Goal: Transaction & Acquisition: Purchase product/service

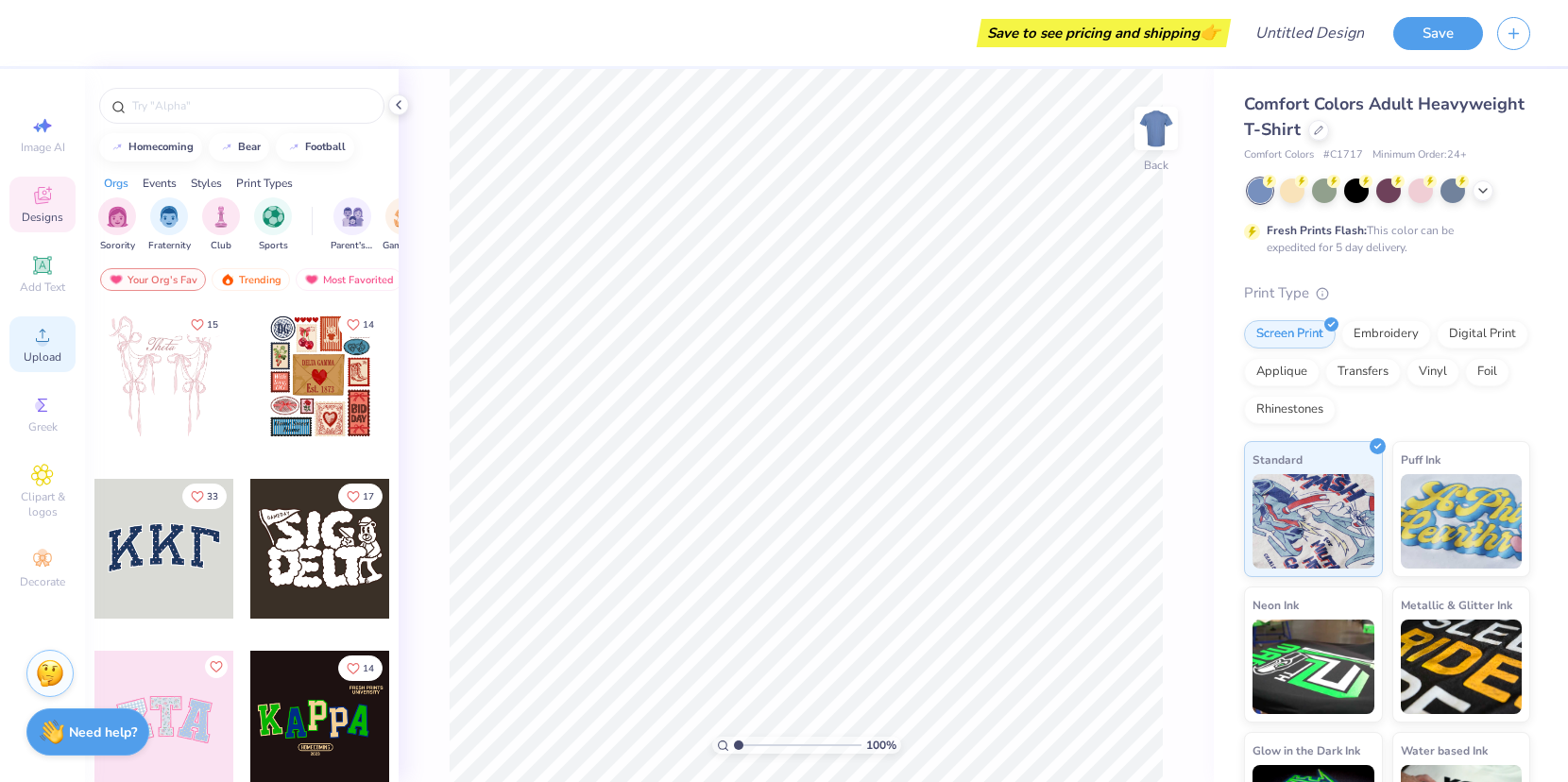
click at [55, 332] on div "Upload" at bounding box center [43, 344] width 66 height 56
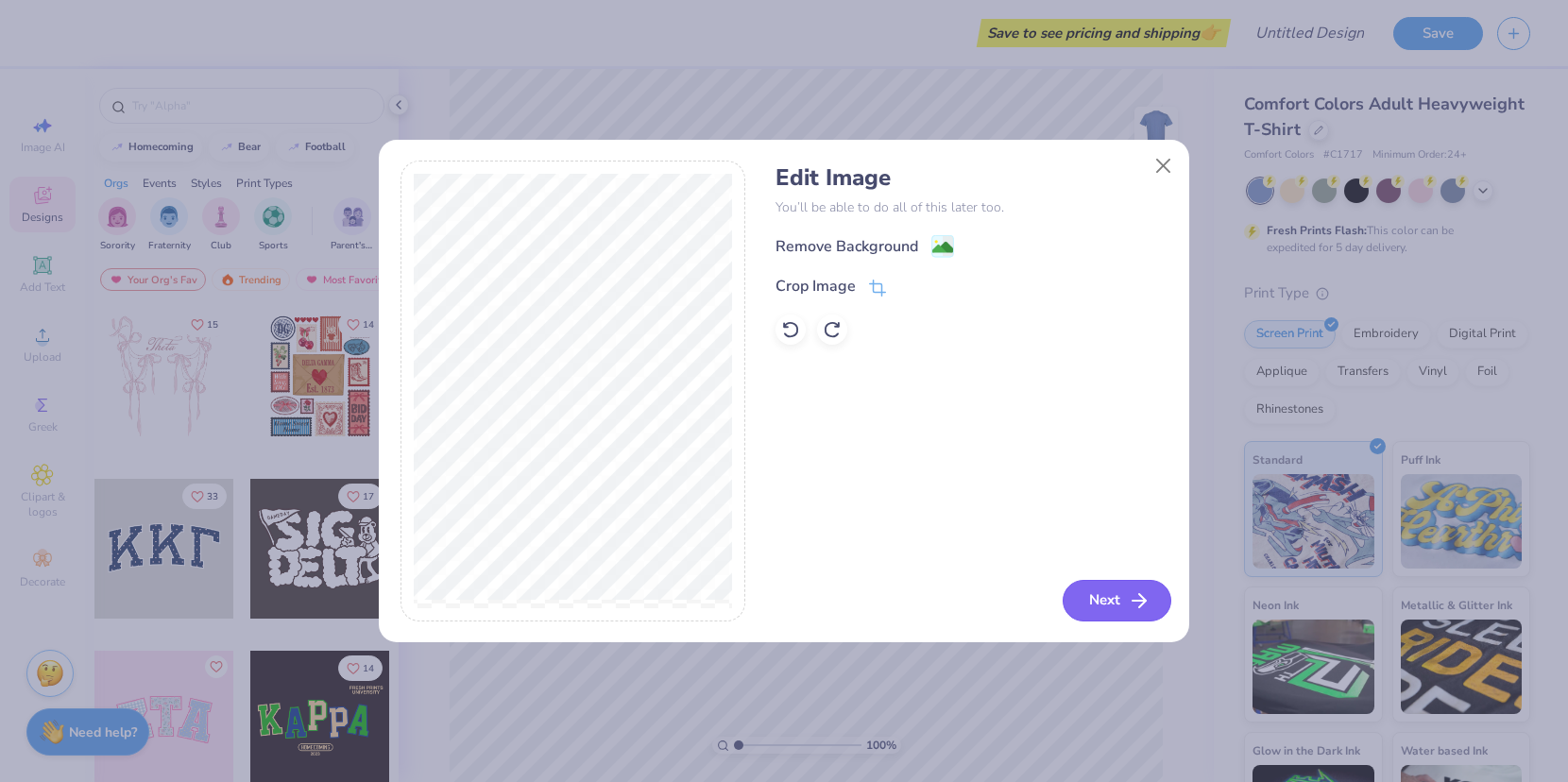
click at [1086, 607] on button "Next" at bounding box center [1116, 601] width 109 height 42
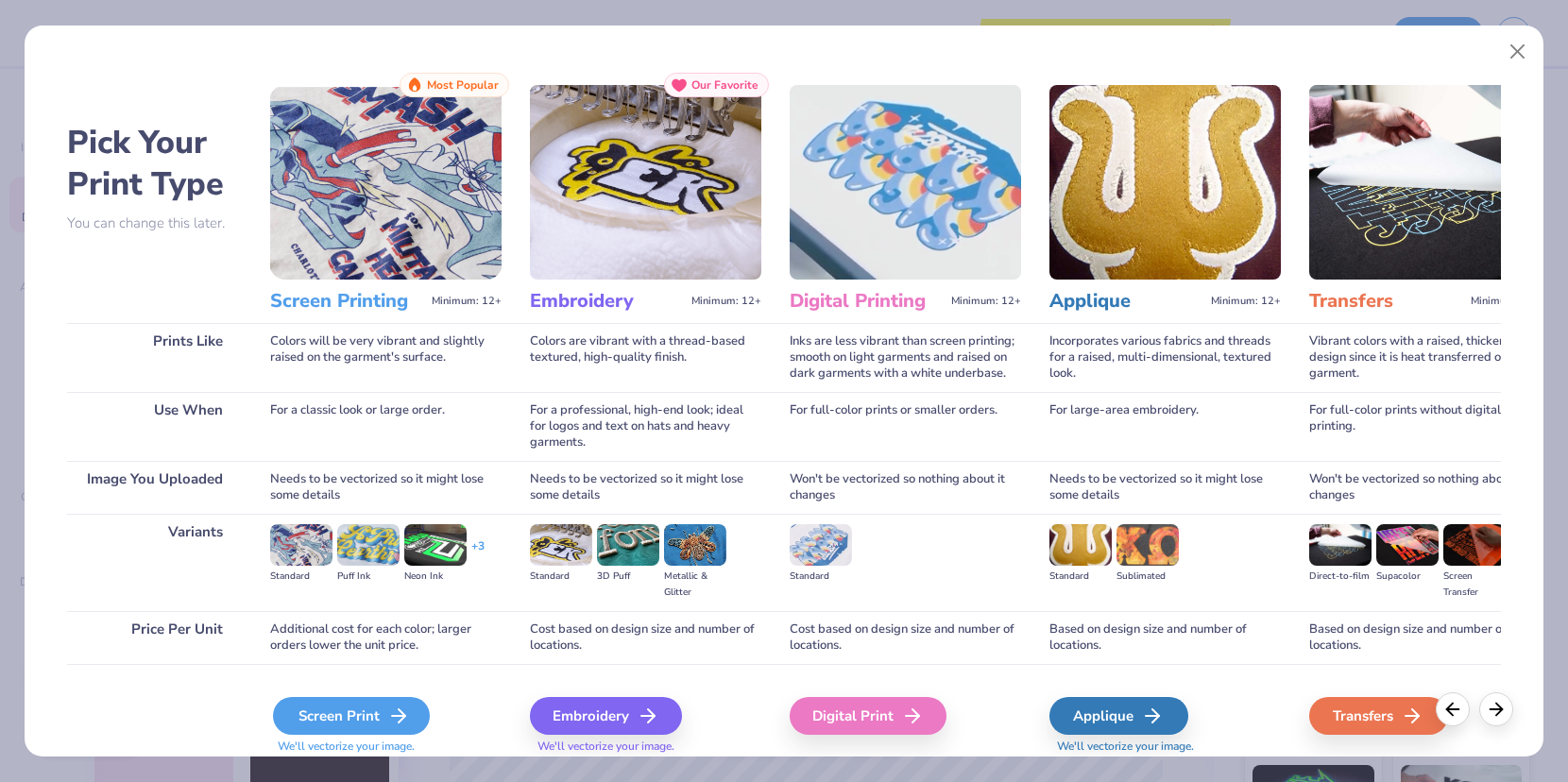
click at [404, 710] on icon at bounding box center [399, 716] width 23 height 23
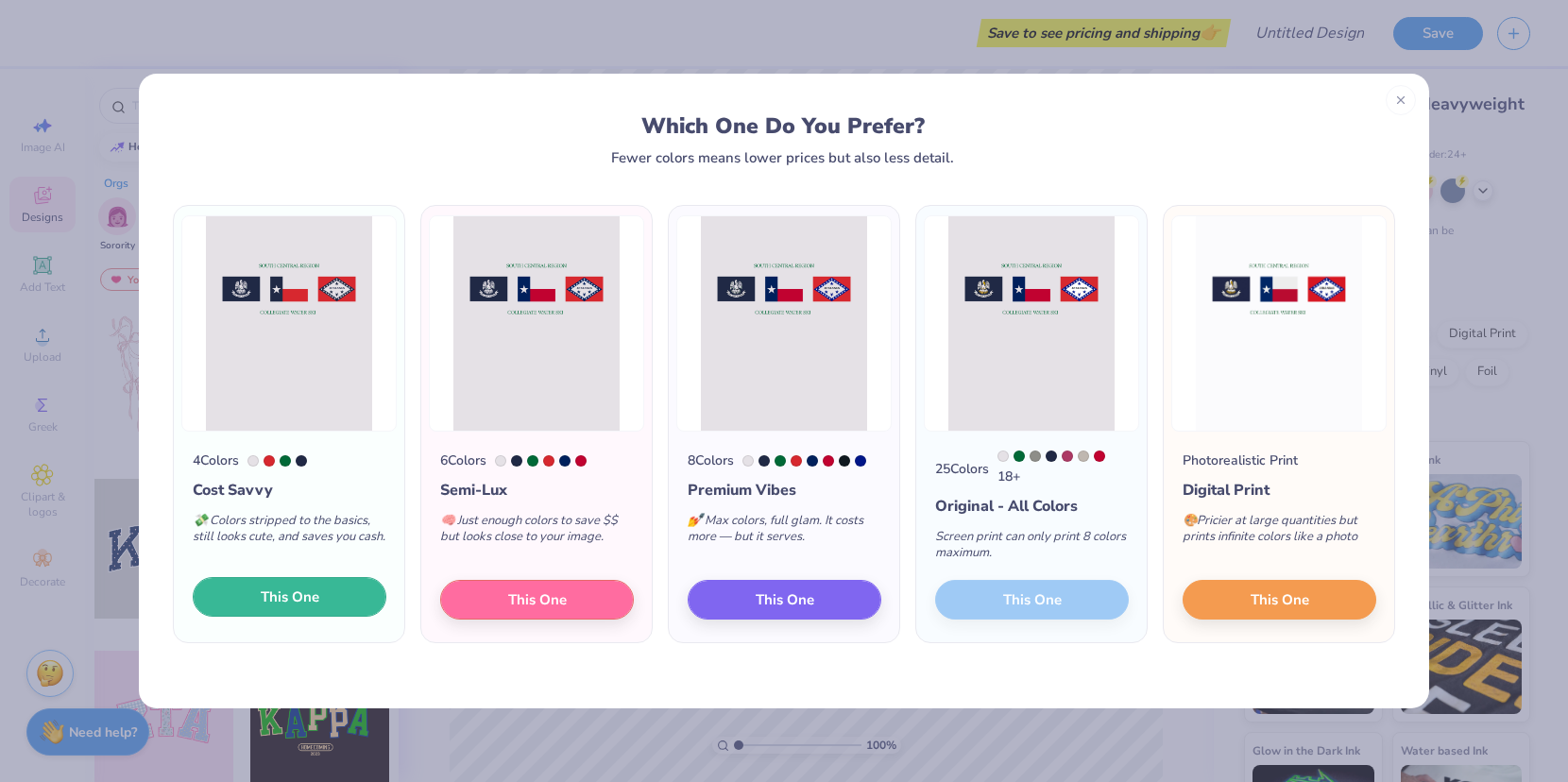
click at [322, 601] on button "This One" at bounding box center [290, 597] width 194 height 40
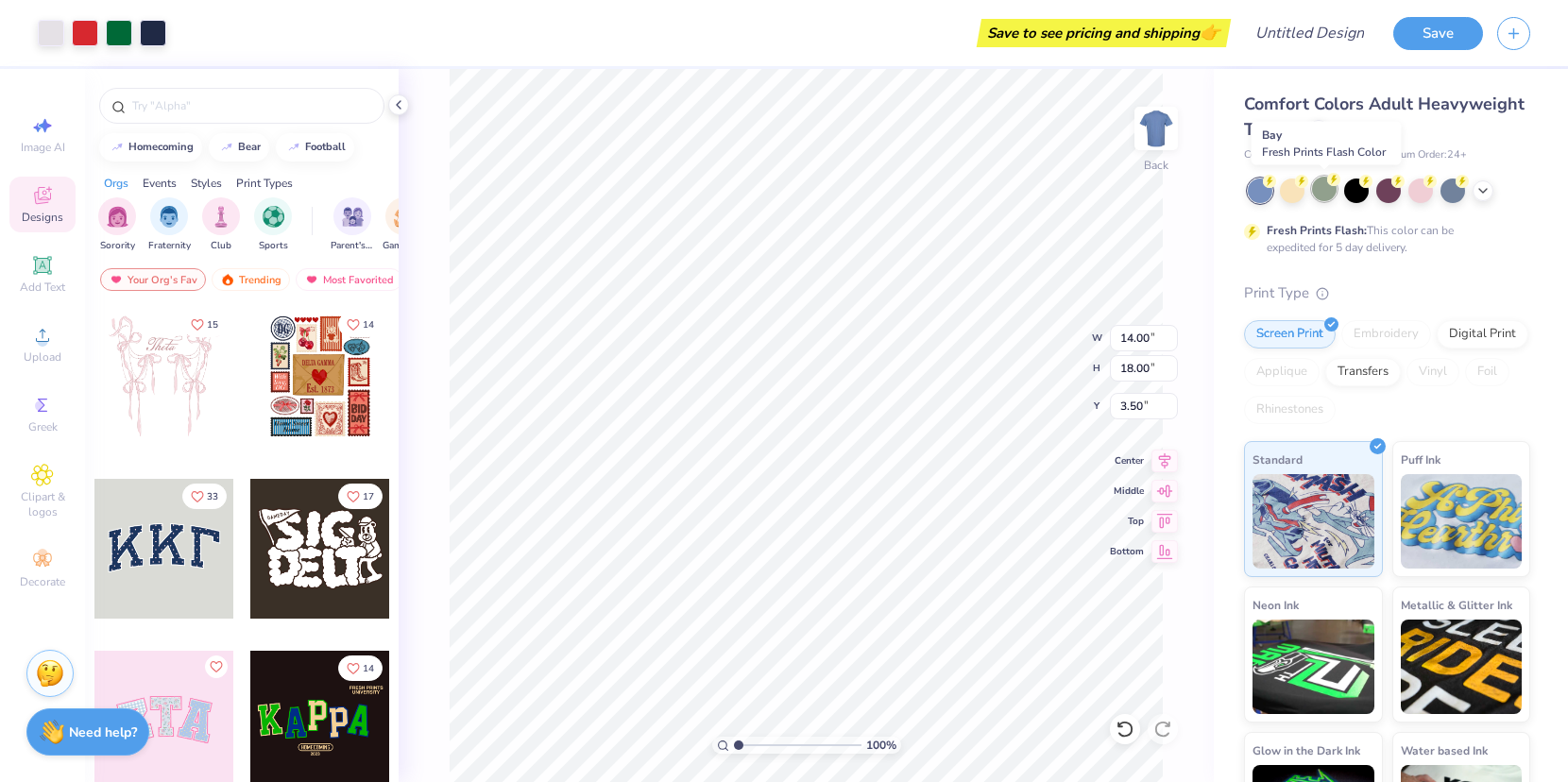
click at [1327, 188] on div at bounding box center [1325, 189] width 25 height 25
type input "3.16"
type input "2.10"
type input "8.57"
type input "2.10"
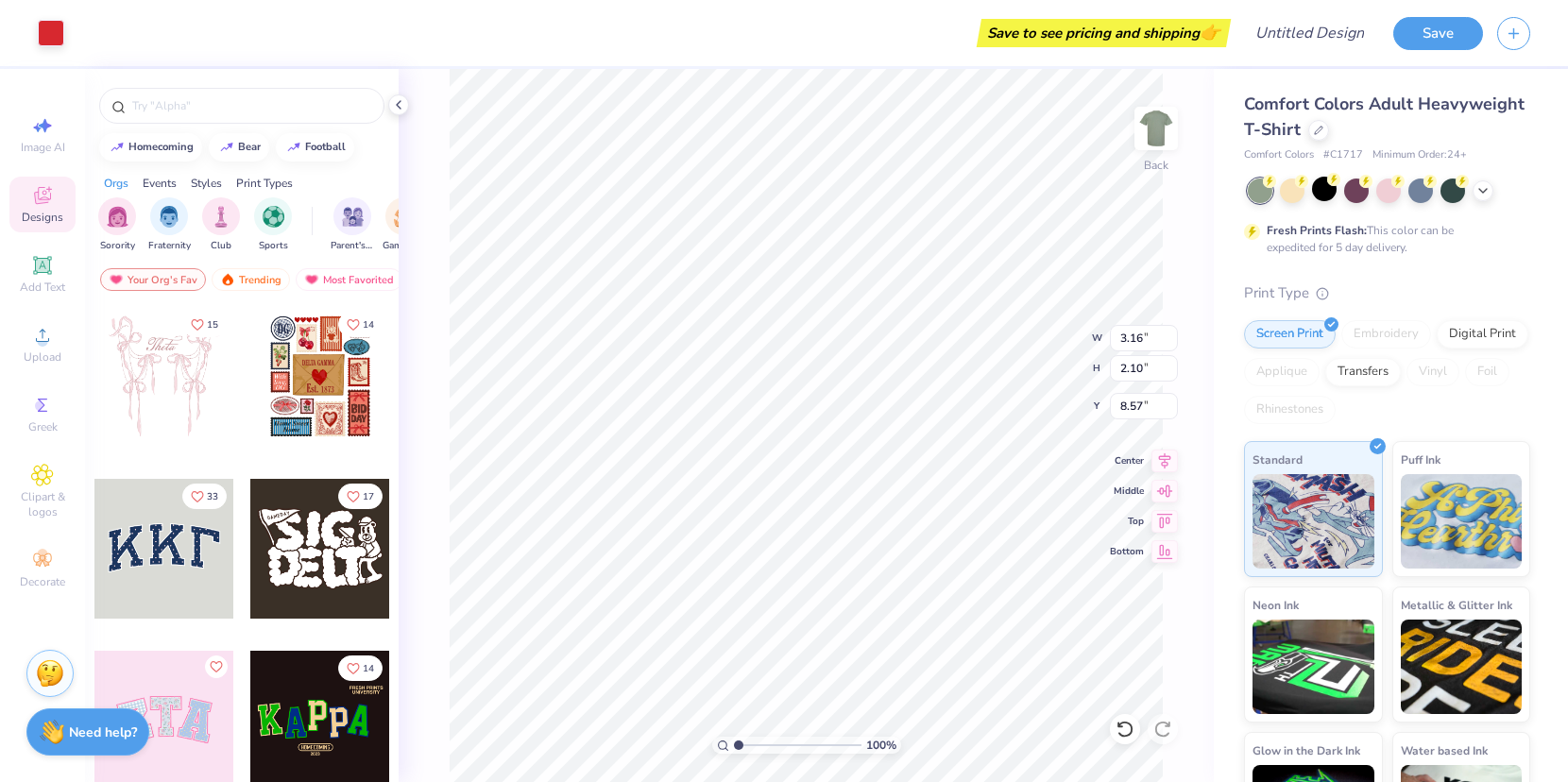
type input "1.05"
type input "9.55"
type input "3.15"
type input "2.08"
type input "8.57"
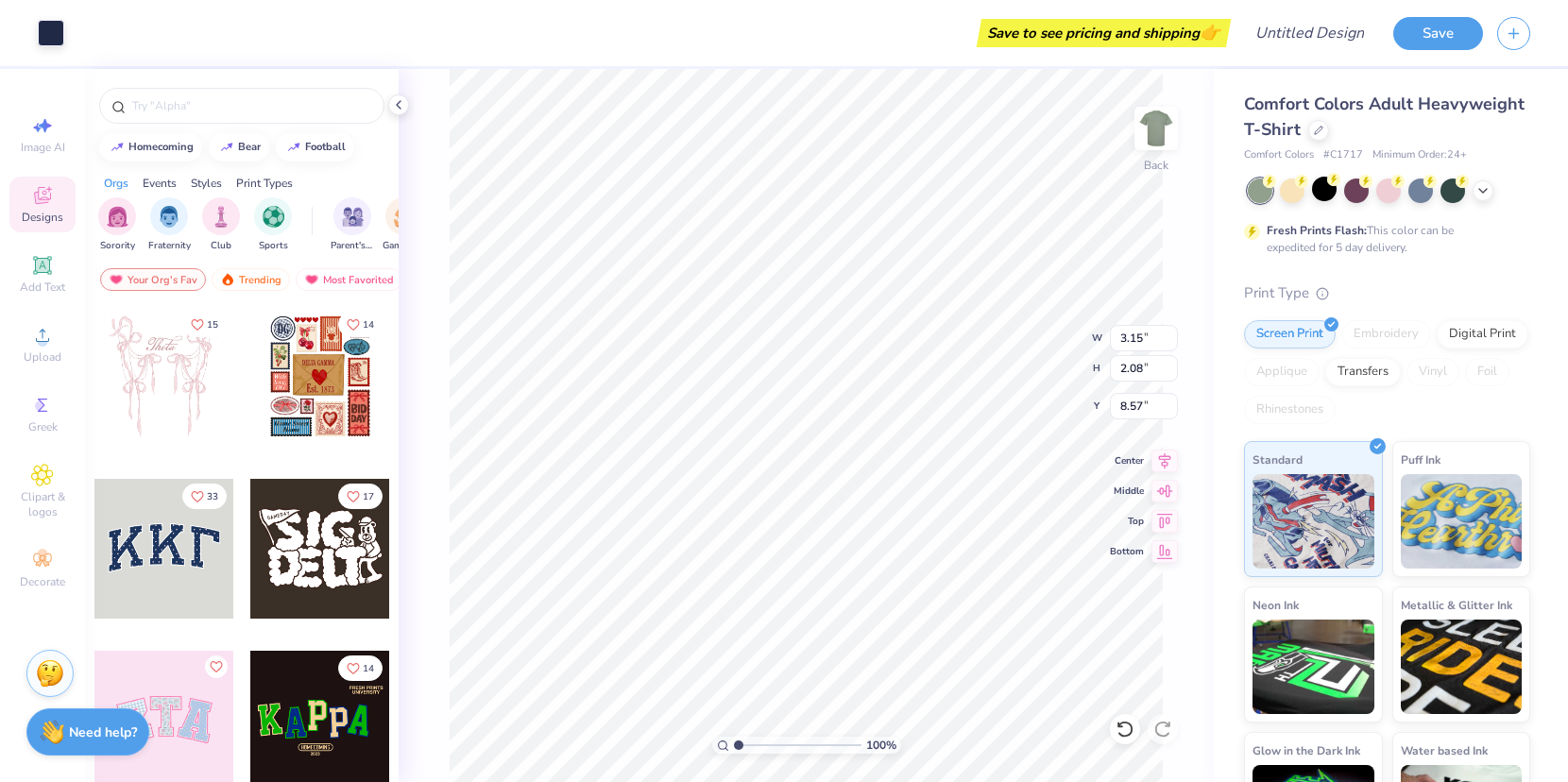
type input "14.00"
type input "18.00"
type input "3.50"
type input "0.23"
type input "0.29"
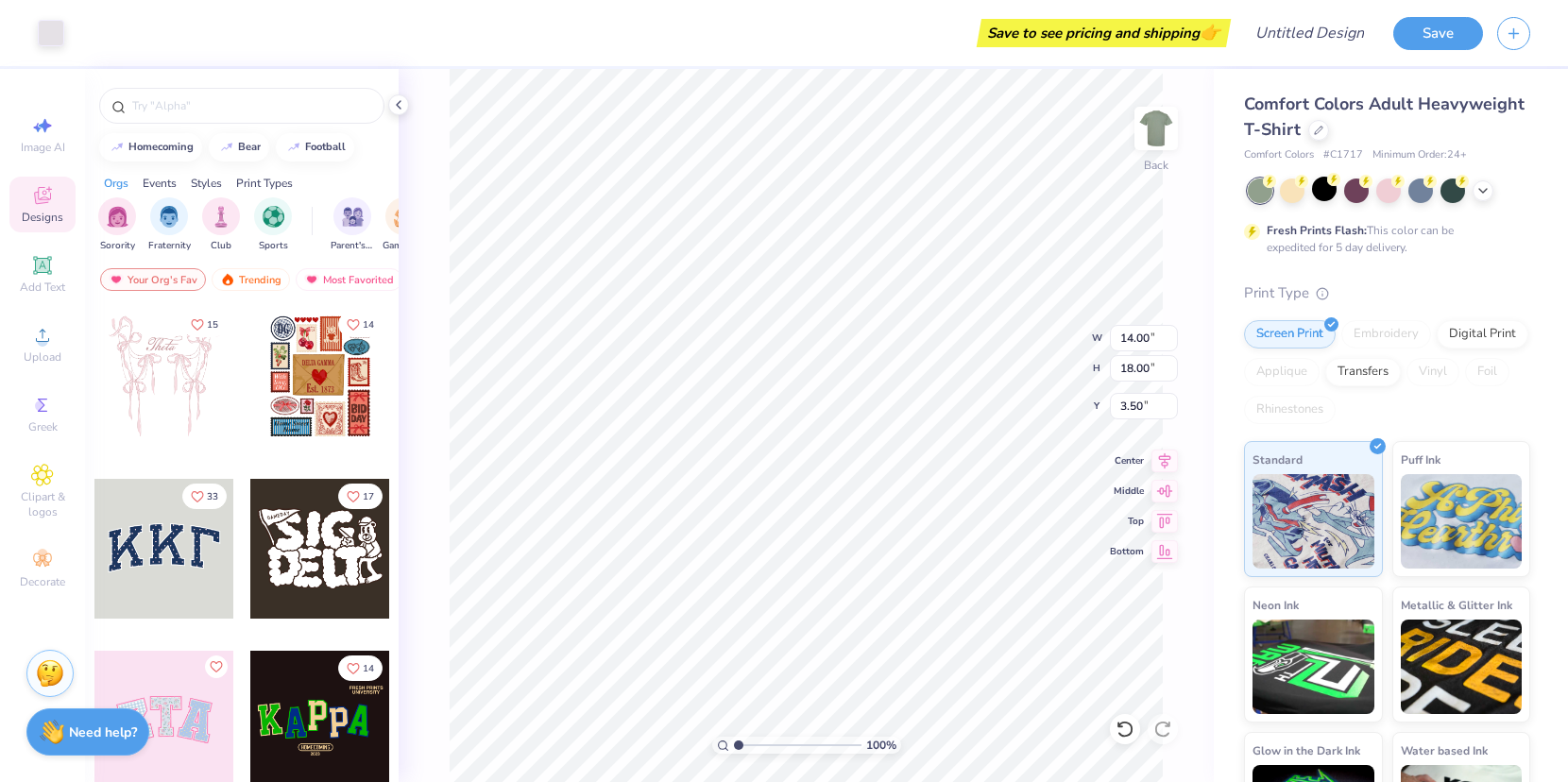
type input "7.50"
type input "14.00"
type input "18.00"
type input "3.50"
click at [1128, 723] on icon at bounding box center [1125, 729] width 19 height 19
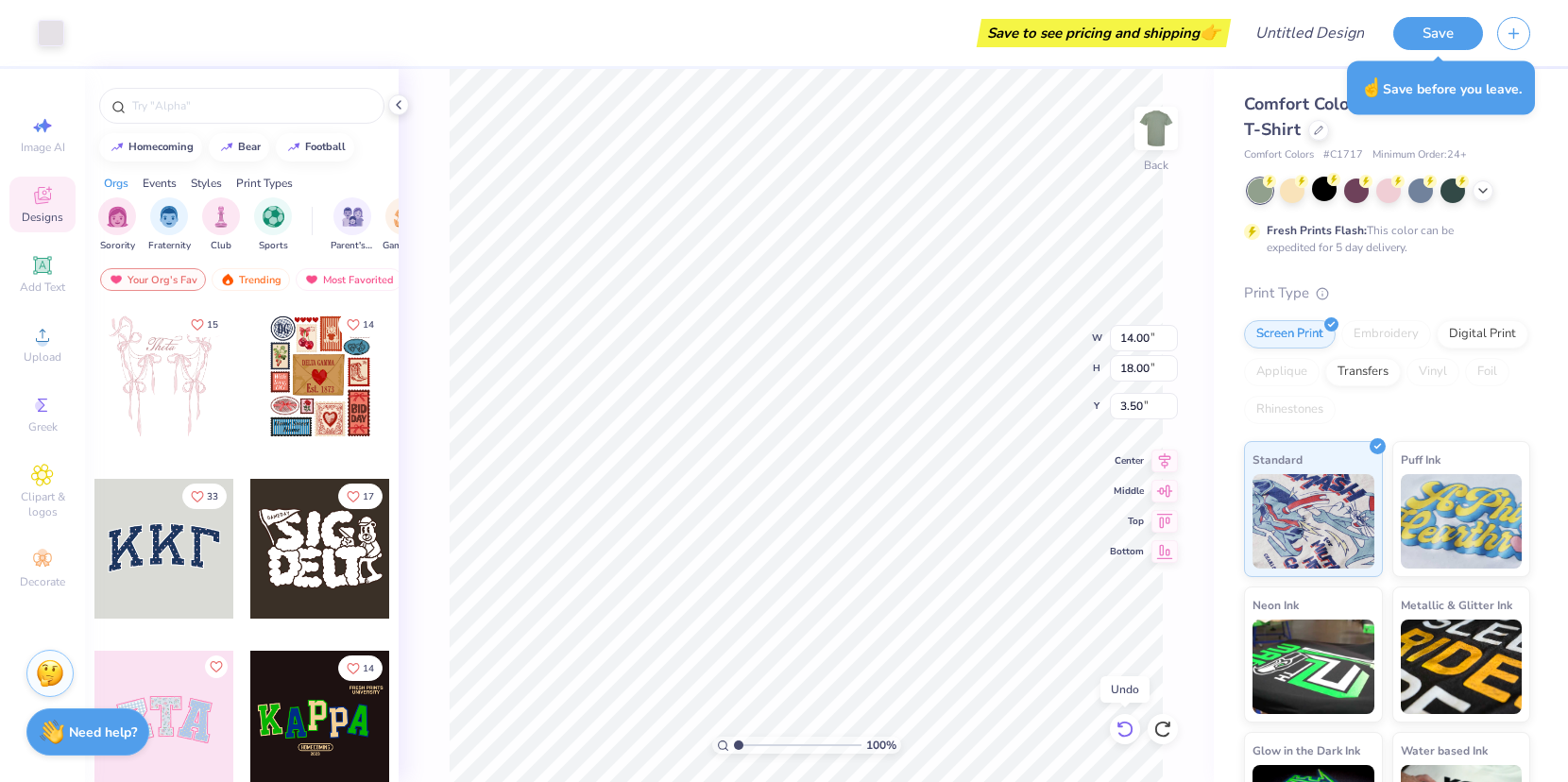
click at [1128, 723] on icon at bounding box center [1125, 729] width 19 height 19
click at [1128, 725] on icon at bounding box center [1125, 729] width 19 height 19
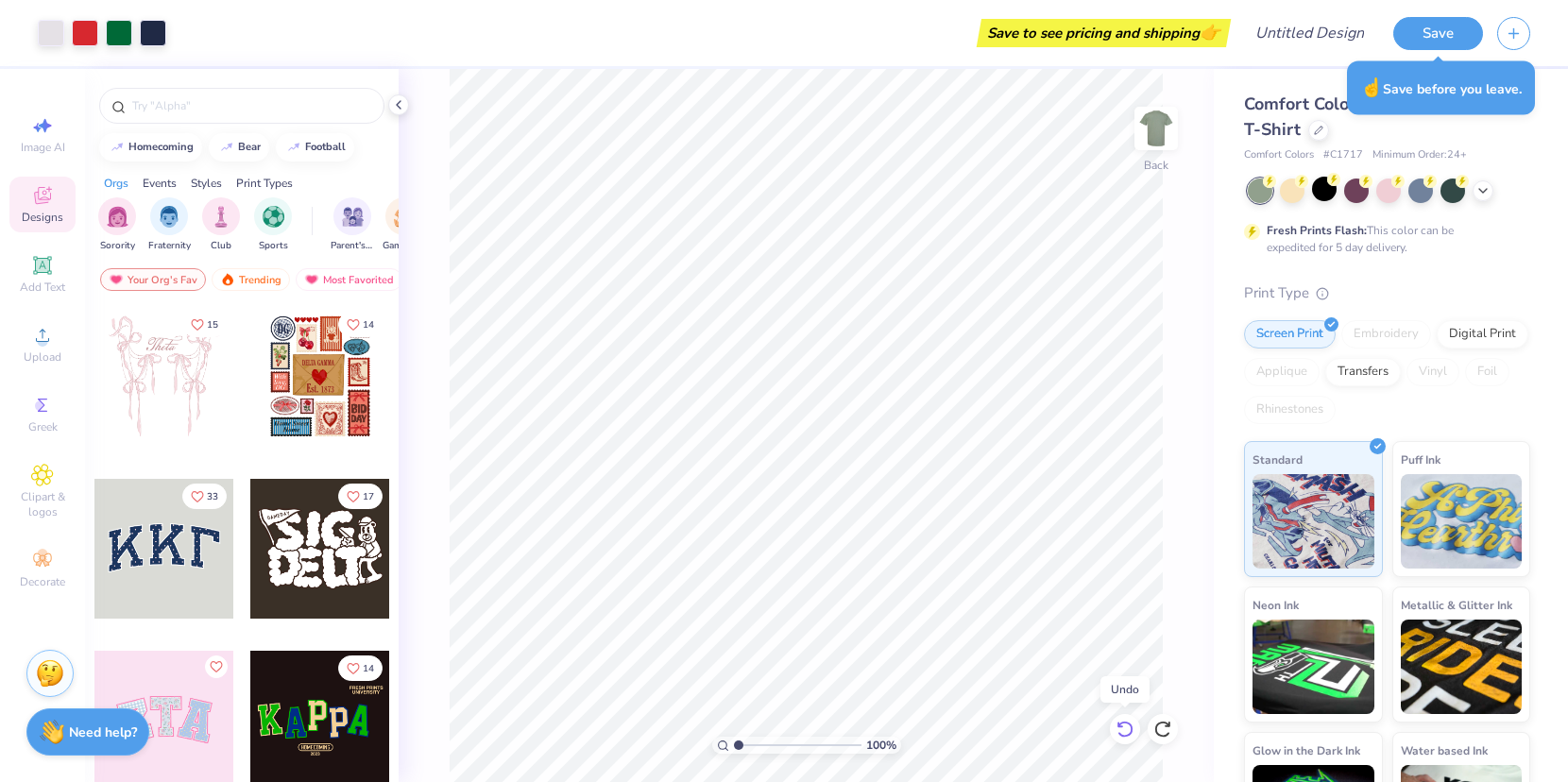
click at [1128, 725] on icon at bounding box center [1125, 729] width 19 height 19
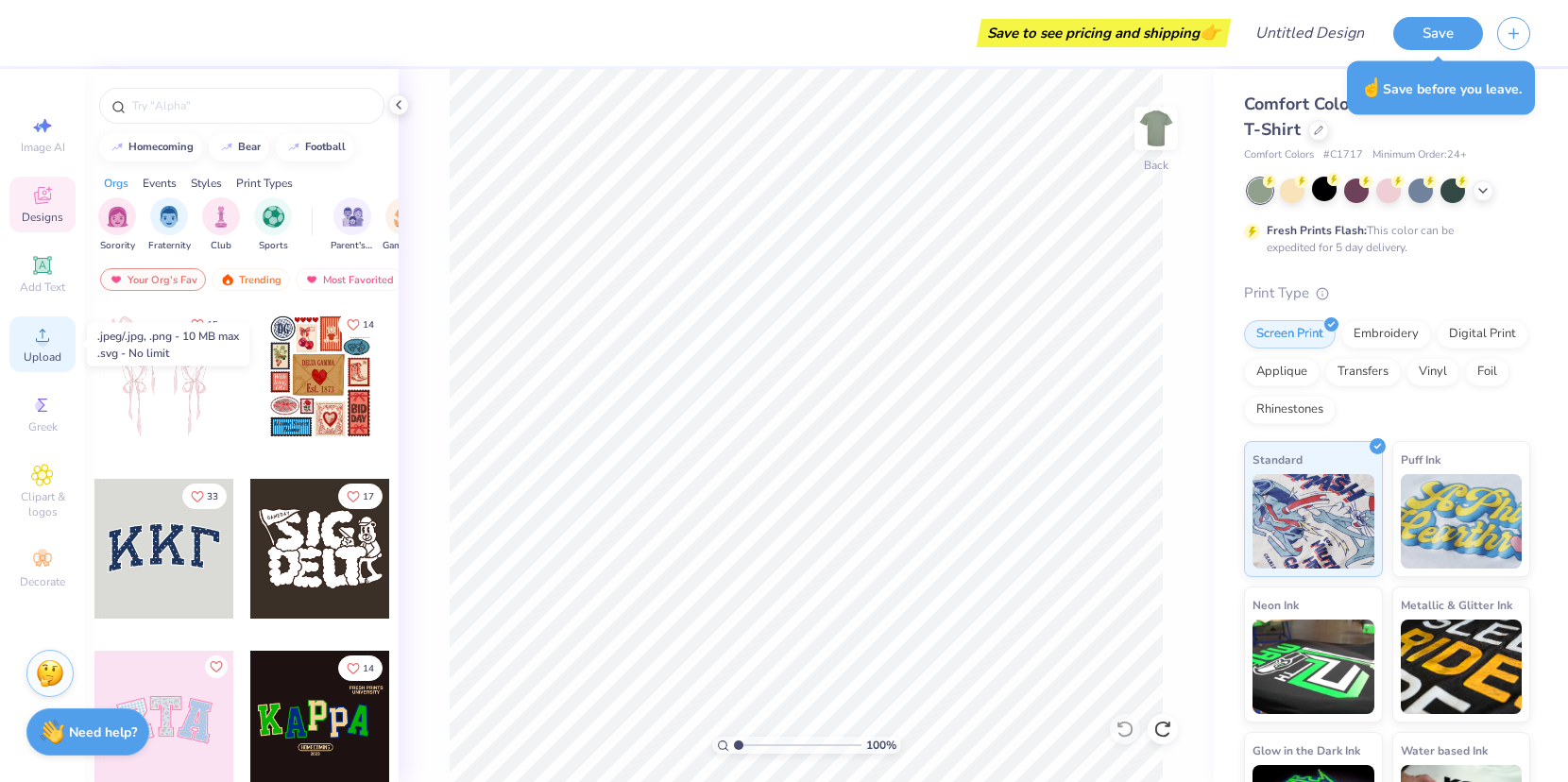
click at [49, 368] on div "Upload" at bounding box center [43, 344] width 66 height 56
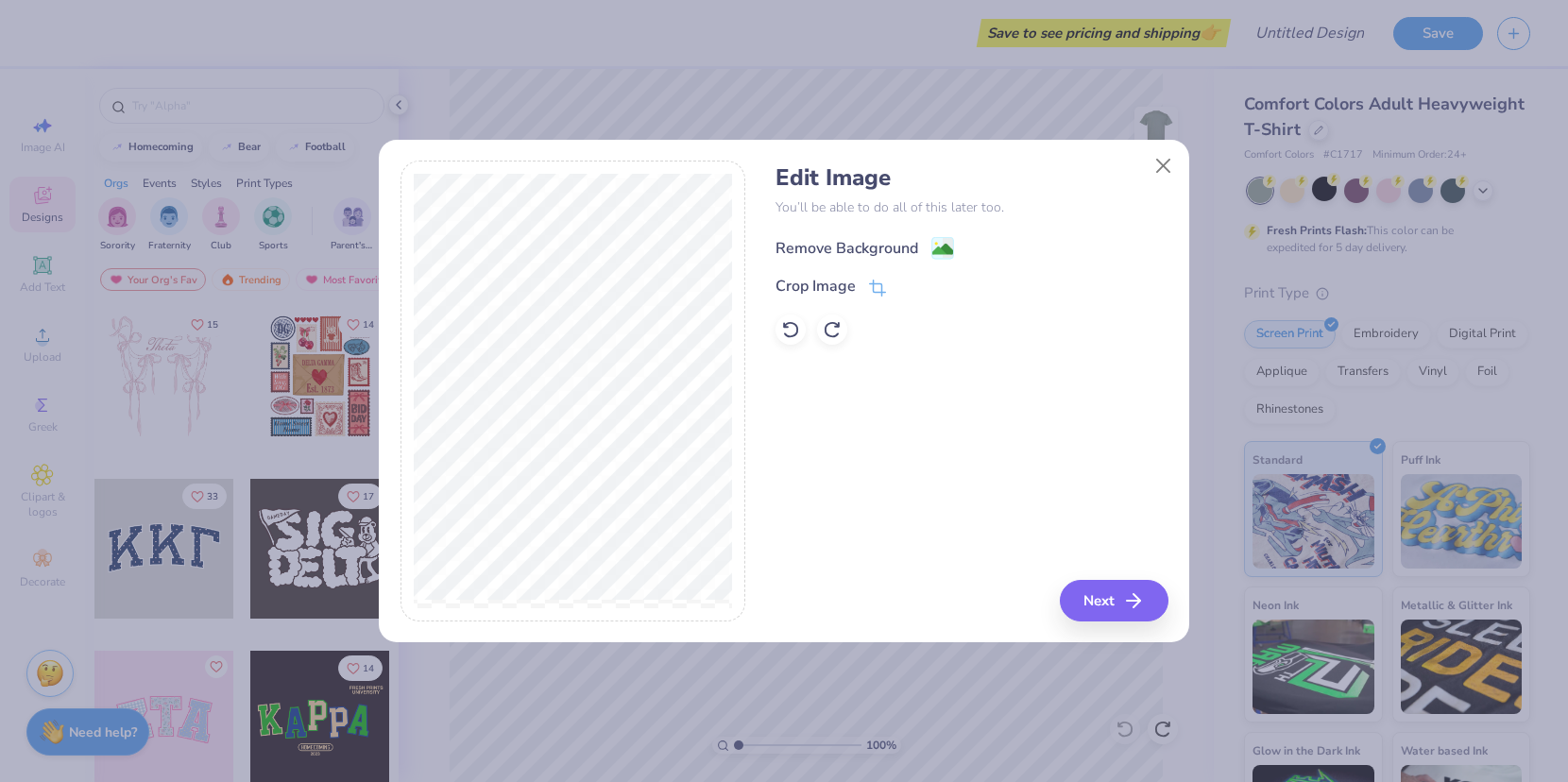
click at [933, 240] on image at bounding box center [943, 249] width 21 height 21
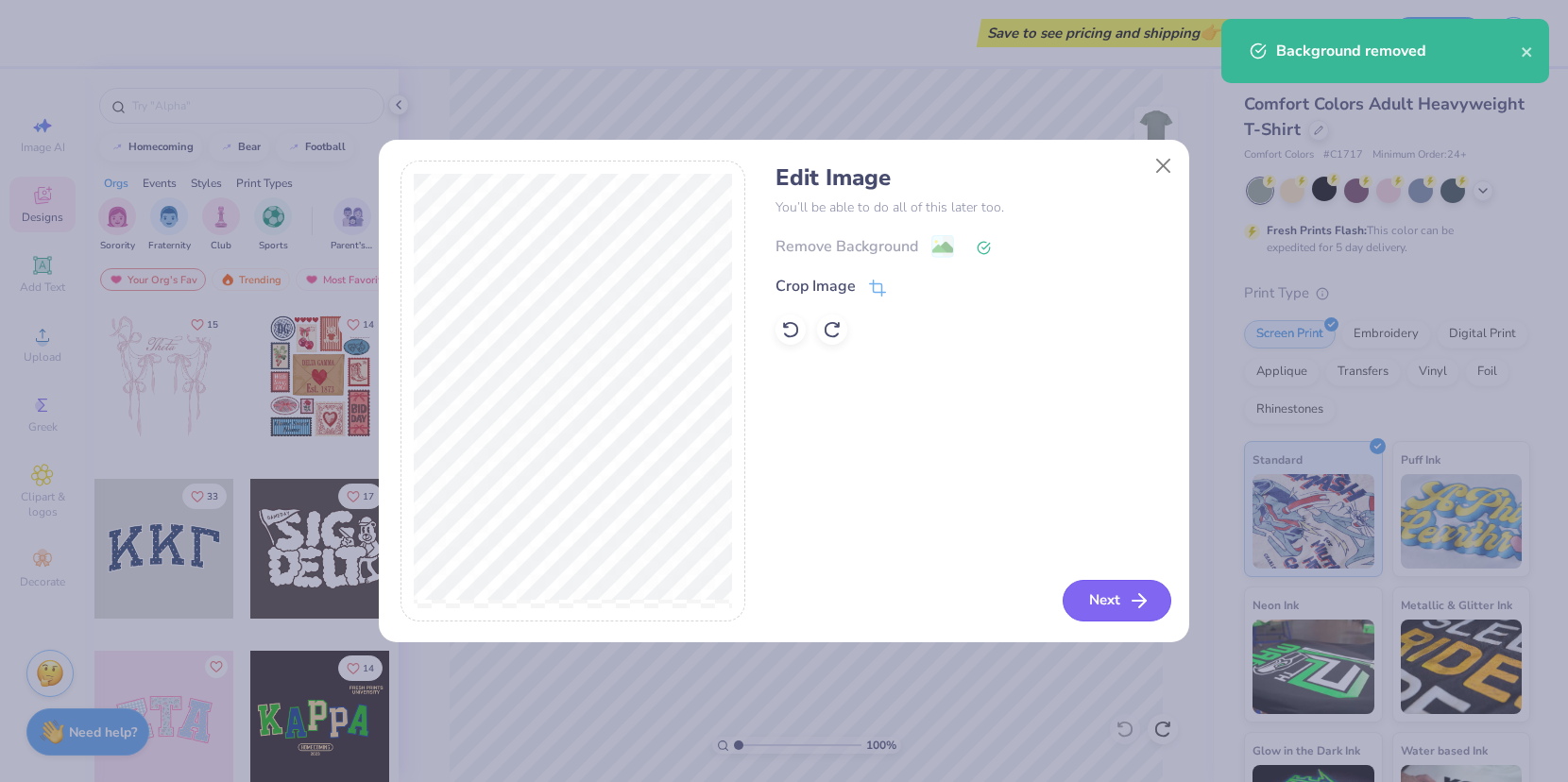
click at [1097, 591] on button "Next" at bounding box center [1116, 601] width 109 height 42
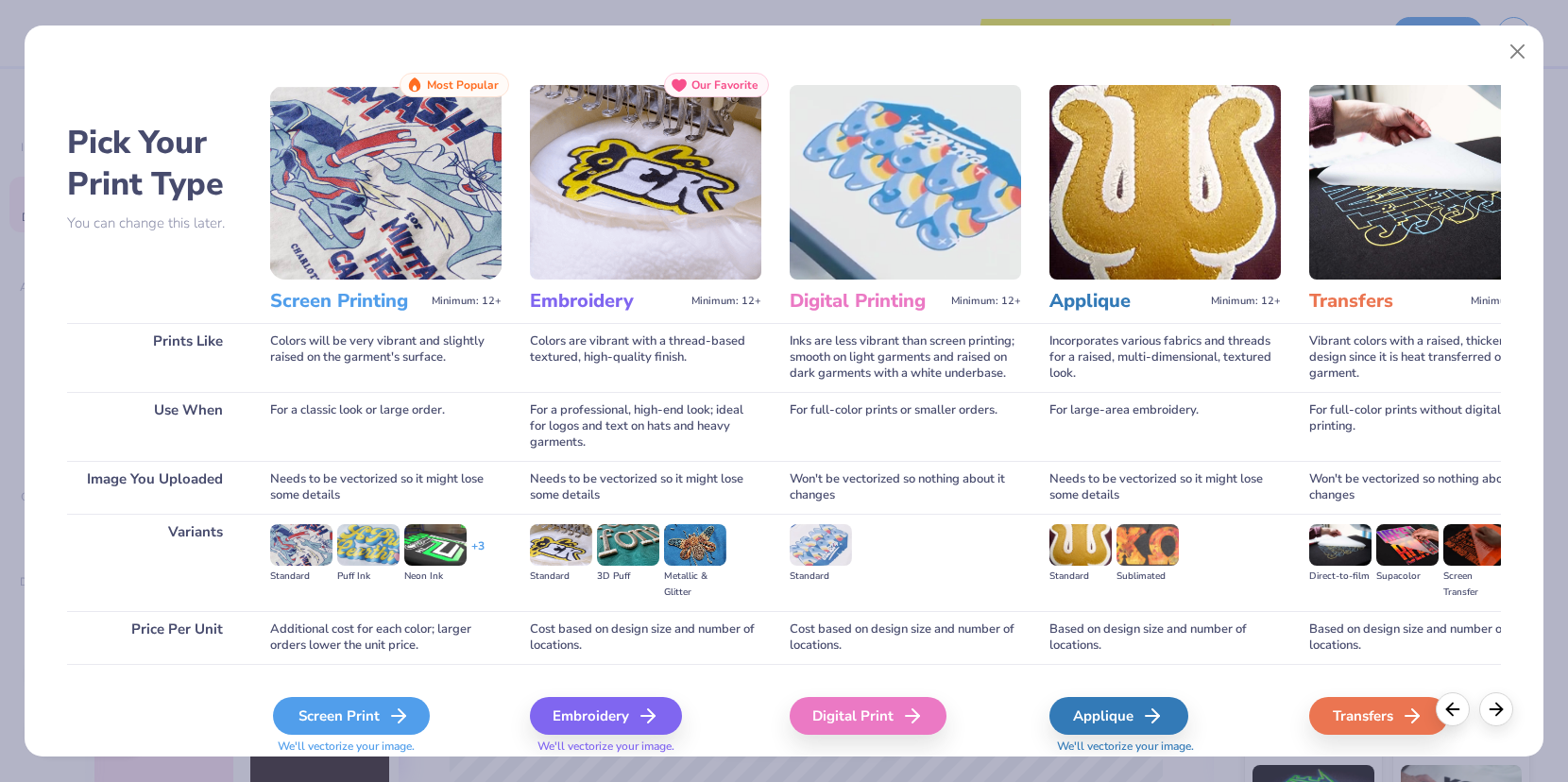
click at [340, 708] on div "Screen Print" at bounding box center [351, 716] width 157 height 38
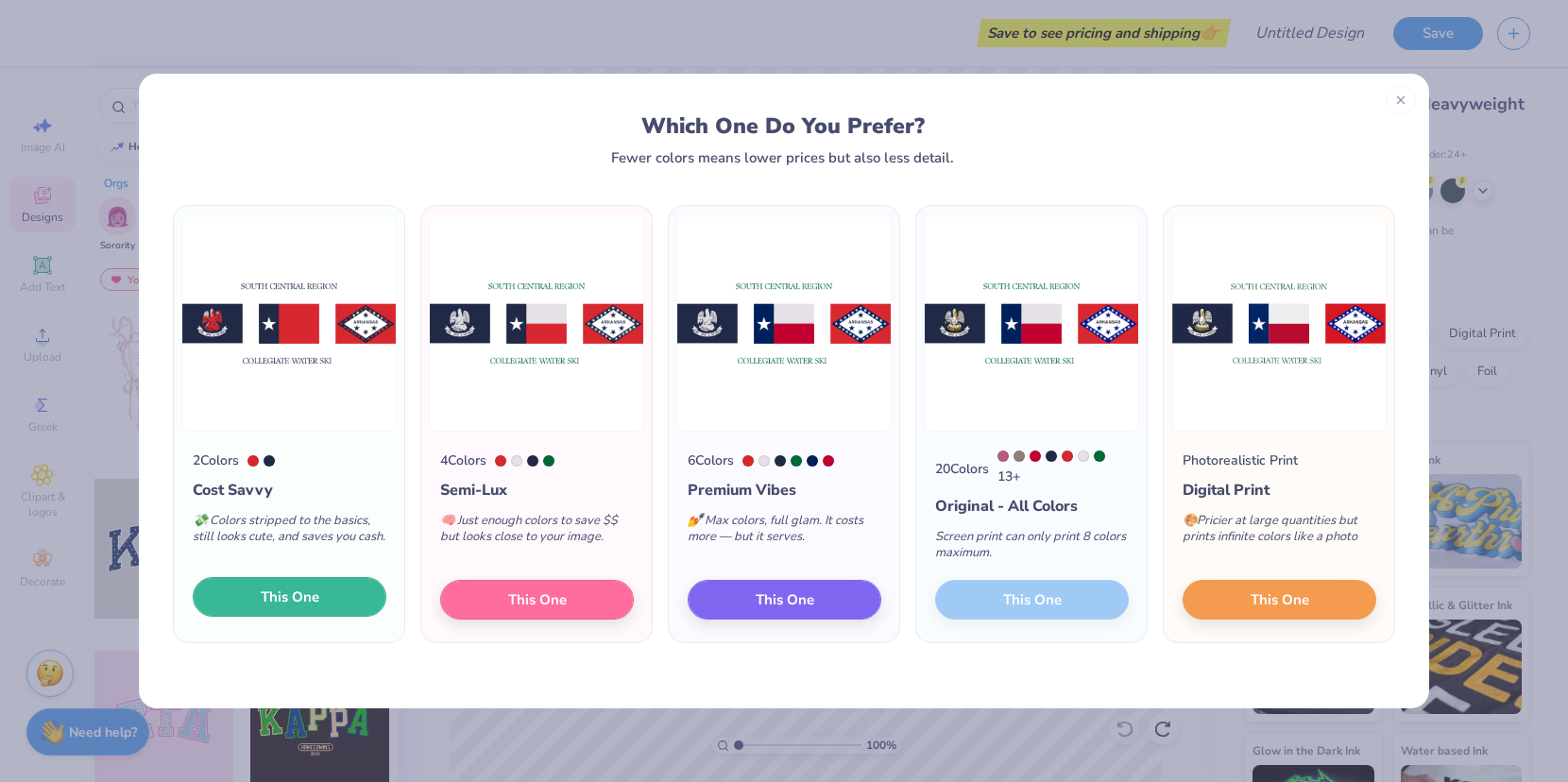
click at [356, 605] on button "This One" at bounding box center [290, 597] width 194 height 40
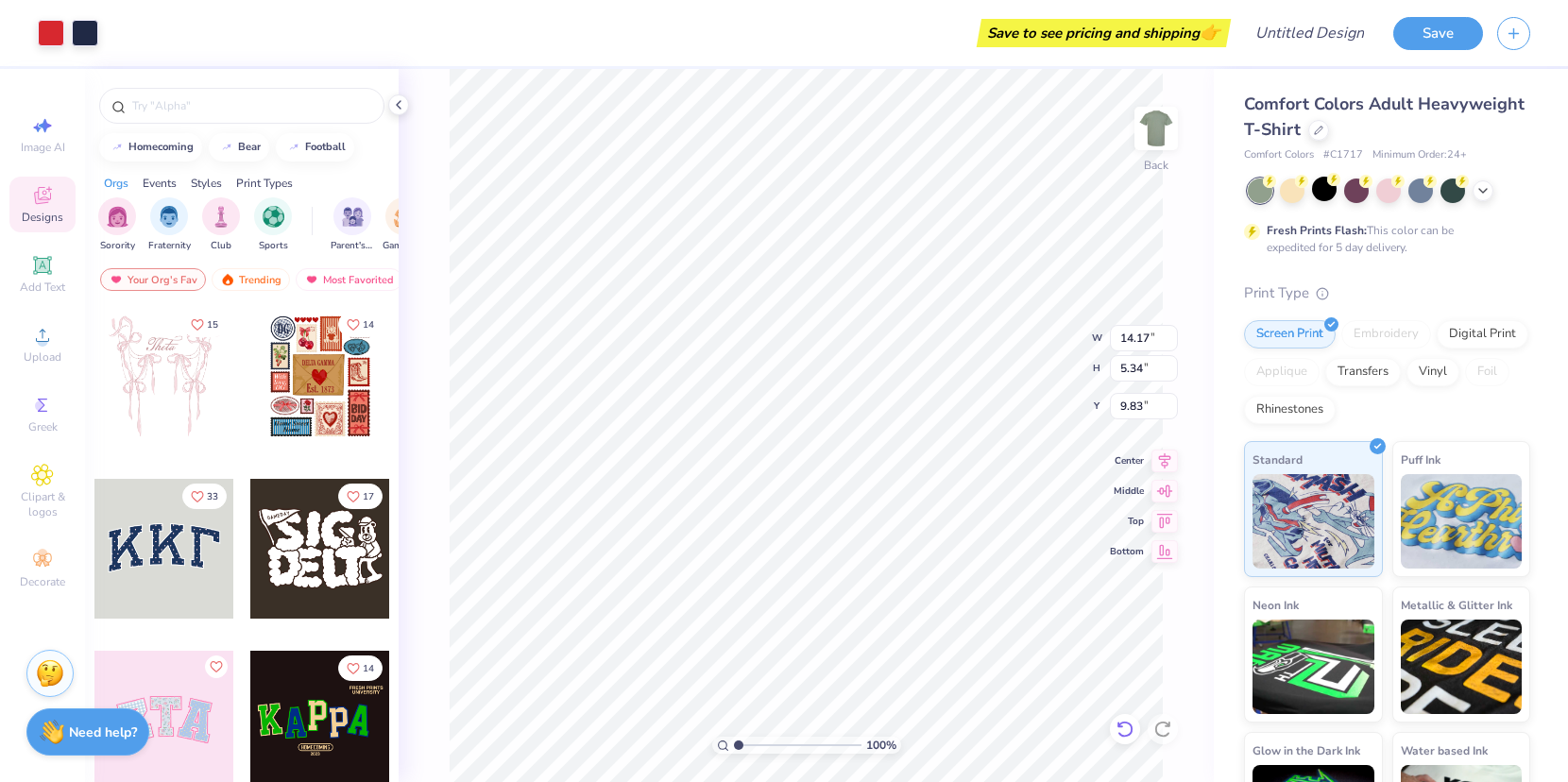
click at [1120, 733] on icon at bounding box center [1125, 729] width 19 height 19
click at [61, 349] on span "Upload" at bounding box center [43, 357] width 38 height 15
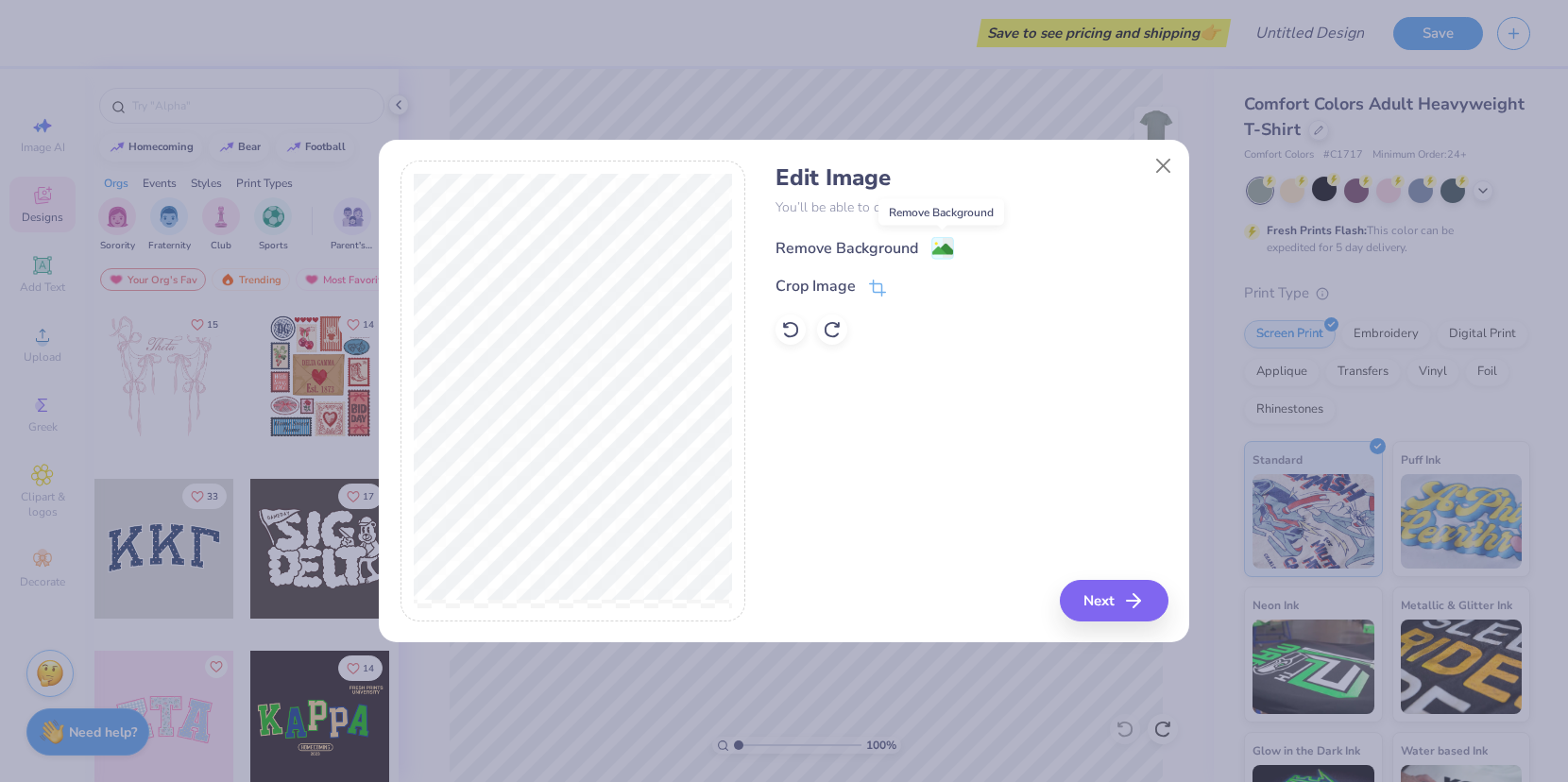
click at [943, 253] on image at bounding box center [943, 249] width 21 height 21
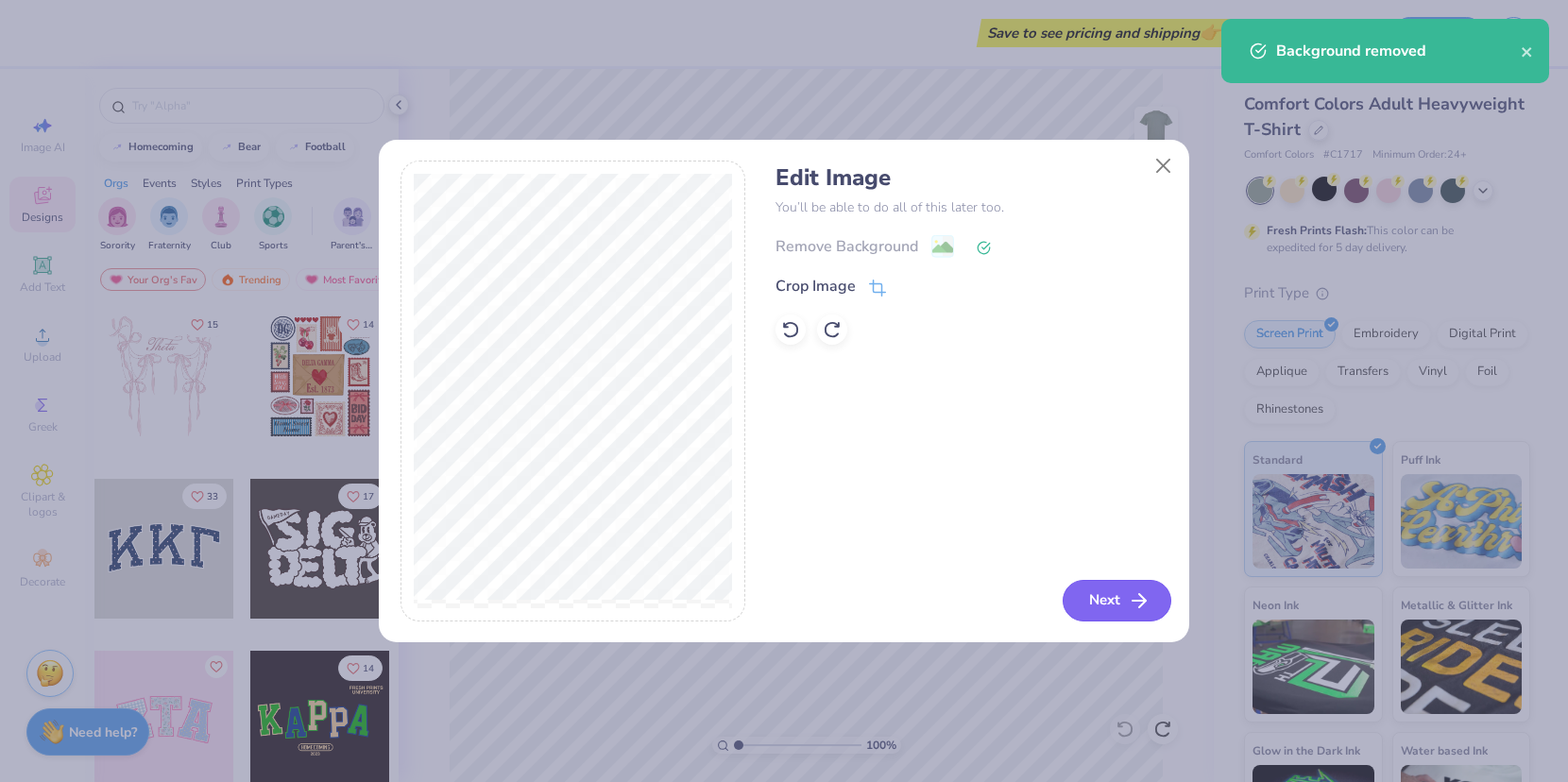
click at [1078, 609] on button "Next" at bounding box center [1116, 601] width 109 height 42
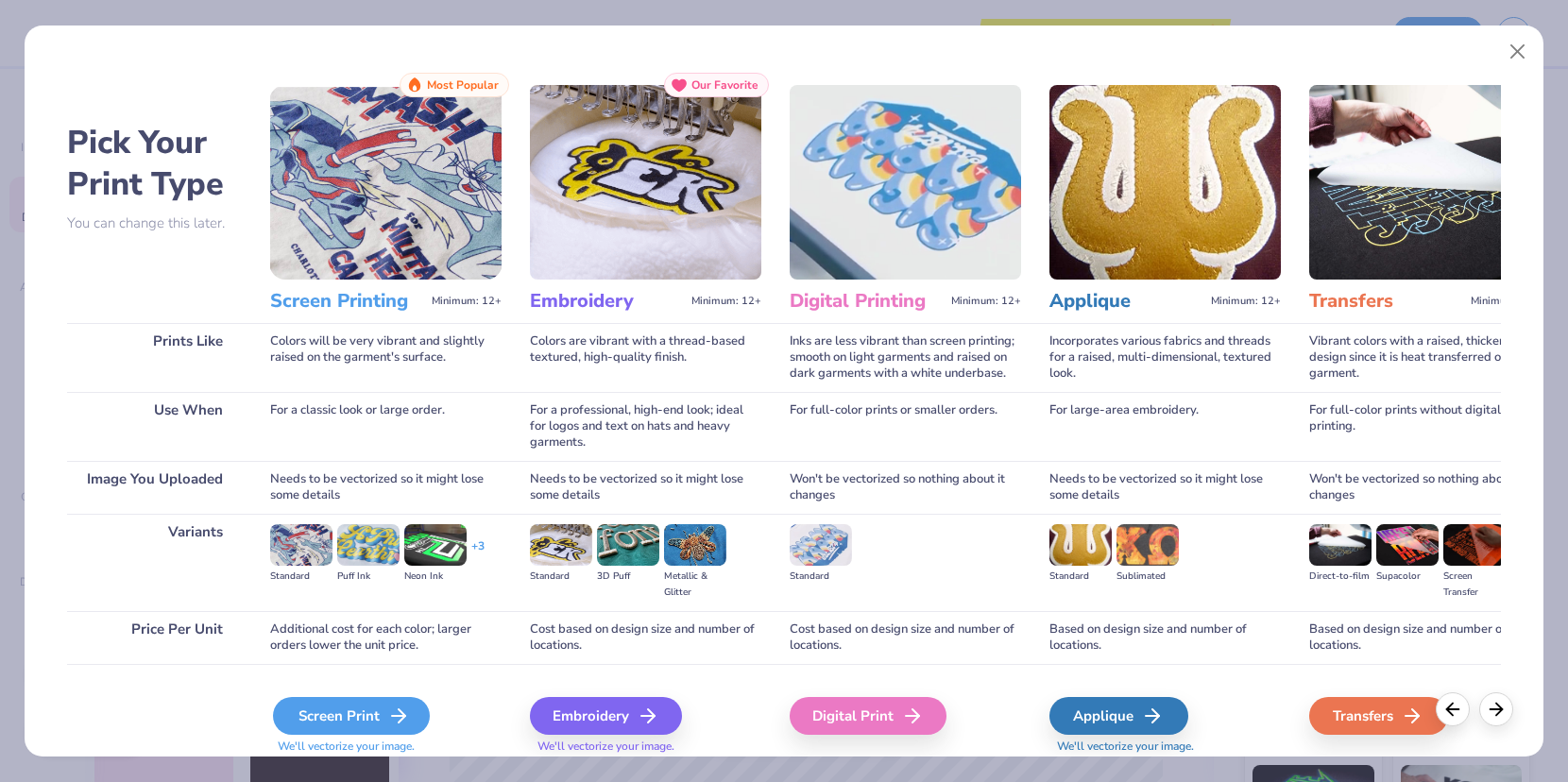
click at [313, 723] on div "Screen Print" at bounding box center [351, 716] width 157 height 38
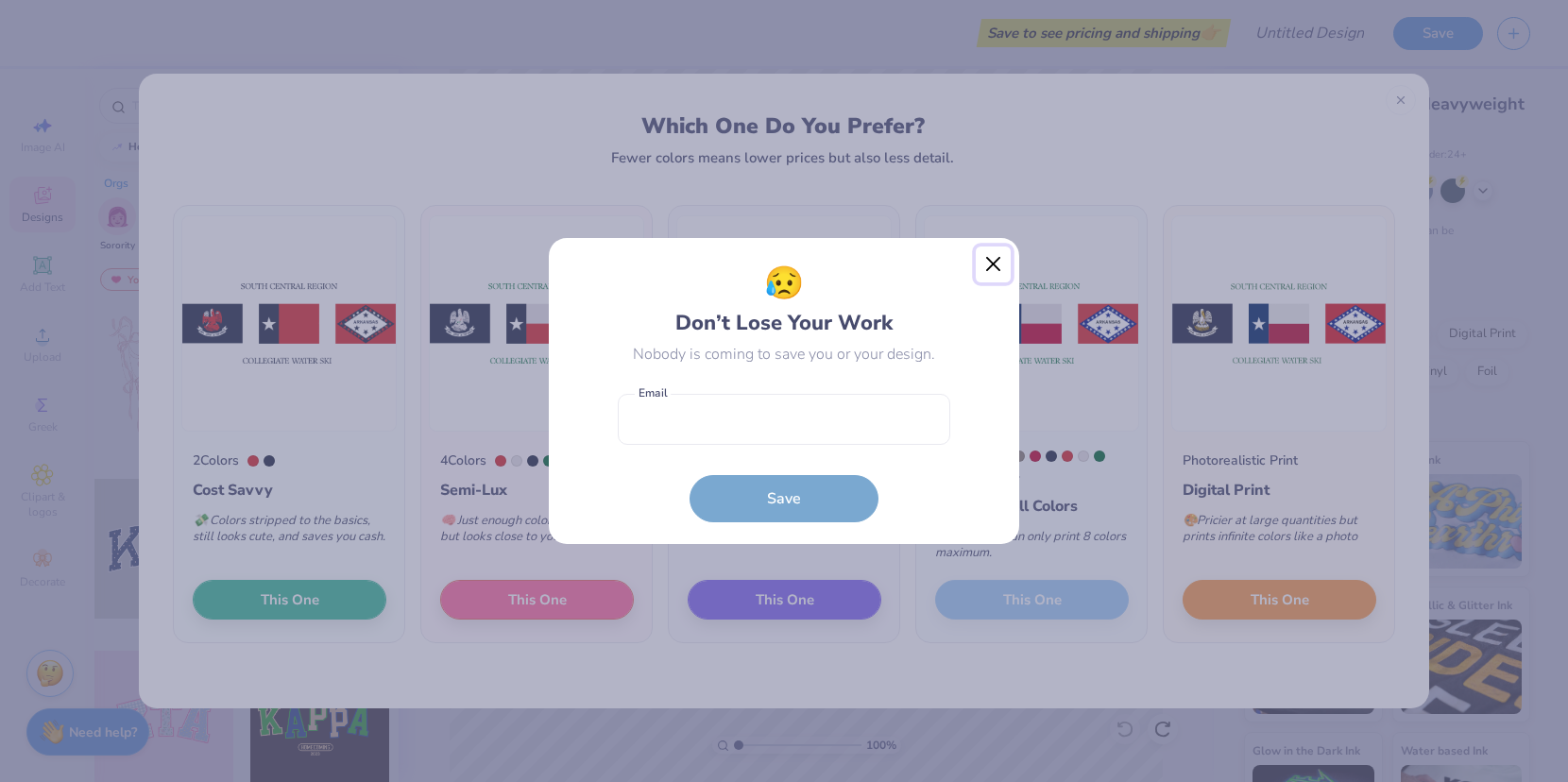
click at [999, 262] on button "Close" at bounding box center [994, 264] width 36 height 36
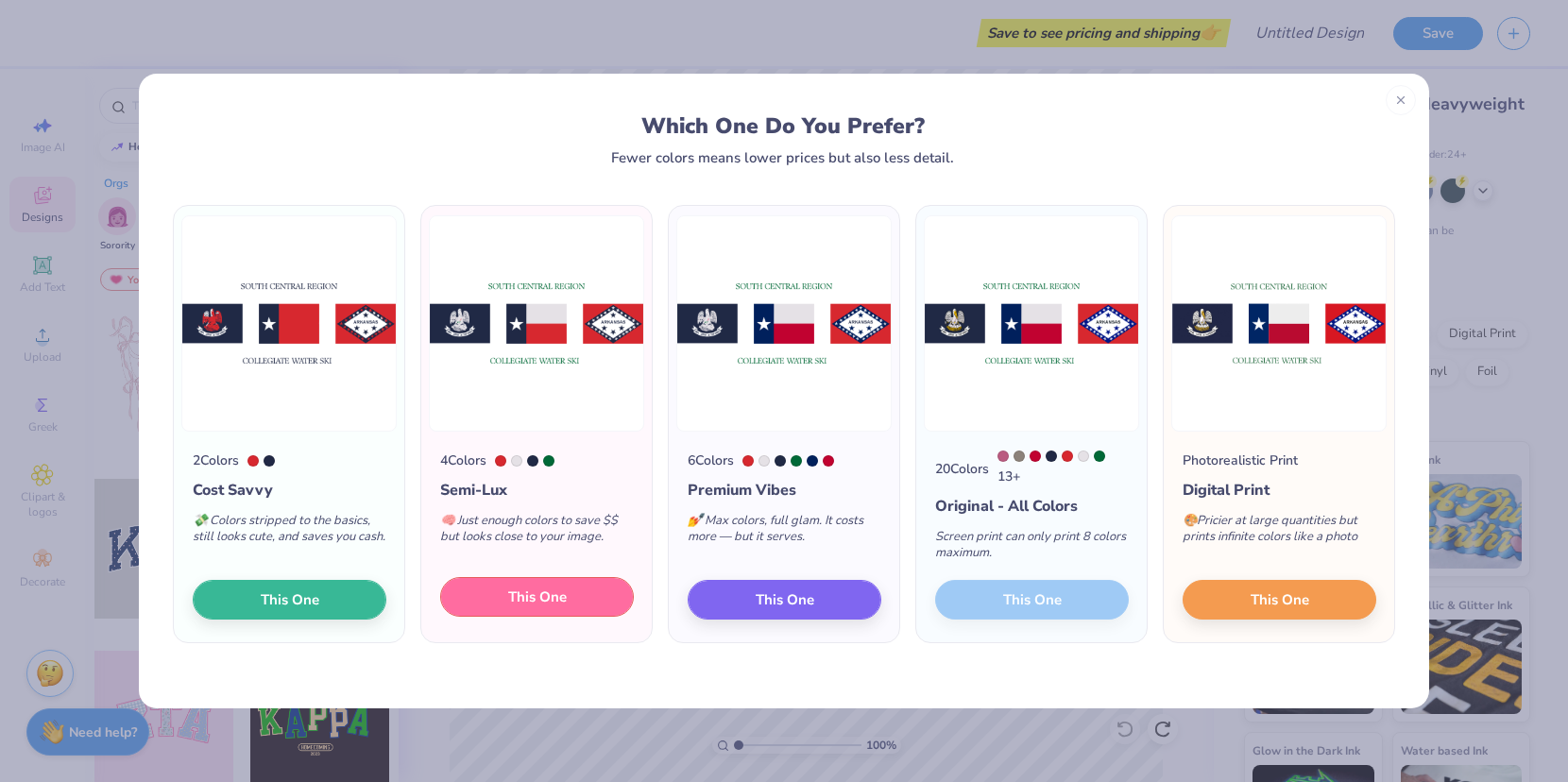
click at [586, 601] on button "This One" at bounding box center [537, 597] width 194 height 40
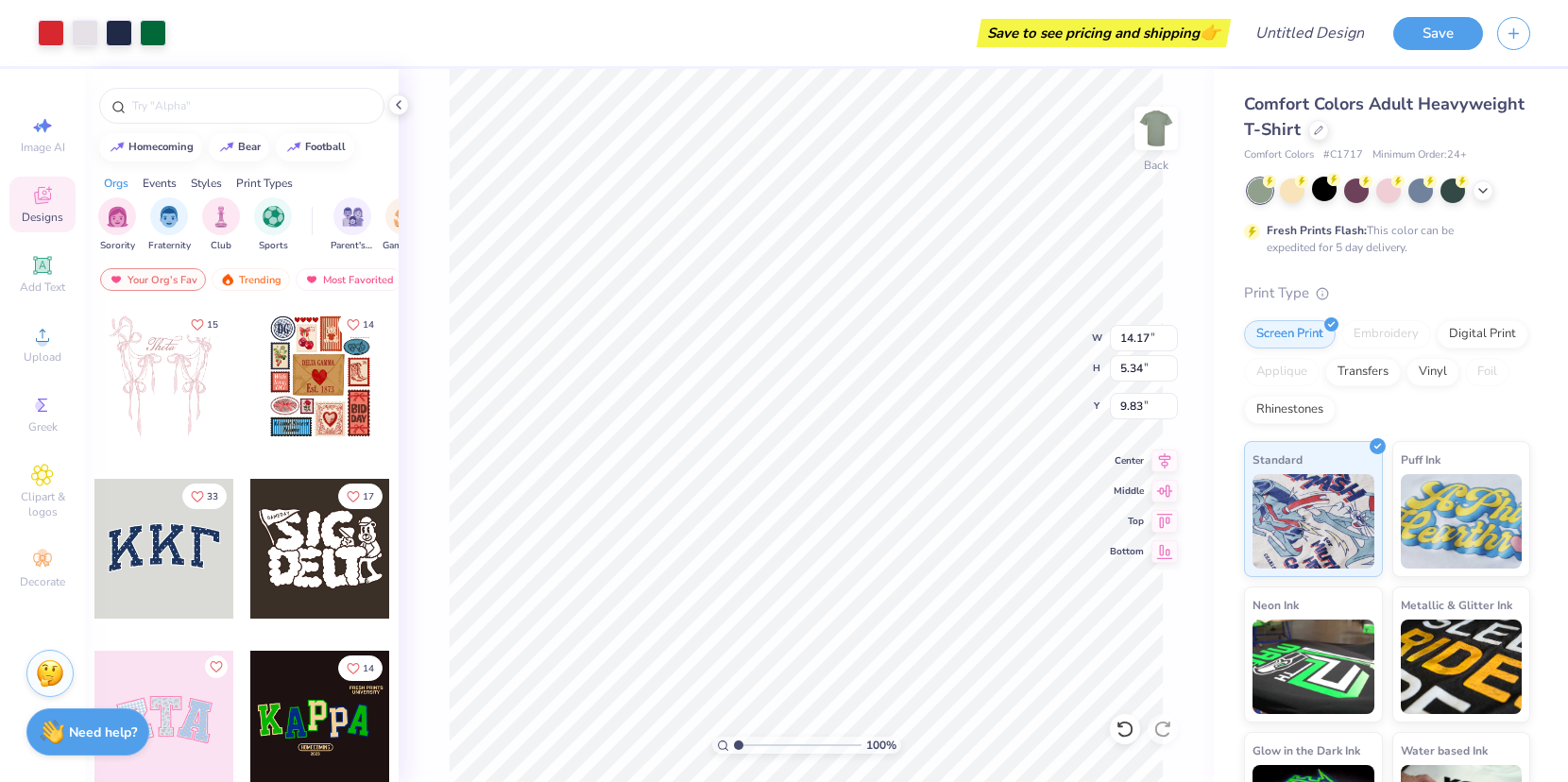
type input "4.09"
type input "11.65"
type input "4.39"
type input "4.25"
click at [1152, 120] on img at bounding box center [1156, 129] width 76 height 76
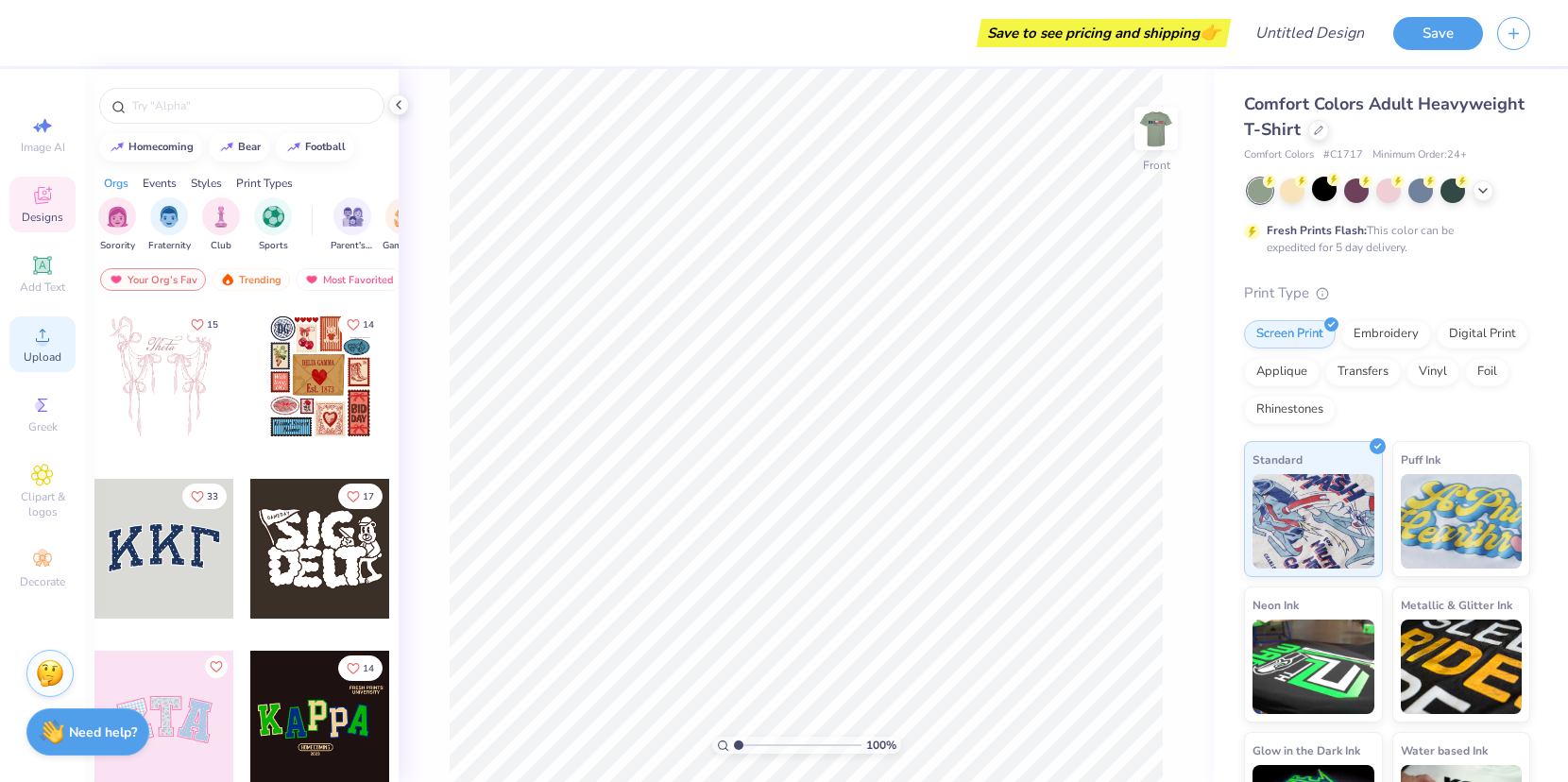
click at [46, 344] on circle at bounding box center [42, 341] width 10 height 10
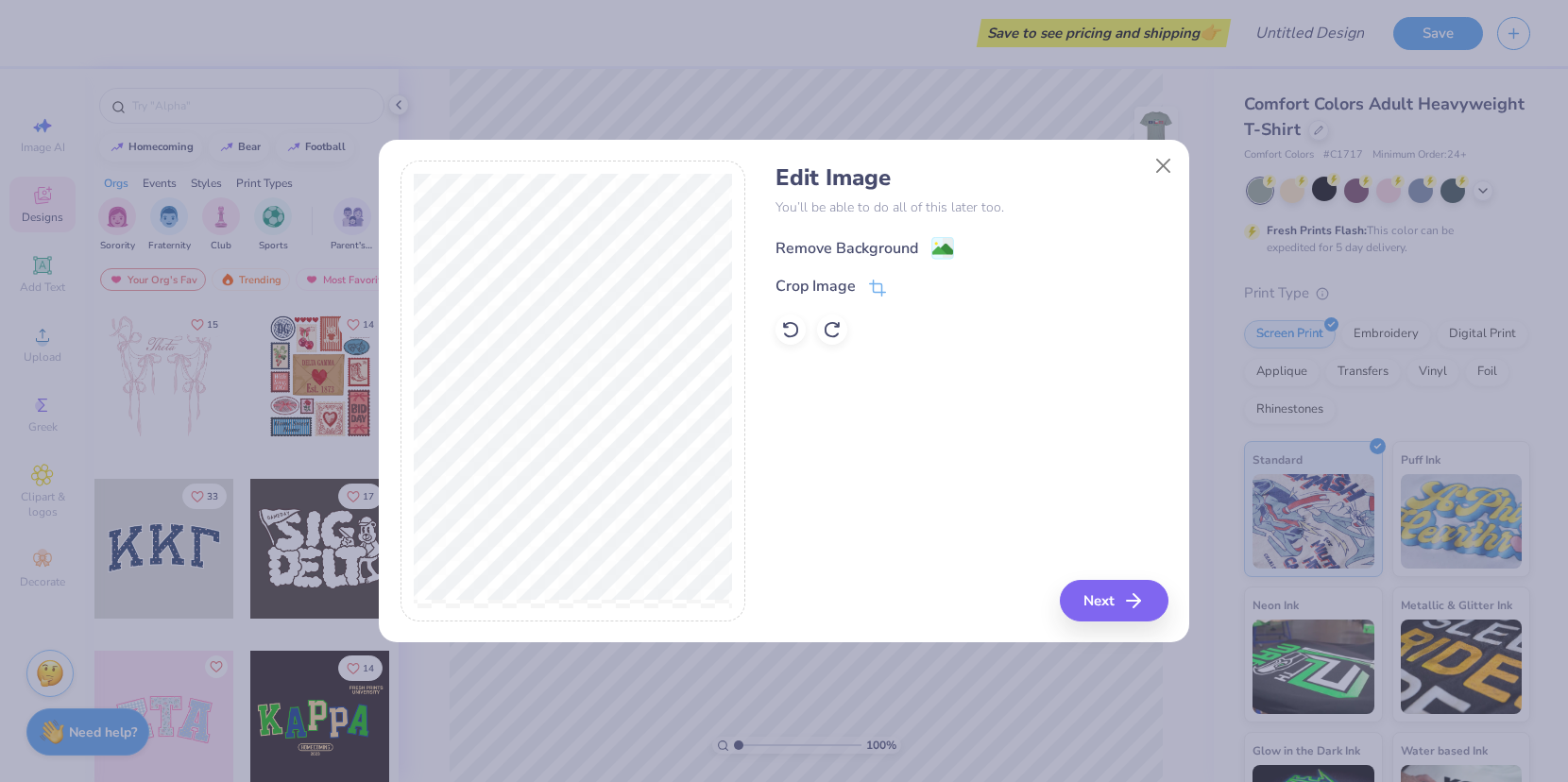
click at [818, 243] on div "Remove Background" at bounding box center [846, 248] width 143 height 23
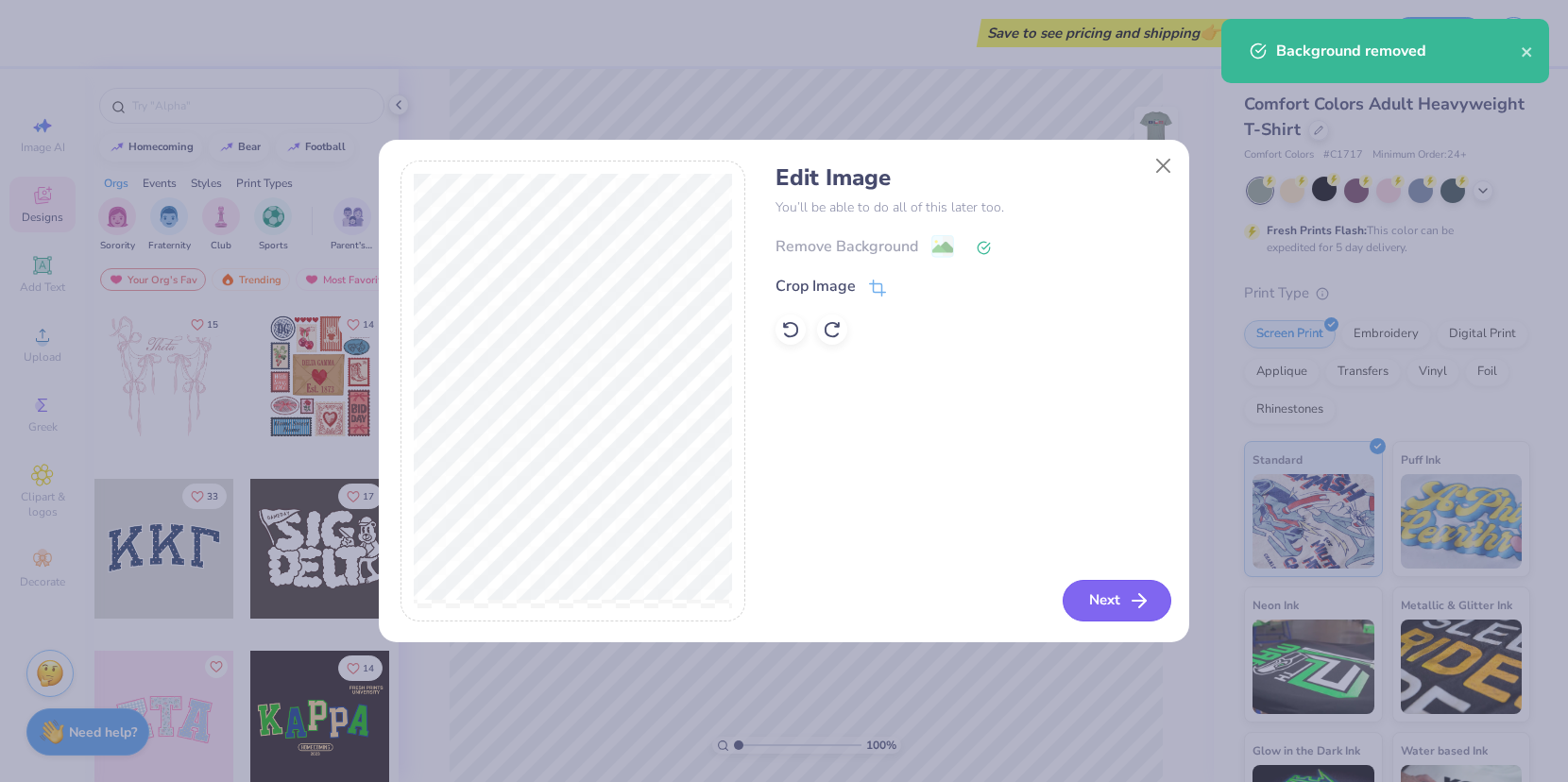
click at [1087, 606] on button "Next" at bounding box center [1116, 601] width 109 height 42
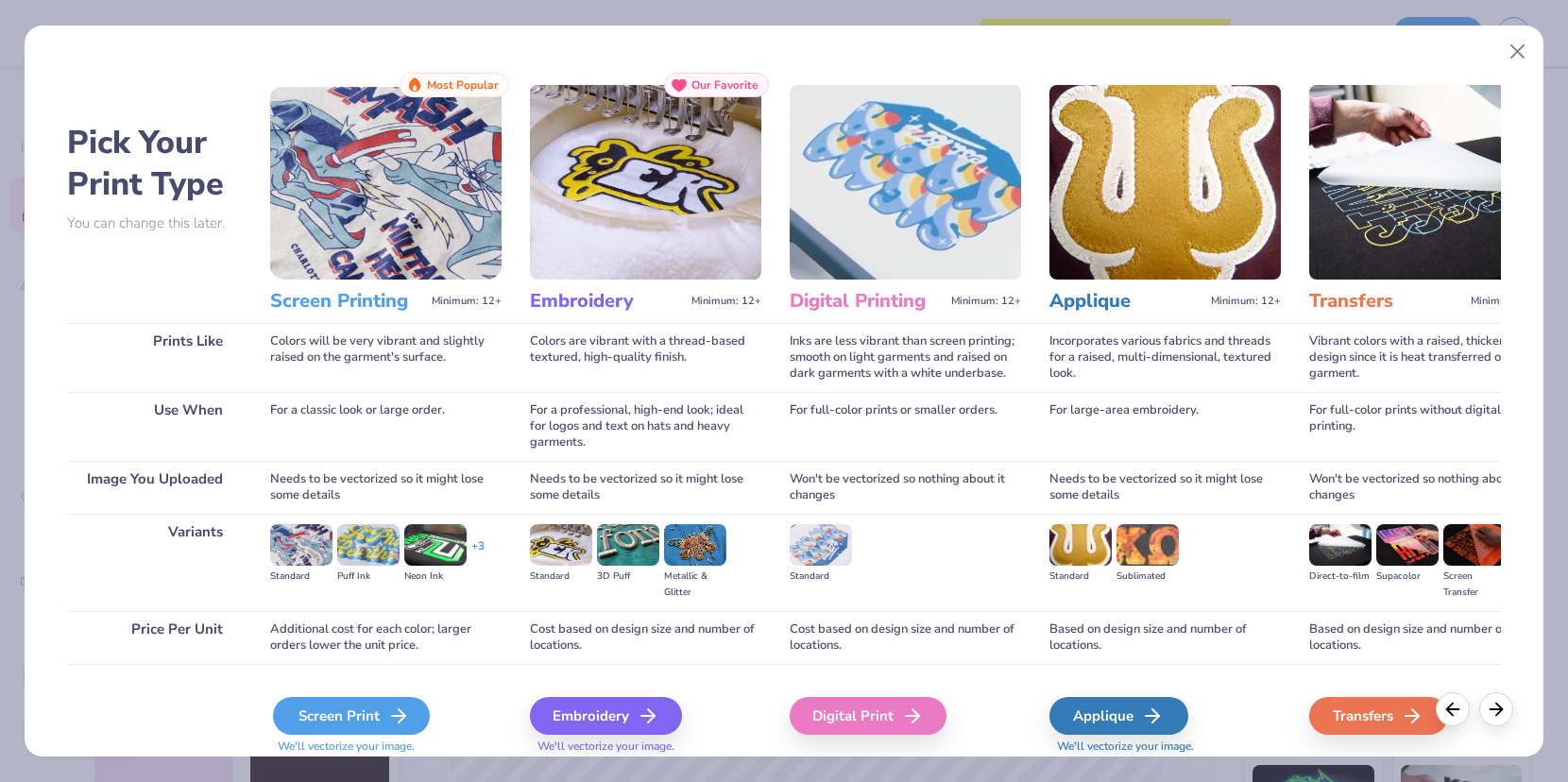
click at [292, 726] on div "Screen Print" at bounding box center [351, 716] width 157 height 38
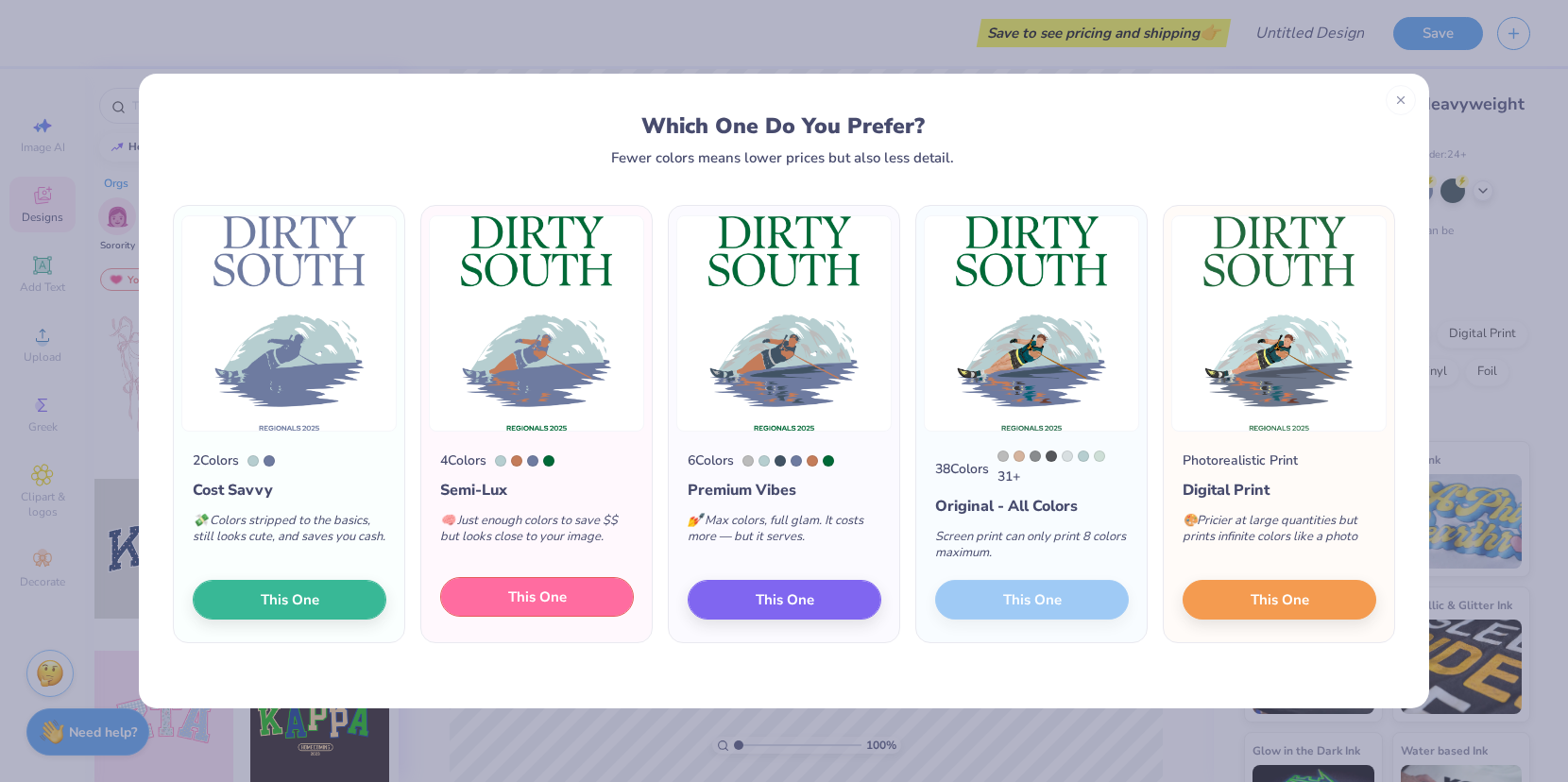
click at [507, 597] on button "This One" at bounding box center [537, 597] width 194 height 40
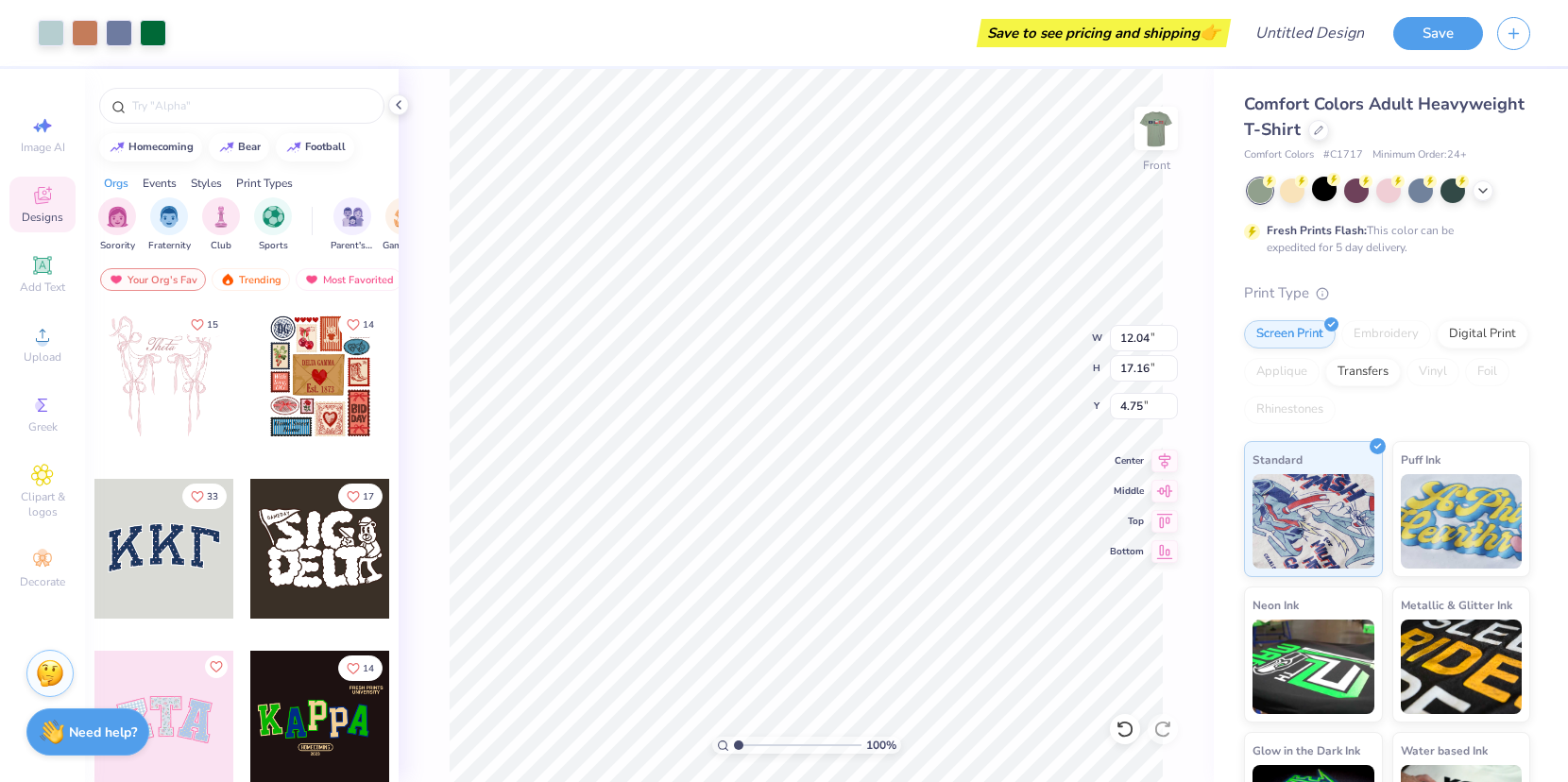
type input "12.04"
type input "17.16"
type input "4.89"
click at [1157, 139] on img at bounding box center [1156, 129] width 38 height 38
click at [1483, 191] on icon at bounding box center [1483, 189] width 15 height 15
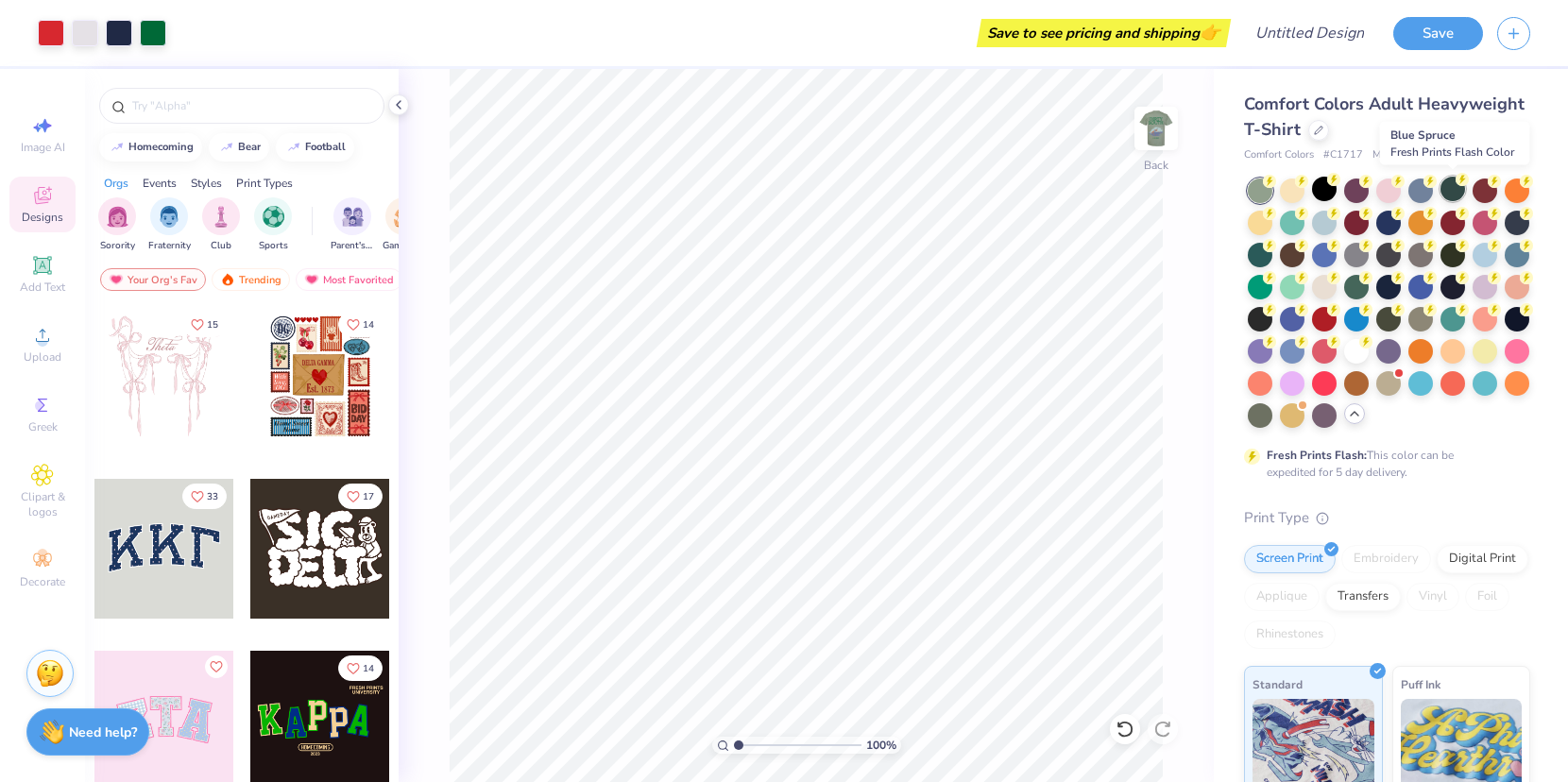
click at [1455, 189] on div at bounding box center [1452, 189] width 25 height 25
click at [1355, 194] on div at bounding box center [1357, 189] width 25 height 25
click at [1294, 187] on div at bounding box center [1292, 189] width 25 height 25
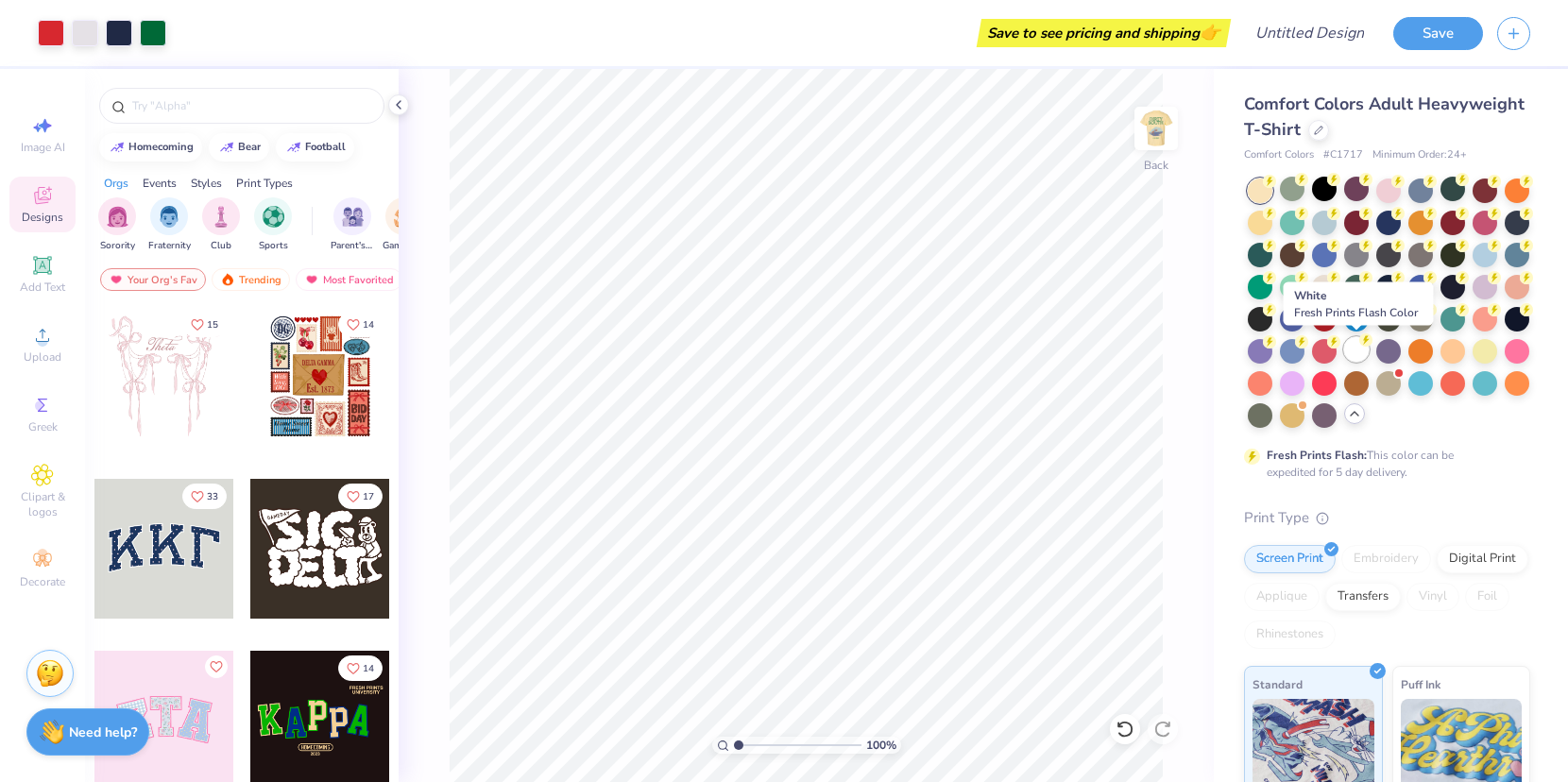
click at [1363, 360] on div at bounding box center [1357, 349] width 25 height 25
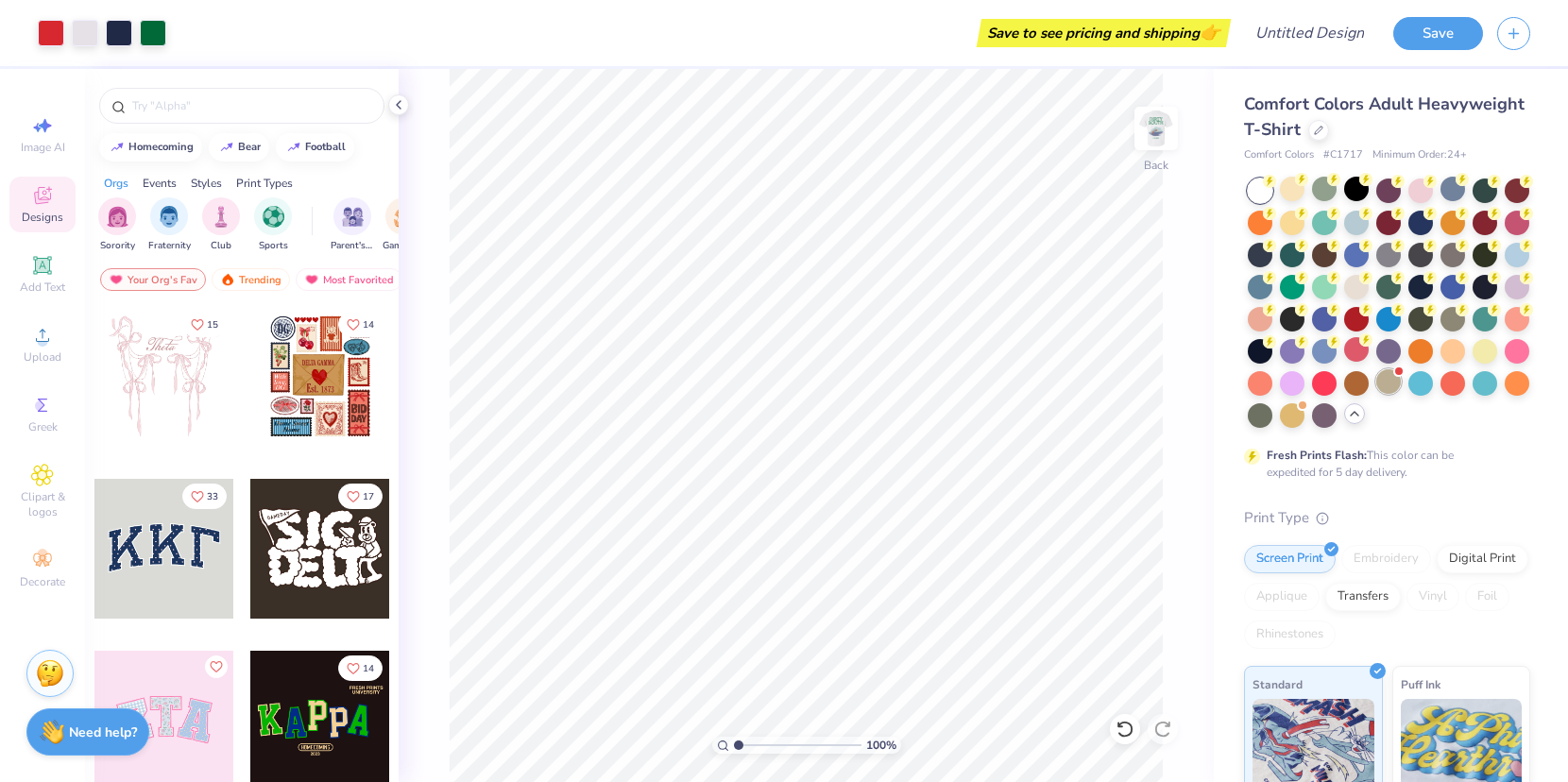
click at [1386, 388] on div at bounding box center [1389, 382] width 25 height 25
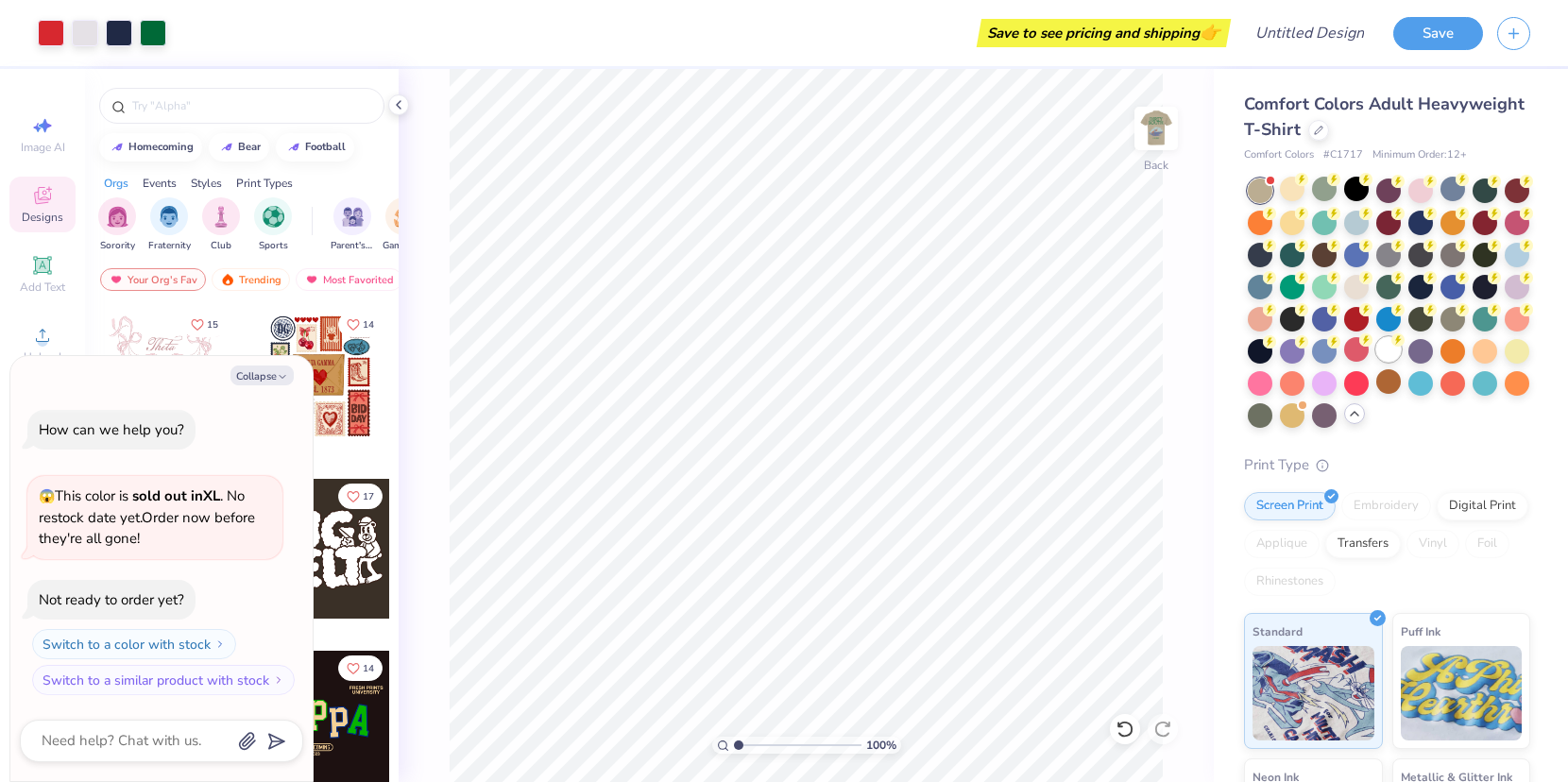
click at [1381, 351] on div at bounding box center [1389, 349] width 25 height 25
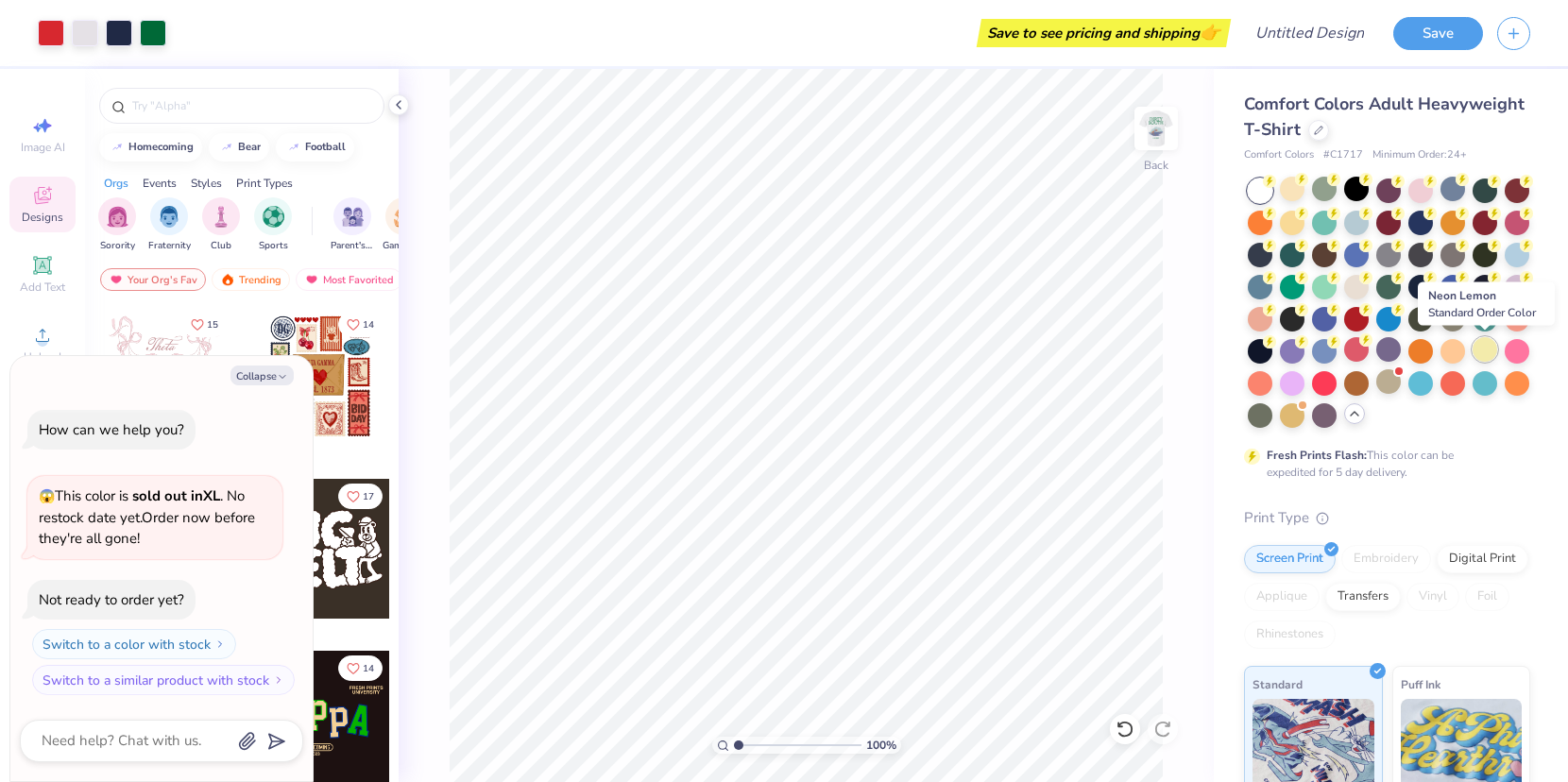
click at [1482, 352] on div at bounding box center [1485, 349] width 25 height 25
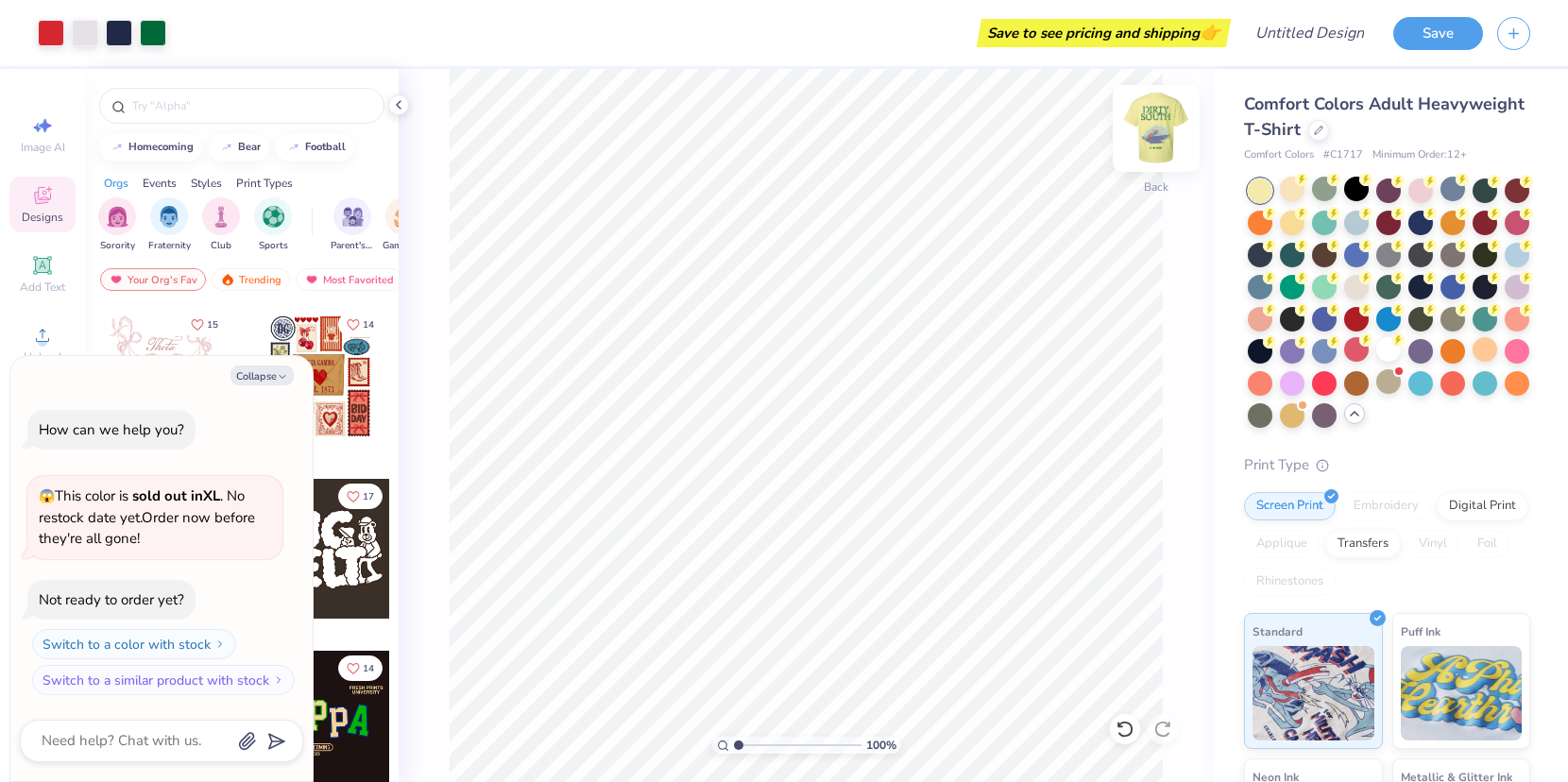
click at [1169, 146] on img at bounding box center [1156, 129] width 76 height 76
click at [1154, 146] on img at bounding box center [1156, 129] width 76 height 76
click at [1399, 352] on div at bounding box center [1389, 349] width 25 height 25
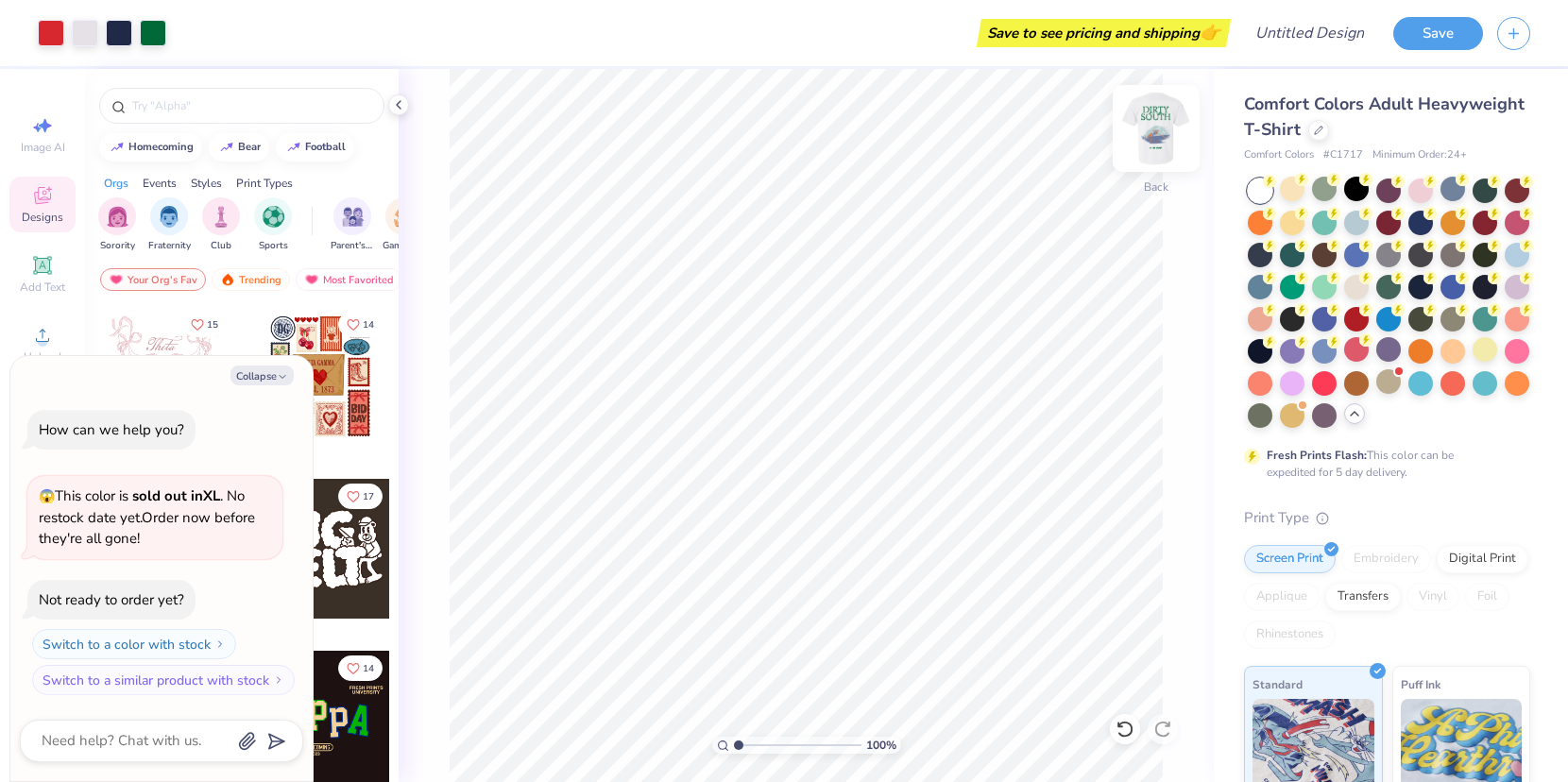
click at [1163, 133] on img at bounding box center [1156, 129] width 76 height 76
click at [1164, 150] on img at bounding box center [1156, 129] width 76 height 76
type textarea "x"
type input "1.19"
type textarea "x"
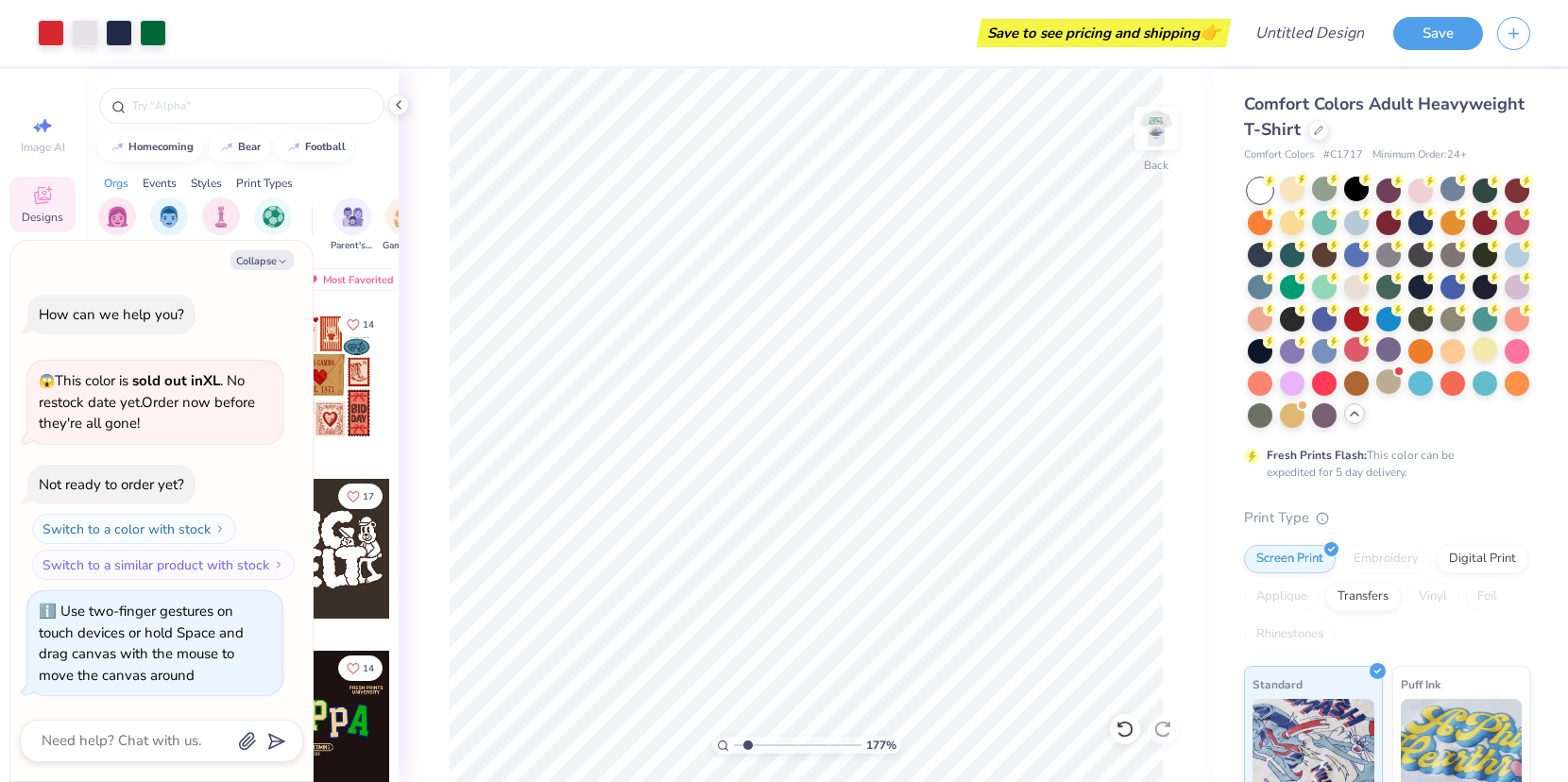
type input "1.79"
drag, startPoint x: 739, startPoint y: 743, endPoint x: 748, endPoint y: 738, distance: 10.3
click at [748, 738] on input "range" at bounding box center [797, 745] width 128 height 17
click at [1167, 140] on img at bounding box center [1156, 129] width 76 height 76
type textarea "x"
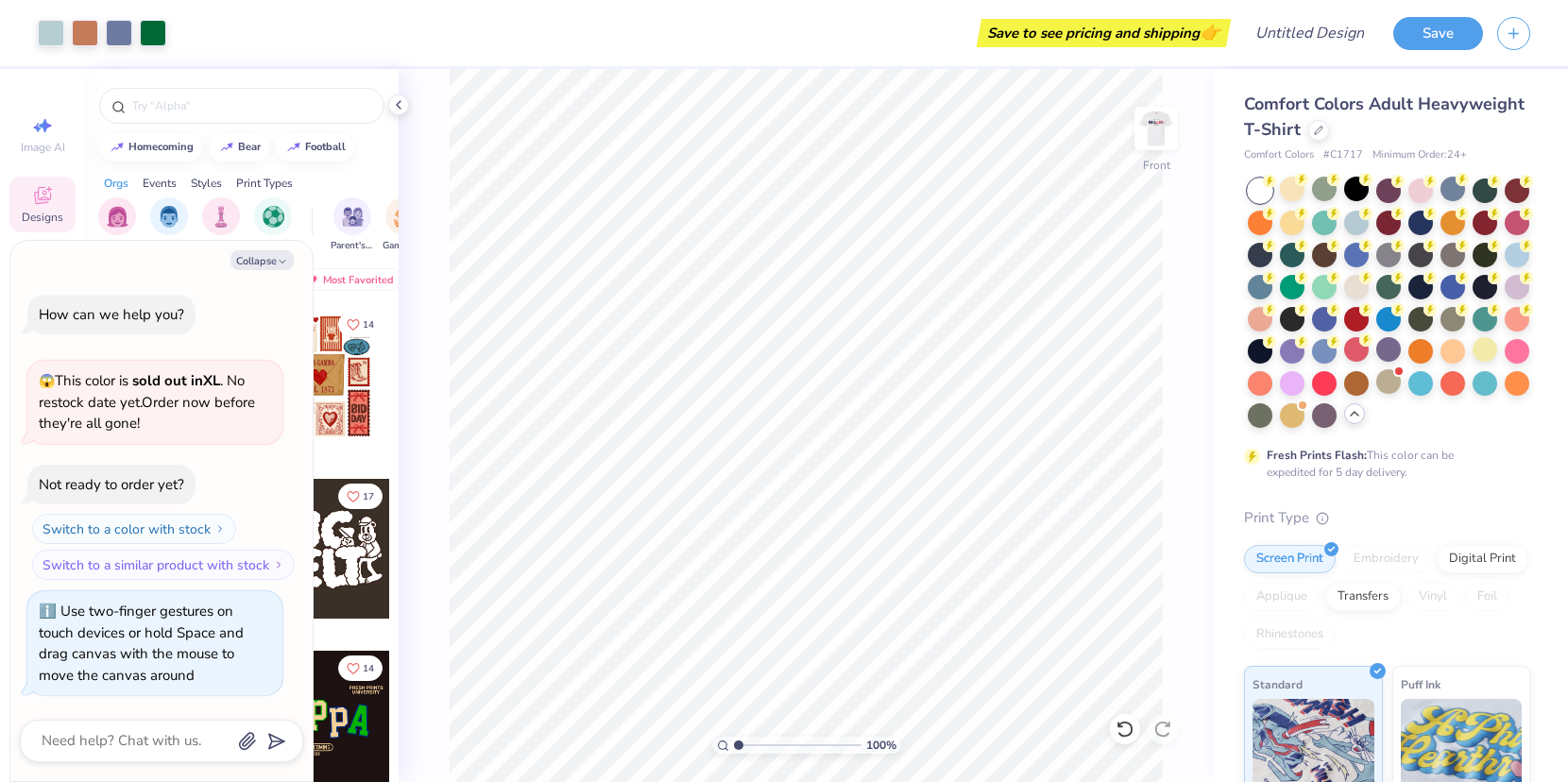
drag, startPoint x: 747, startPoint y: 745, endPoint x: 734, endPoint y: 745, distance: 13.0
type input "1"
click at [734, 745] on input "range" at bounding box center [797, 745] width 128 height 17
type textarea "x"
type input "10.59"
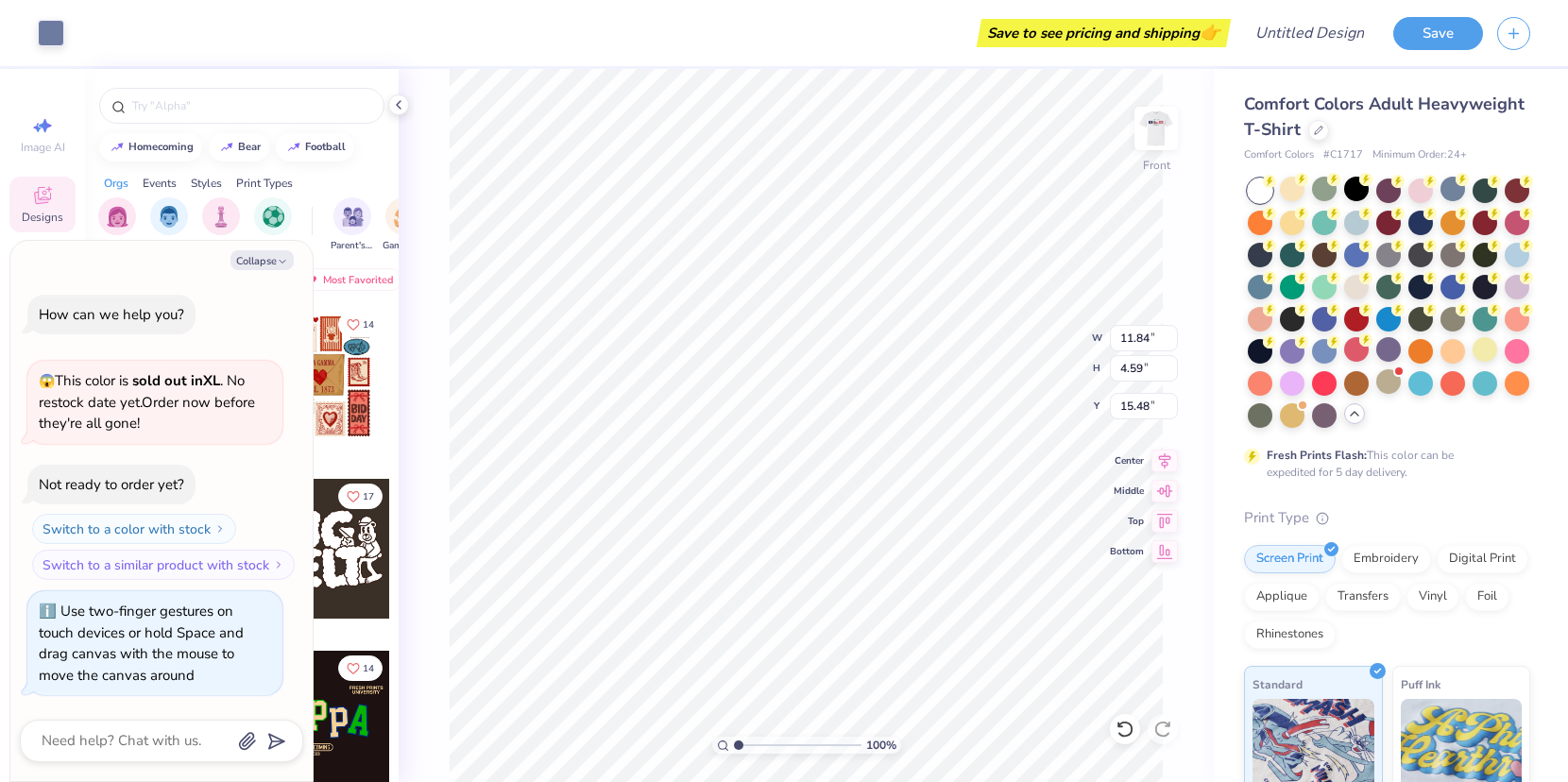
type input "5.44"
type input "12.69"
click at [1162, 131] on img at bounding box center [1156, 129] width 76 height 76
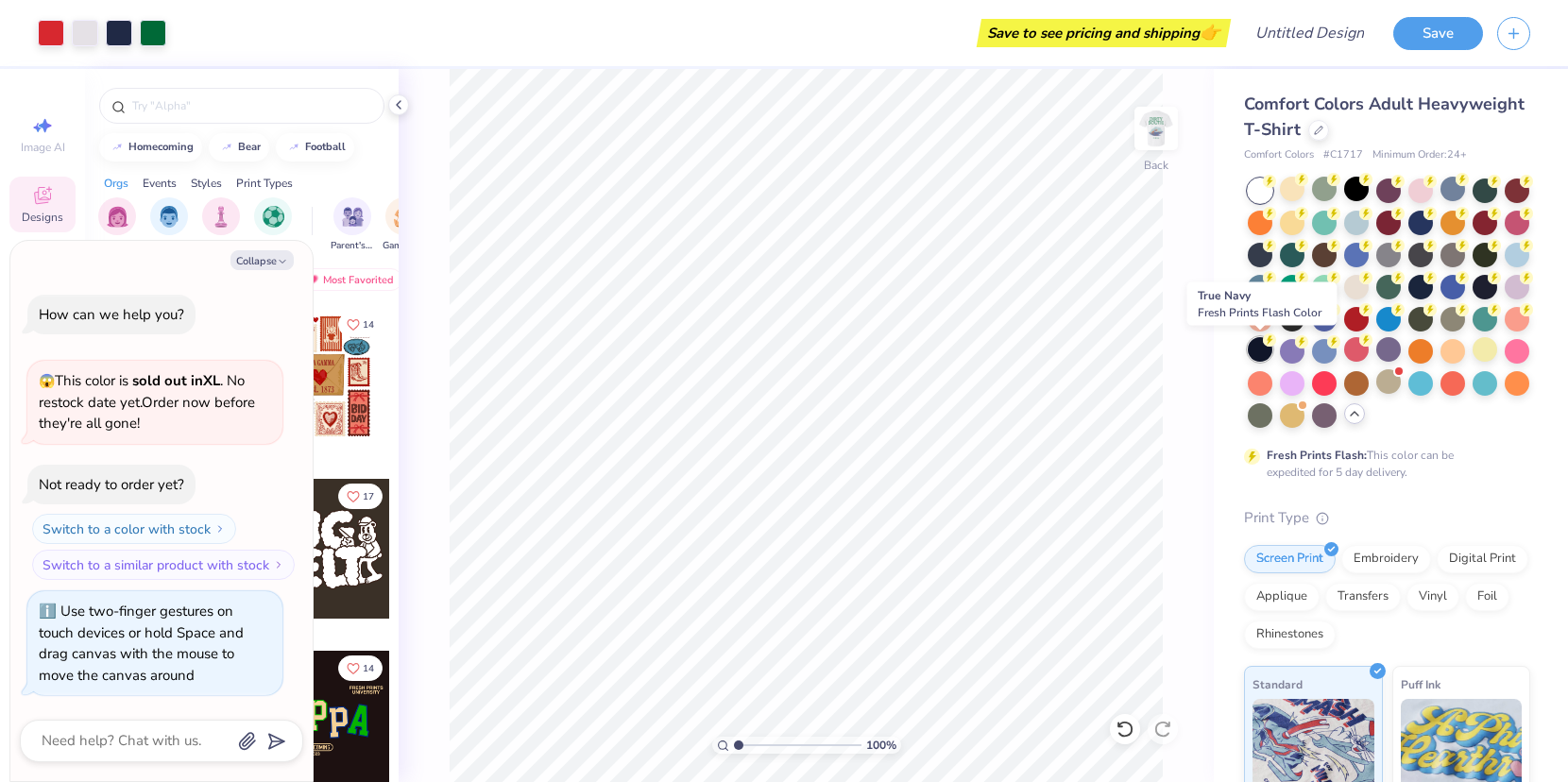
click at [1270, 347] on div at bounding box center [1260, 349] width 25 height 25
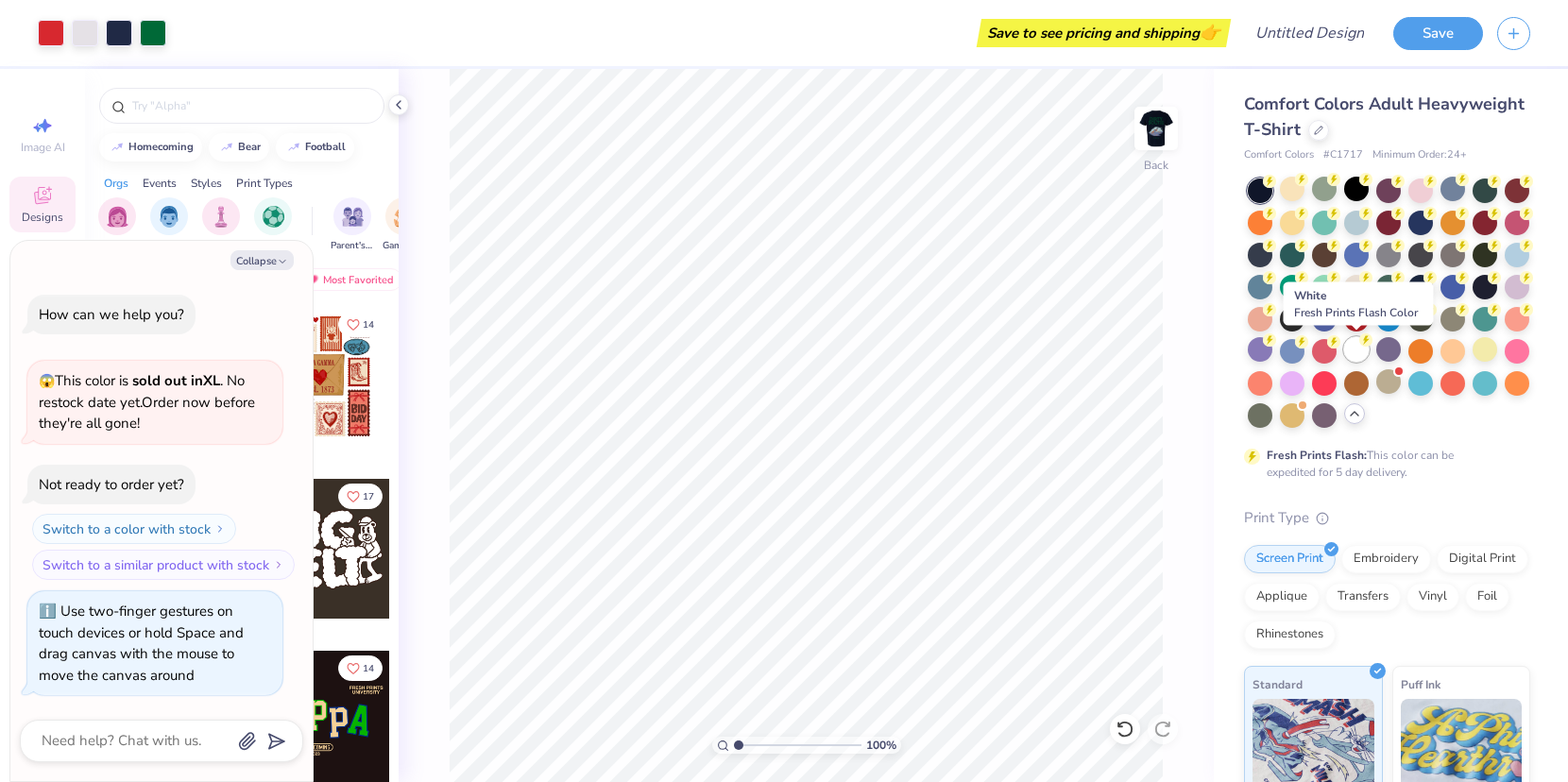
click at [1362, 355] on div at bounding box center [1357, 349] width 25 height 25
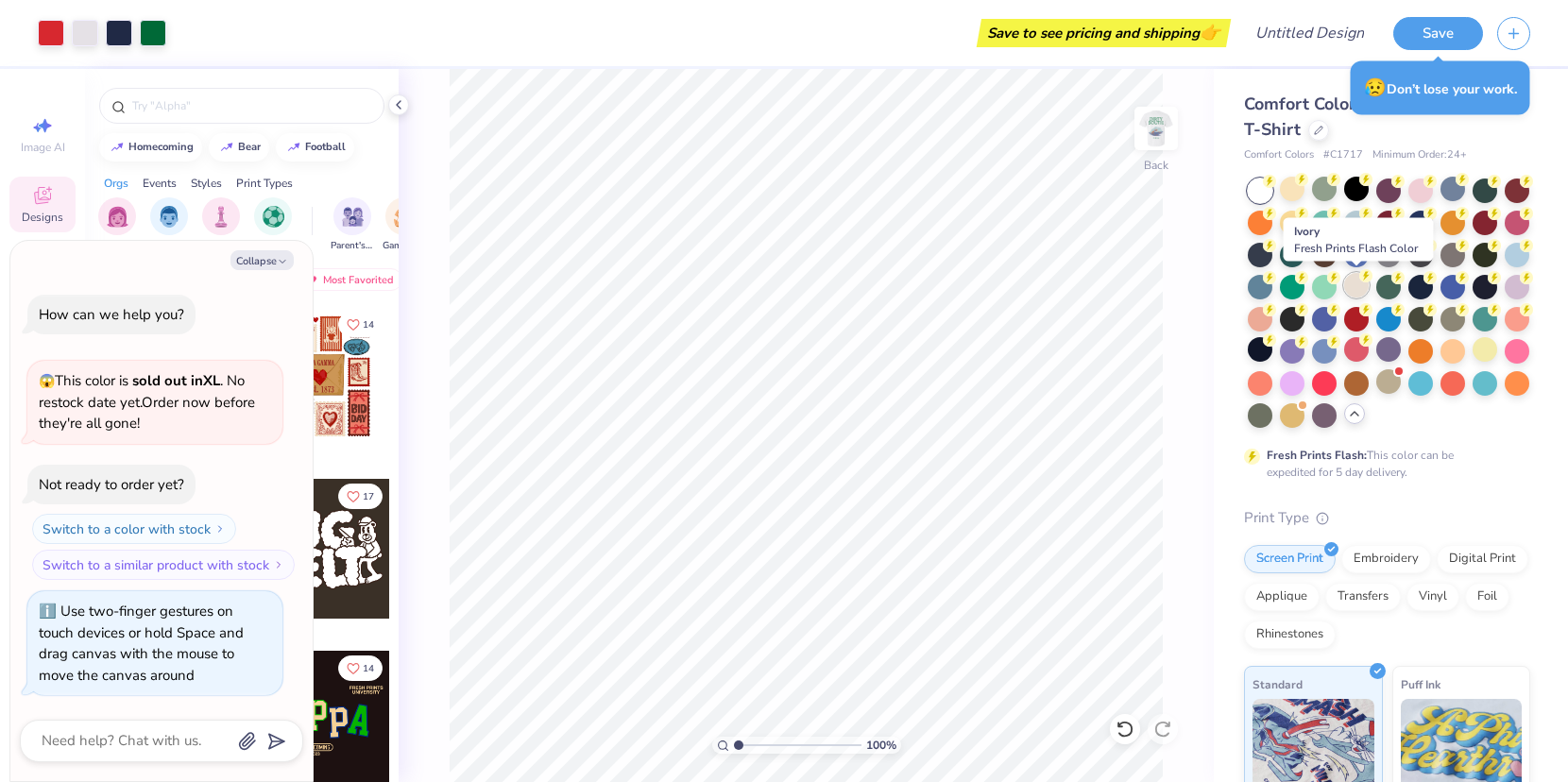
click at [1357, 293] on div at bounding box center [1357, 285] width 25 height 25
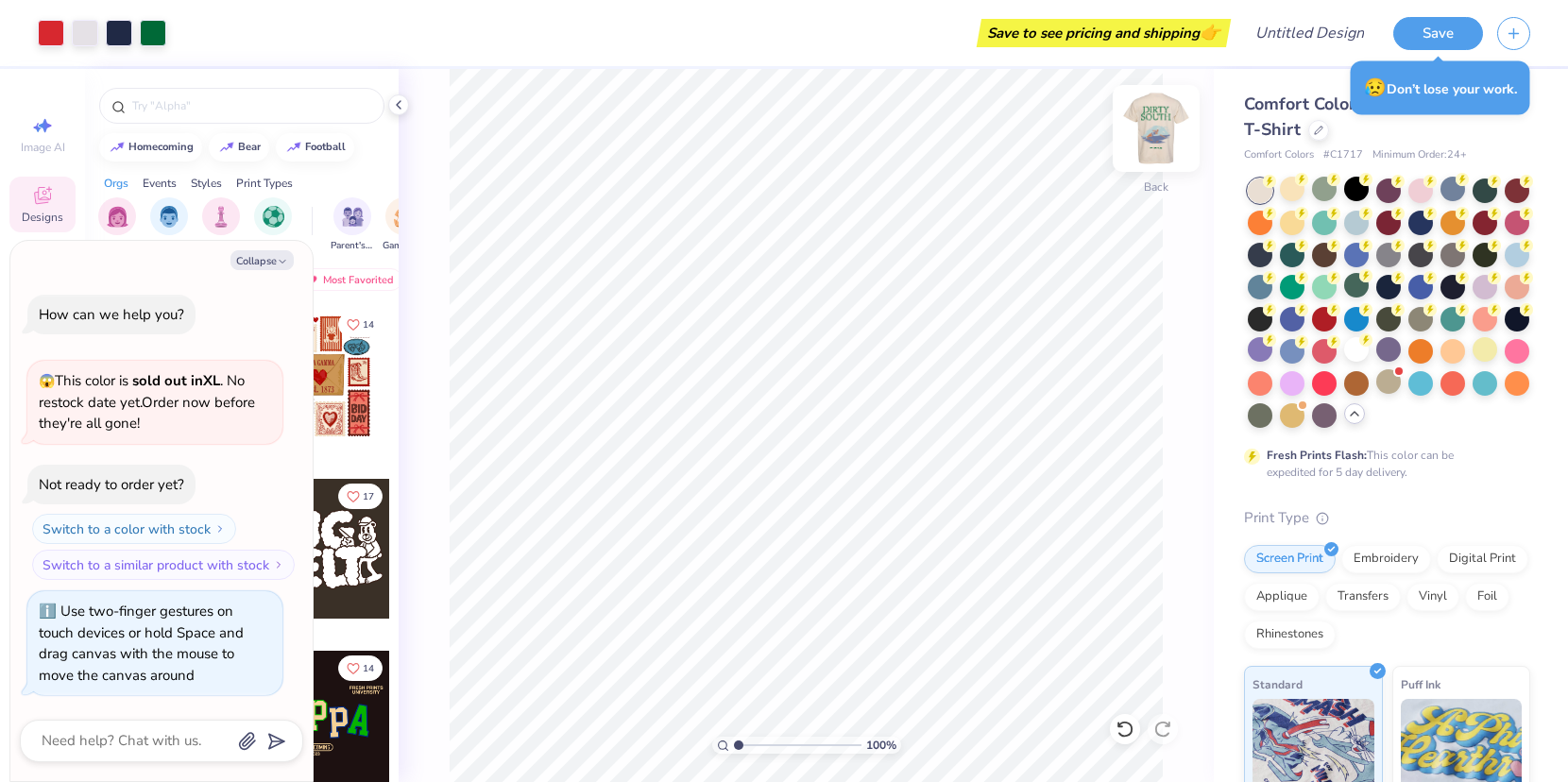
click at [1153, 136] on img at bounding box center [1156, 129] width 76 height 76
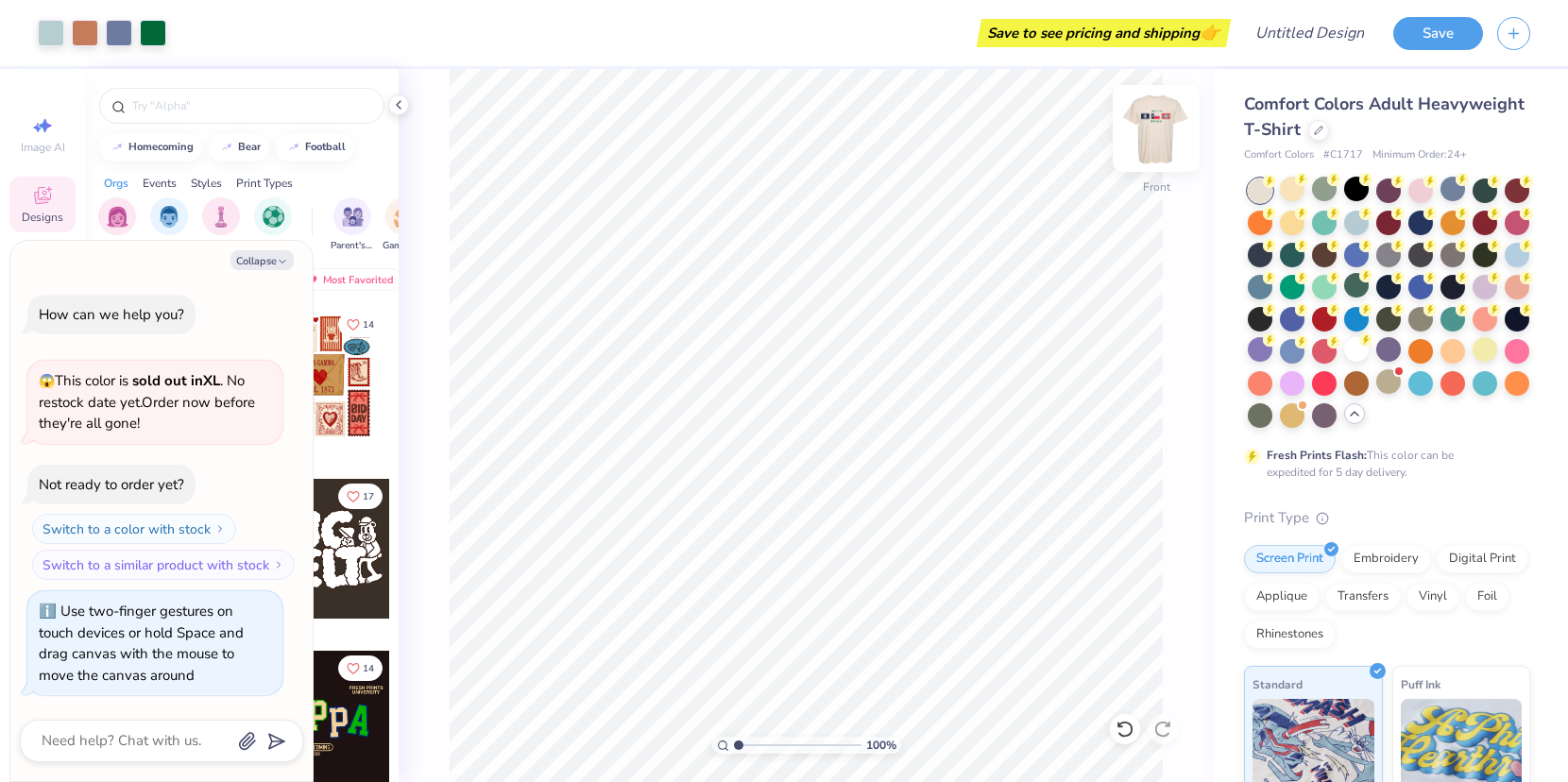
click at [1149, 137] on img at bounding box center [1156, 129] width 76 height 76
click at [1149, 137] on img at bounding box center [1156, 129] width 38 height 38
click at [1362, 291] on div at bounding box center [1357, 285] width 25 height 25
click at [1359, 222] on div at bounding box center [1357, 221] width 25 height 25
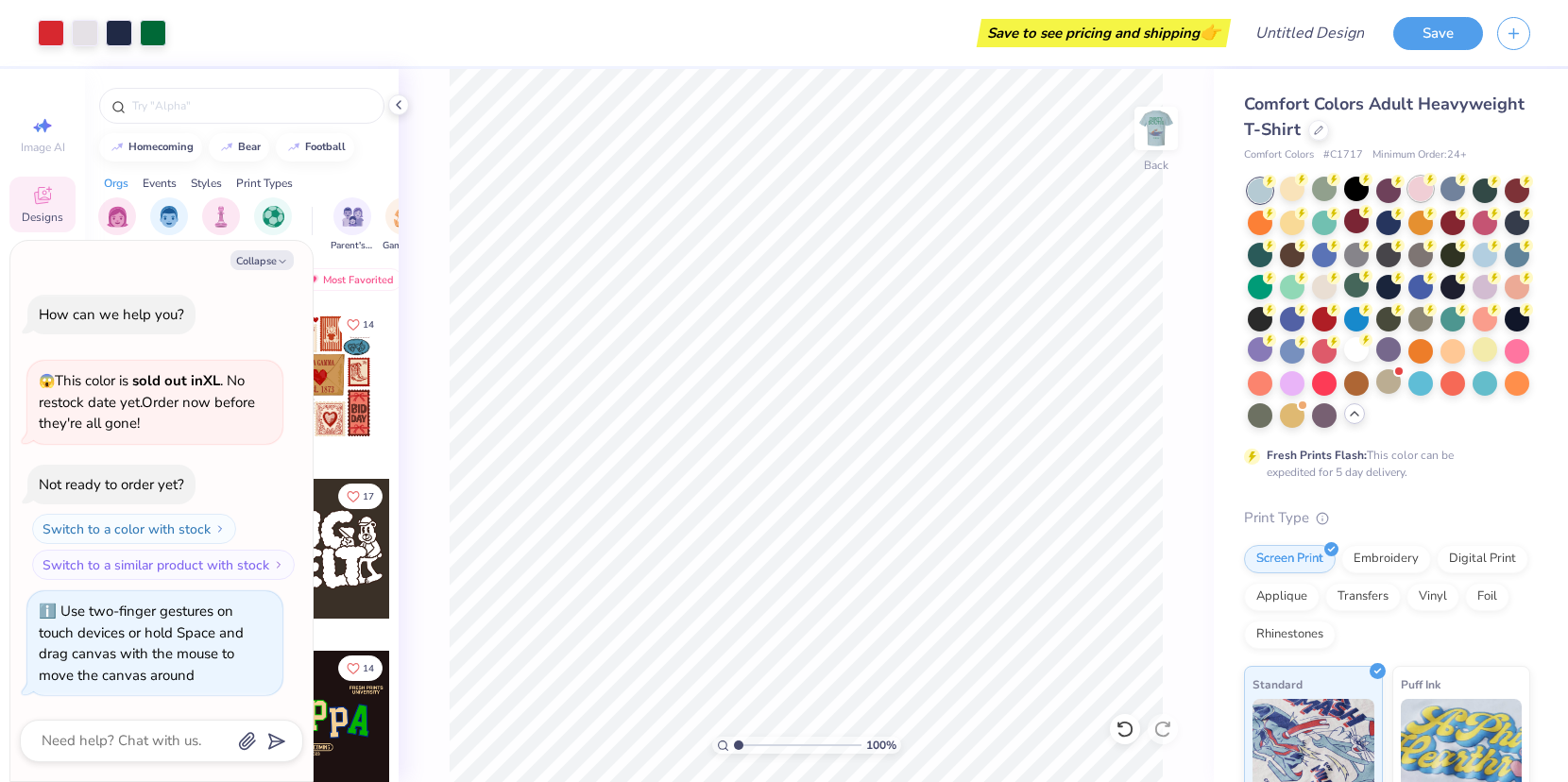
click at [1425, 192] on div at bounding box center [1421, 189] width 25 height 25
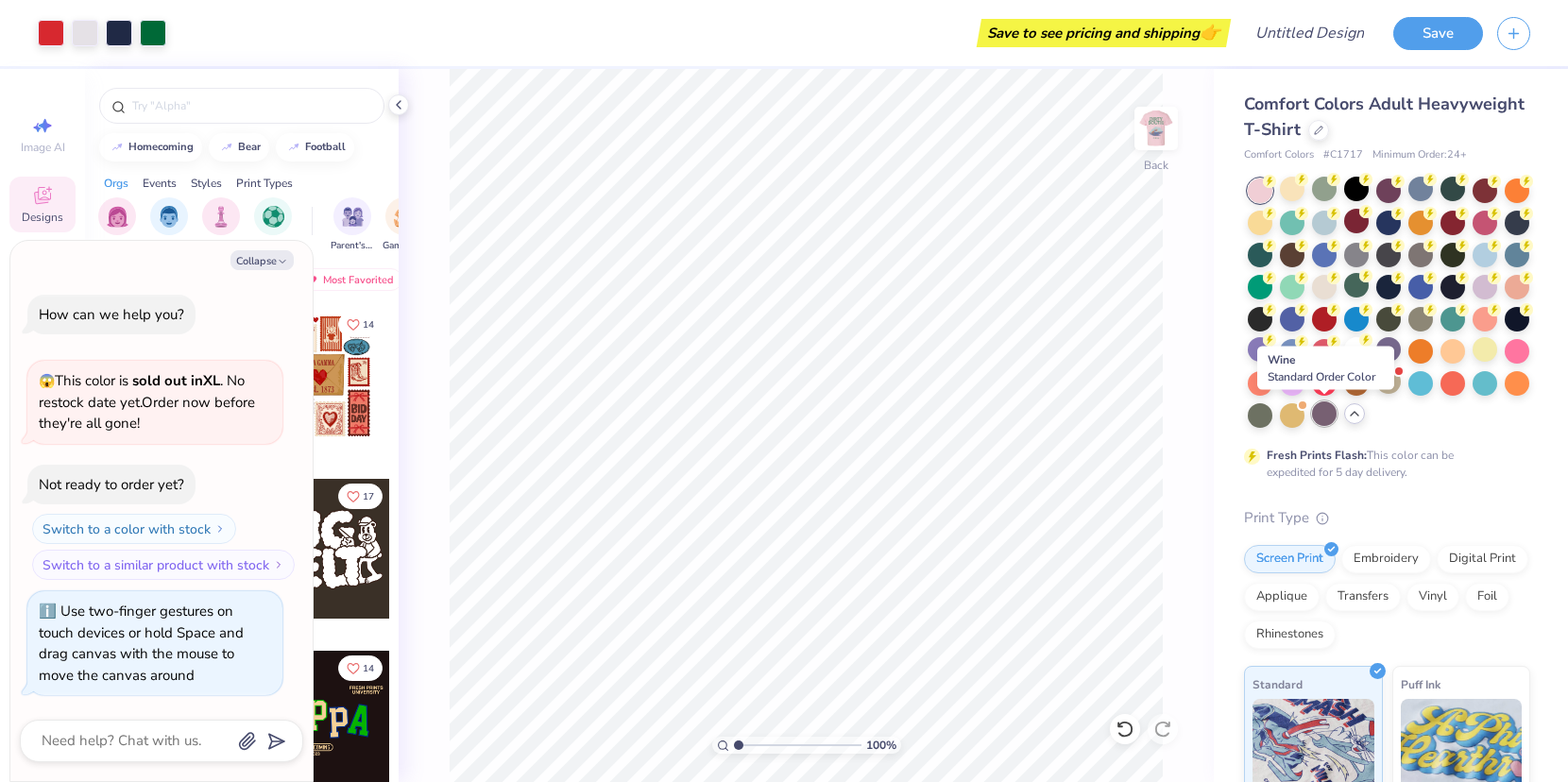
click at [1327, 415] on div at bounding box center [1325, 414] width 25 height 25
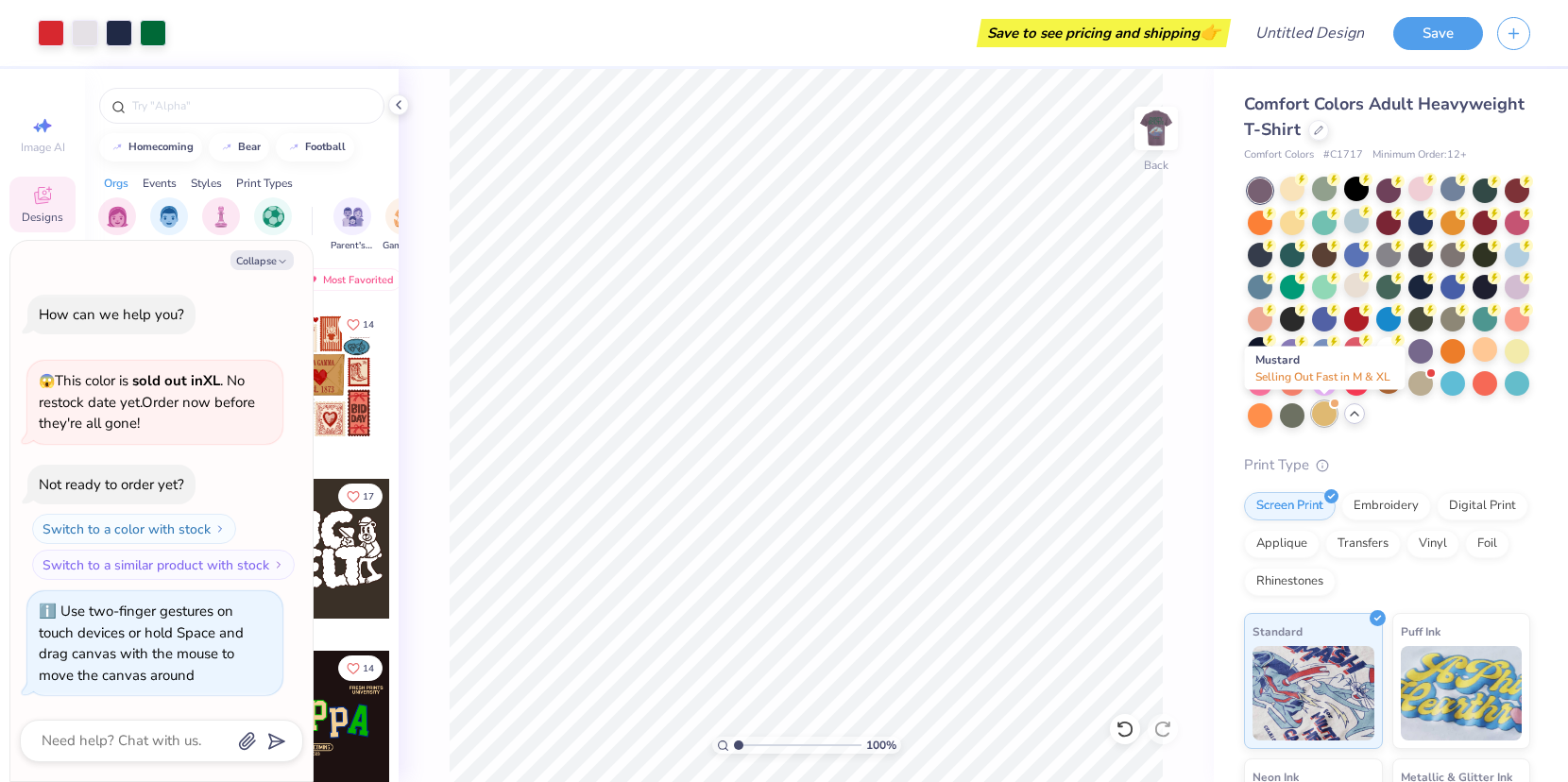
click at [1326, 418] on div at bounding box center [1325, 414] width 25 height 25
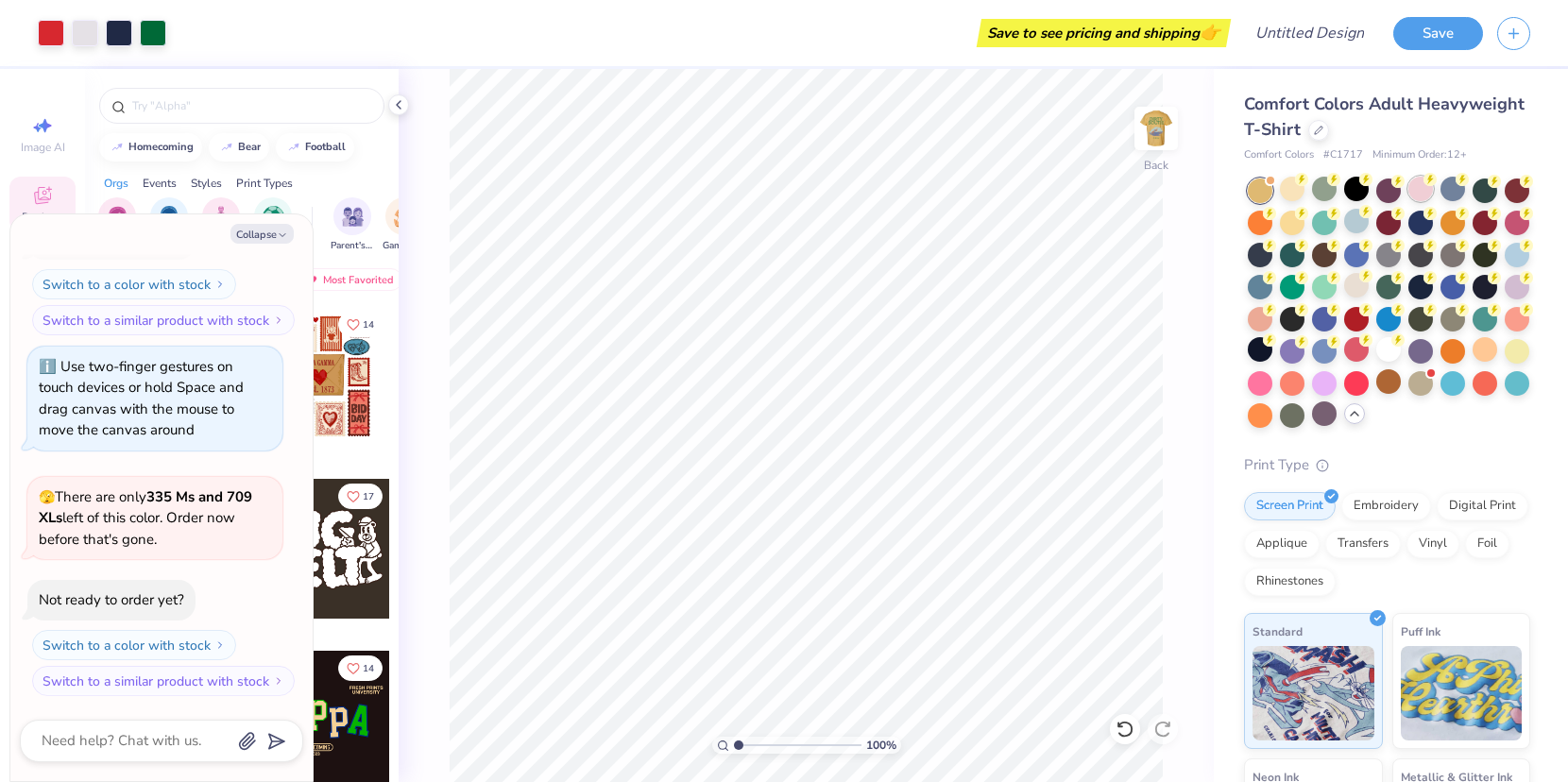
click at [1429, 195] on div at bounding box center [1421, 189] width 25 height 25
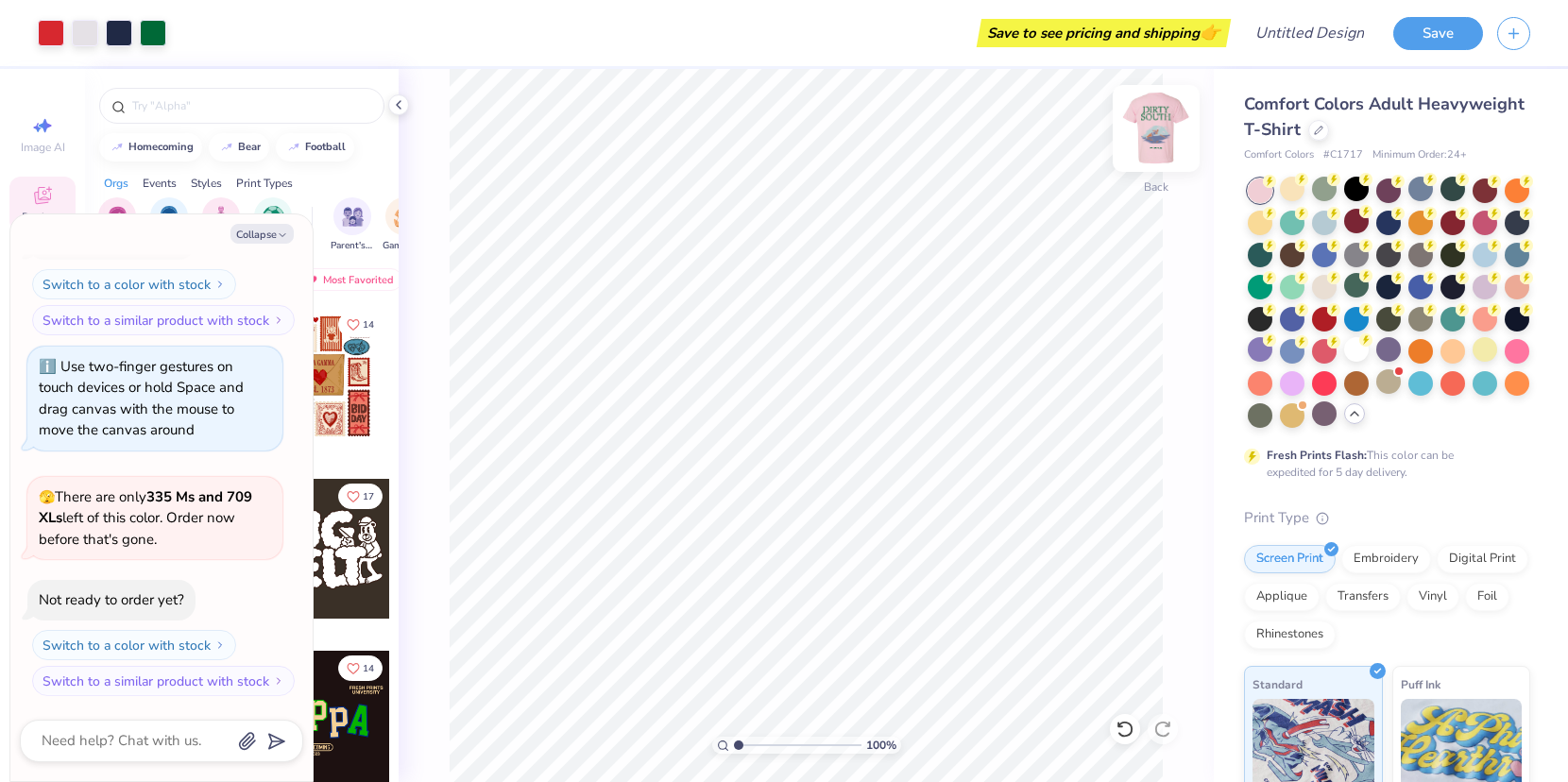
click at [1167, 117] on img at bounding box center [1156, 129] width 76 height 76
click at [1167, 117] on img at bounding box center [1156, 129] width 38 height 38
click at [1386, 383] on div at bounding box center [1389, 382] width 25 height 25
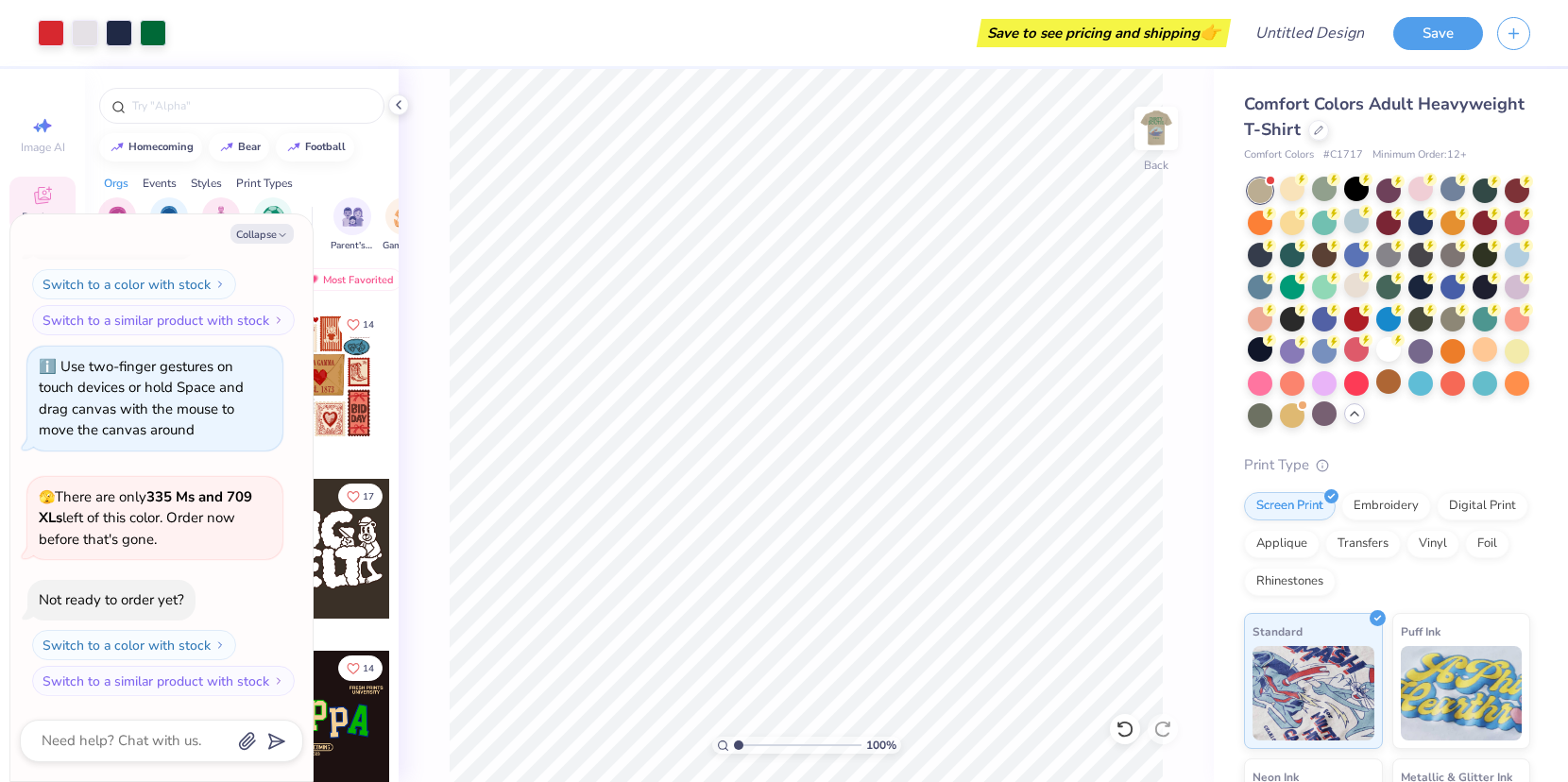
scroll to position [465, 0]
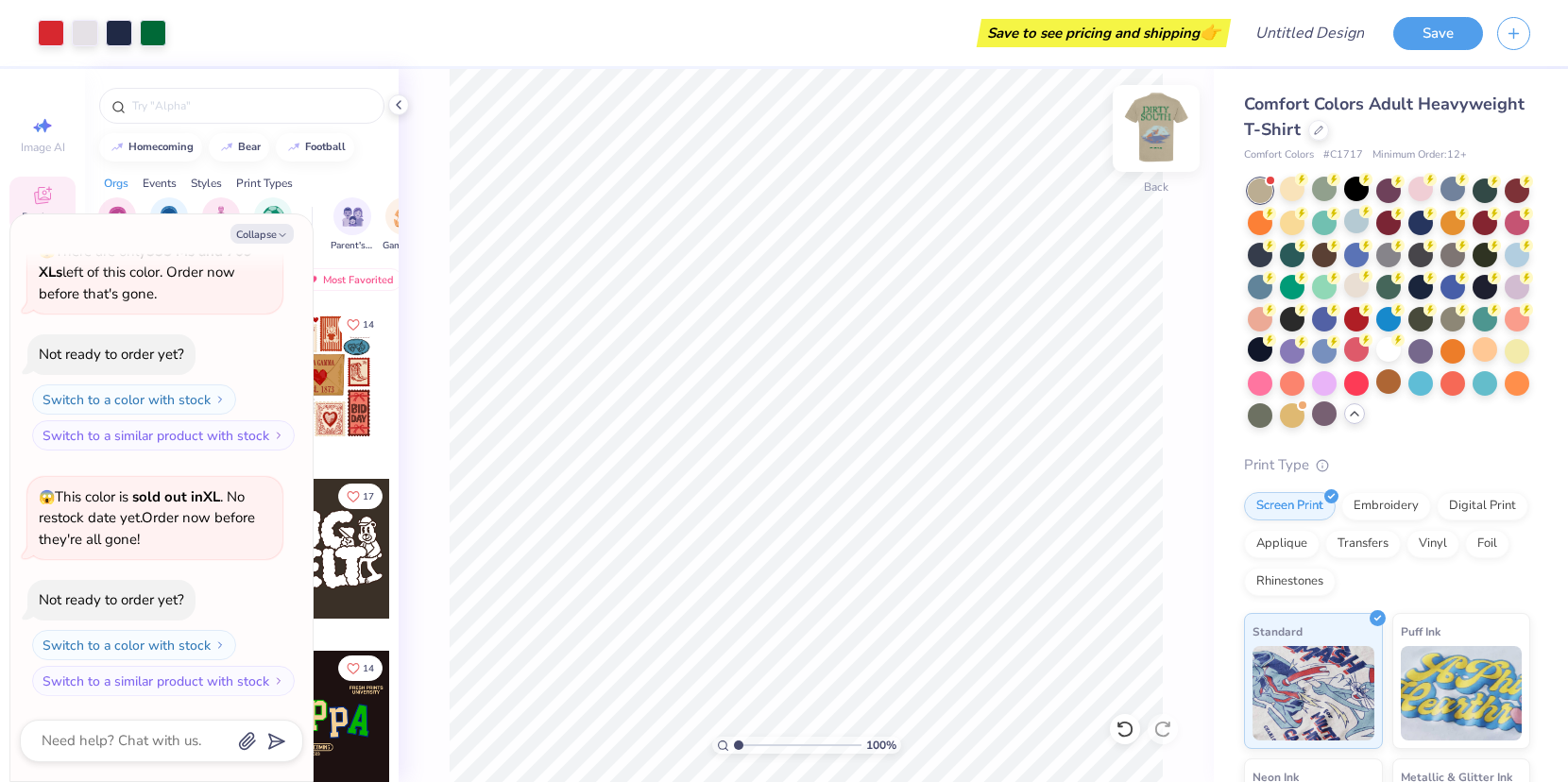
click at [1155, 130] on img at bounding box center [1156, 129] width 76 height 76
click at [1155, 130] on img at bounding box center [1156, 129] width 38 height 38
type textarea "x"
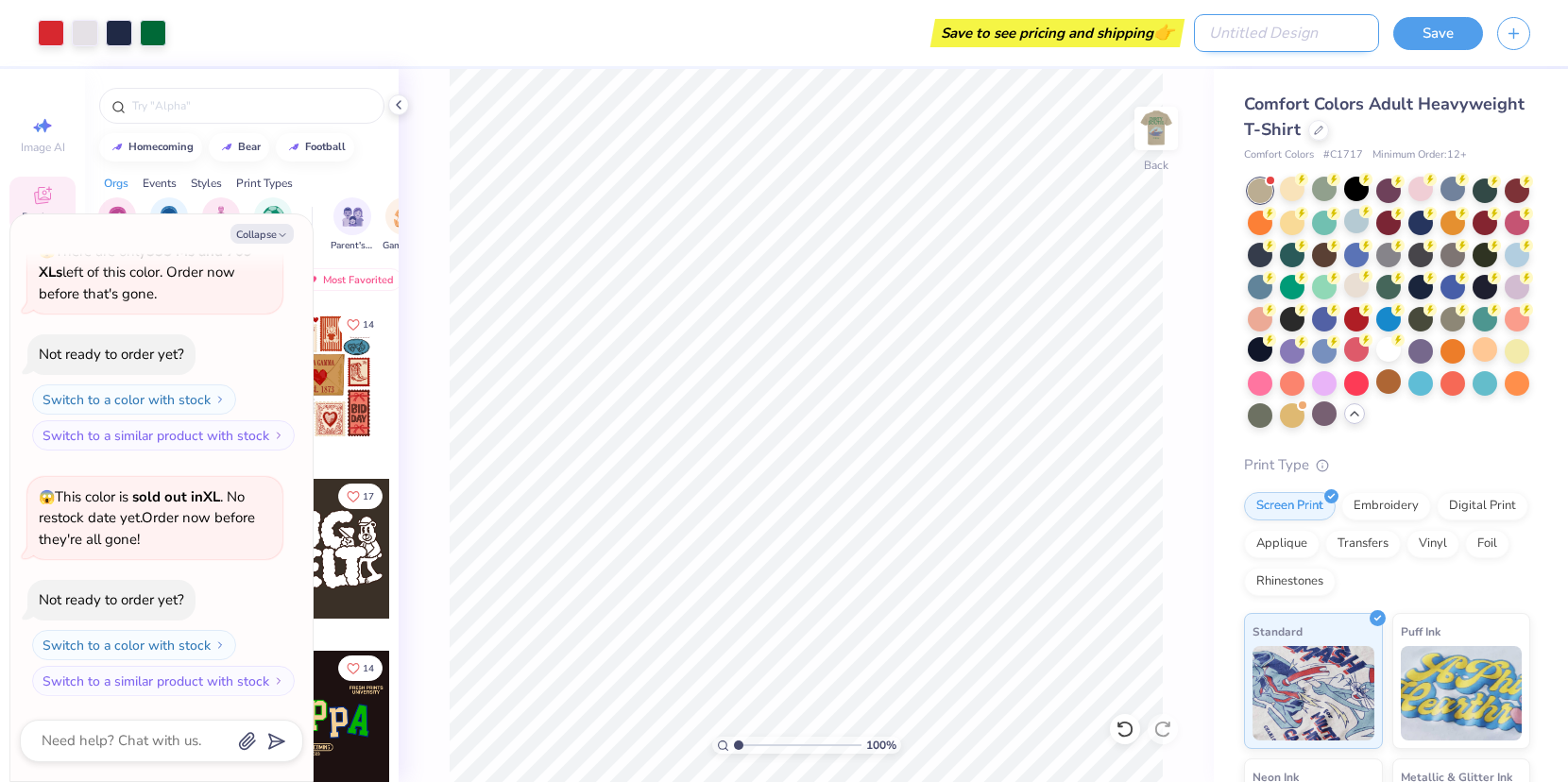
click at [1357, 38] on input "Design Title" at bounding box center [1287, 33] width 186 height 38
type input "s"
type textarea "x"
type input "sc"
type textarea "x"
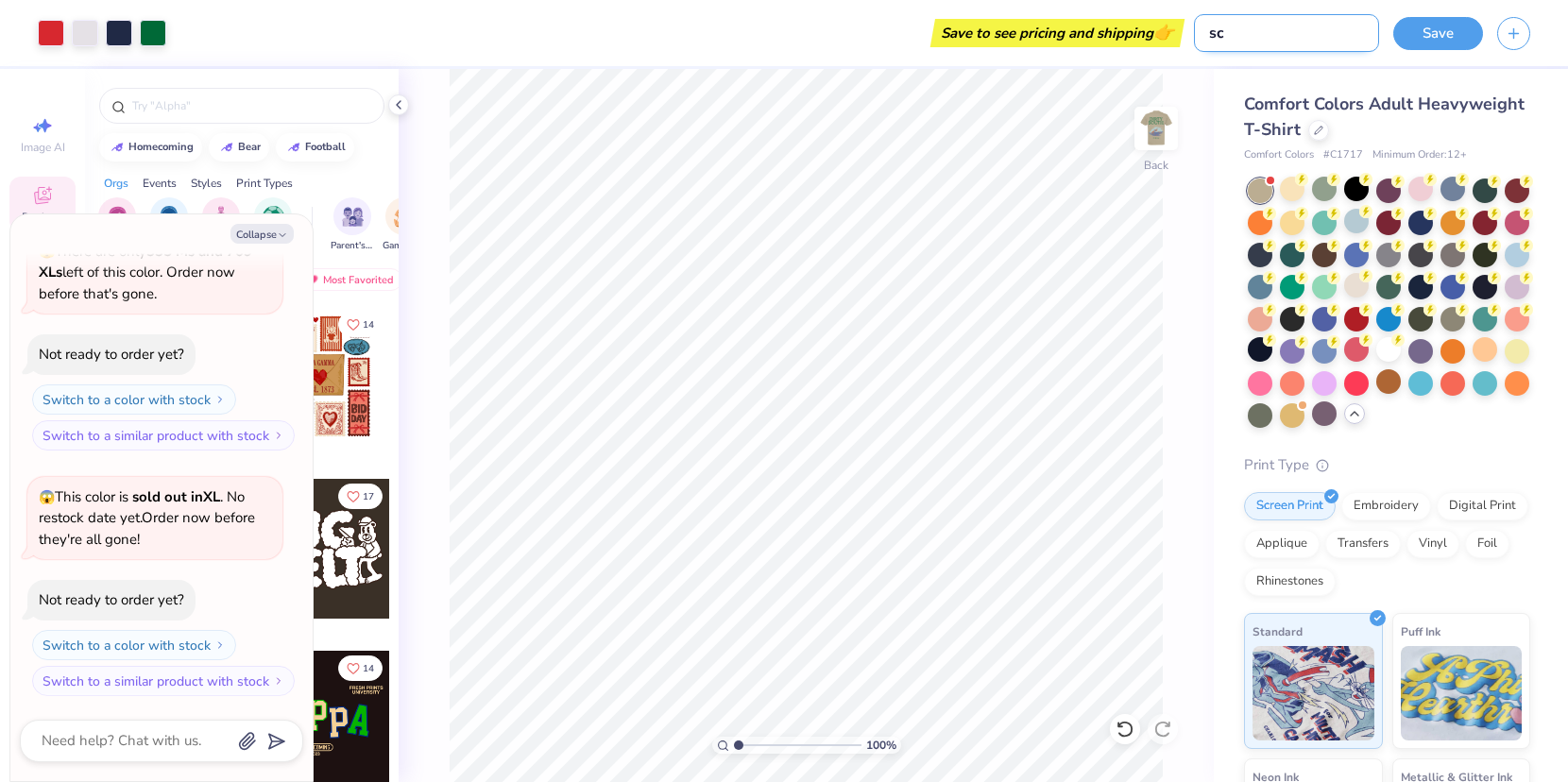
type input "scr"
type textarea "x"
type input "scr"
type textarea "x"
type input "scr r"
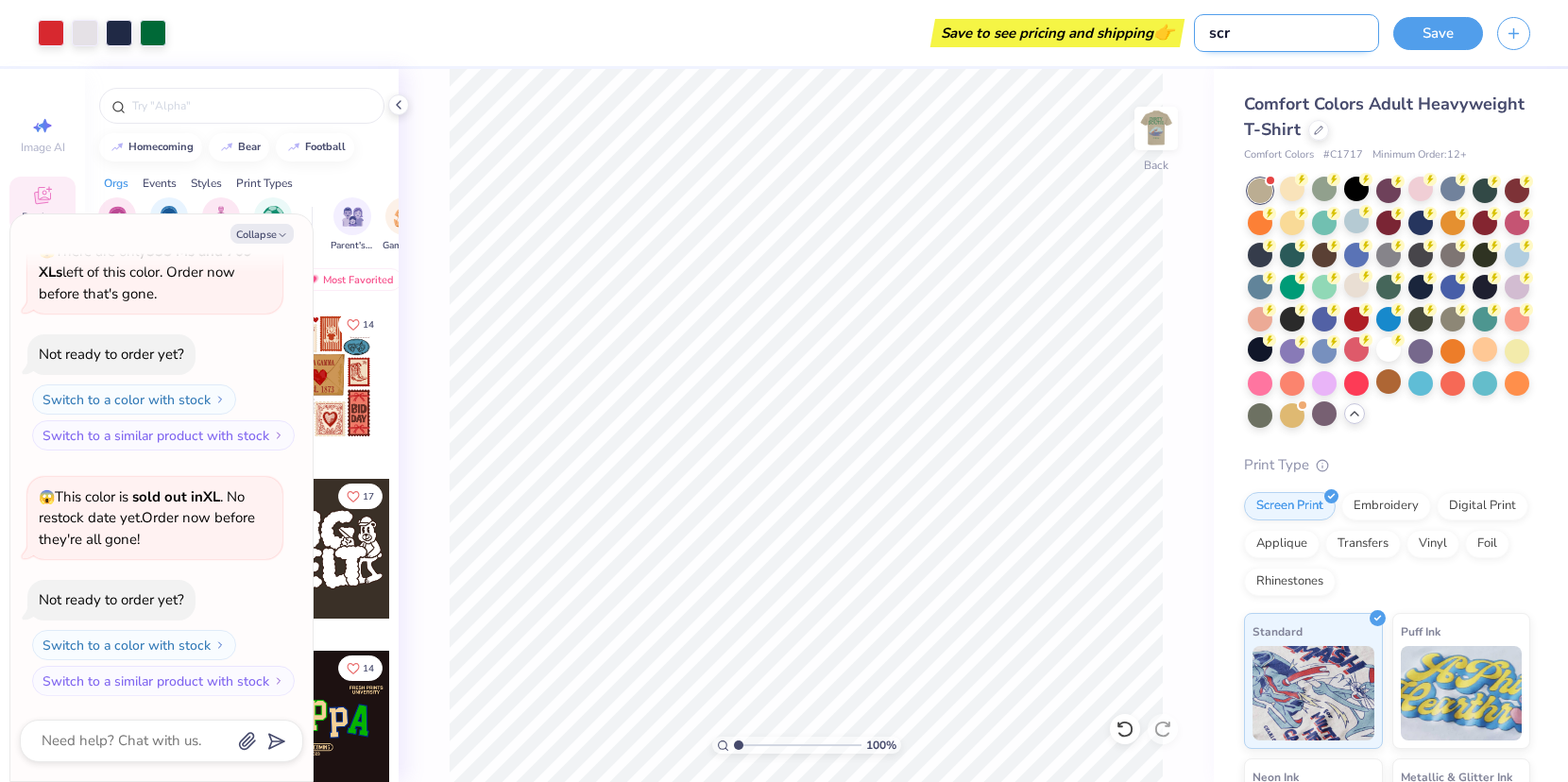
type textarea "x"
type input "scr re"
type textarea "x"
type input "scr reg"
type textarea "x"
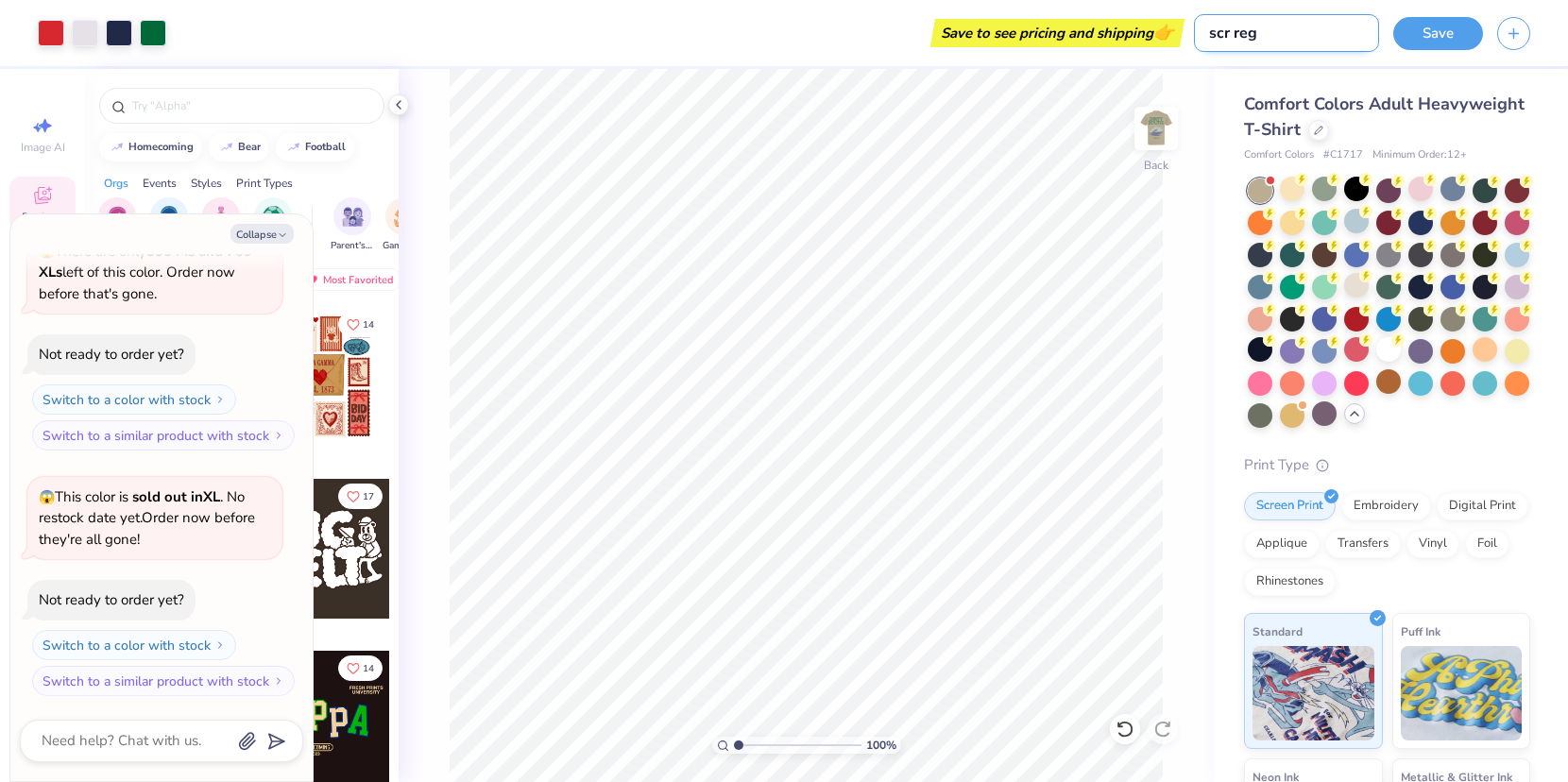
type input "scr regi"
type textarea "x"
type input "scr regio"
type textarea "x"
type input "scr region"
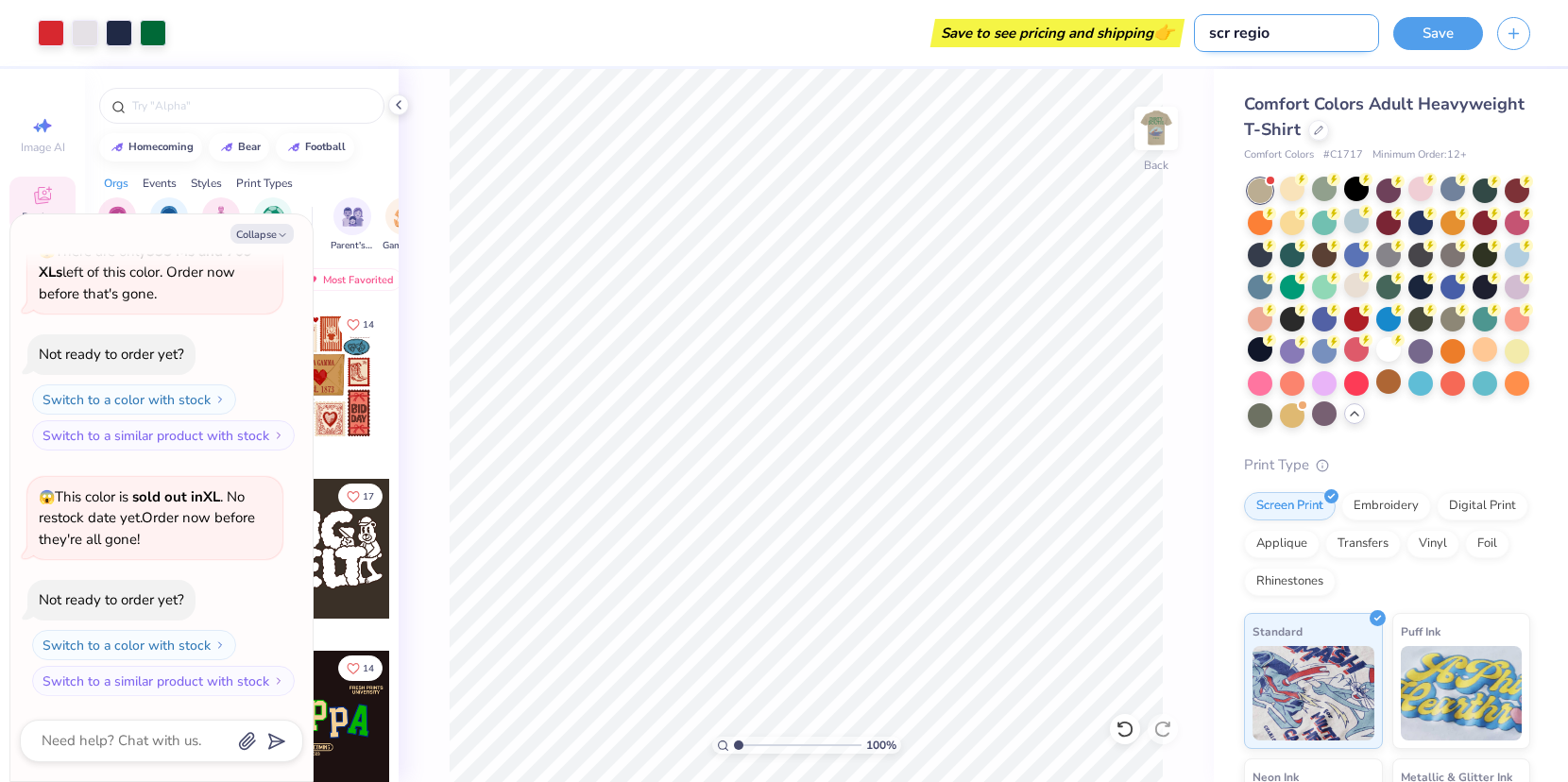
type textarea "x"
type input "scr regiona"
type textarea "x"
type input "scr regional"
type textarea "x"
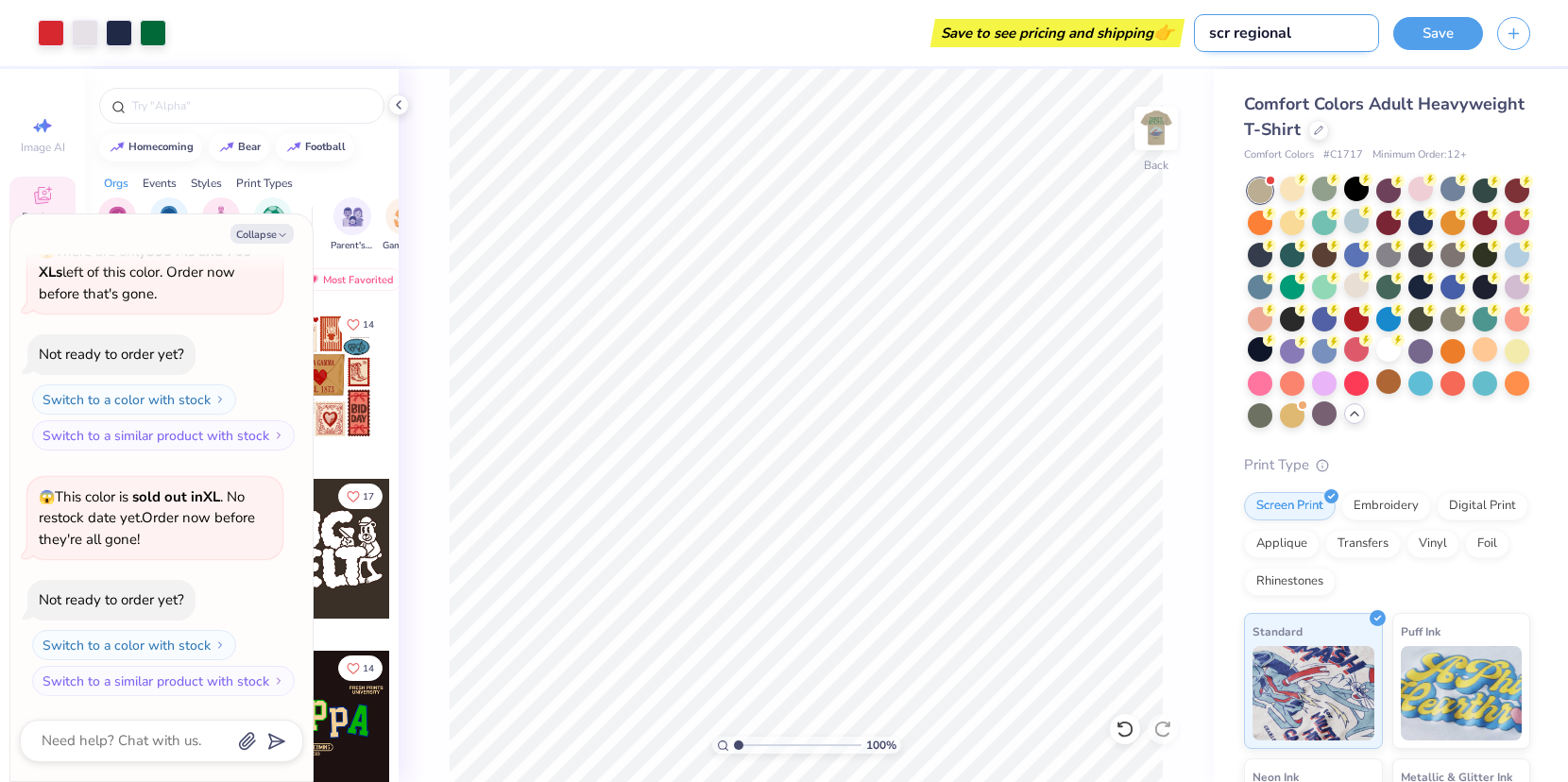
type input "scr regionals"
type textarea "x"
type input "scr regionals"
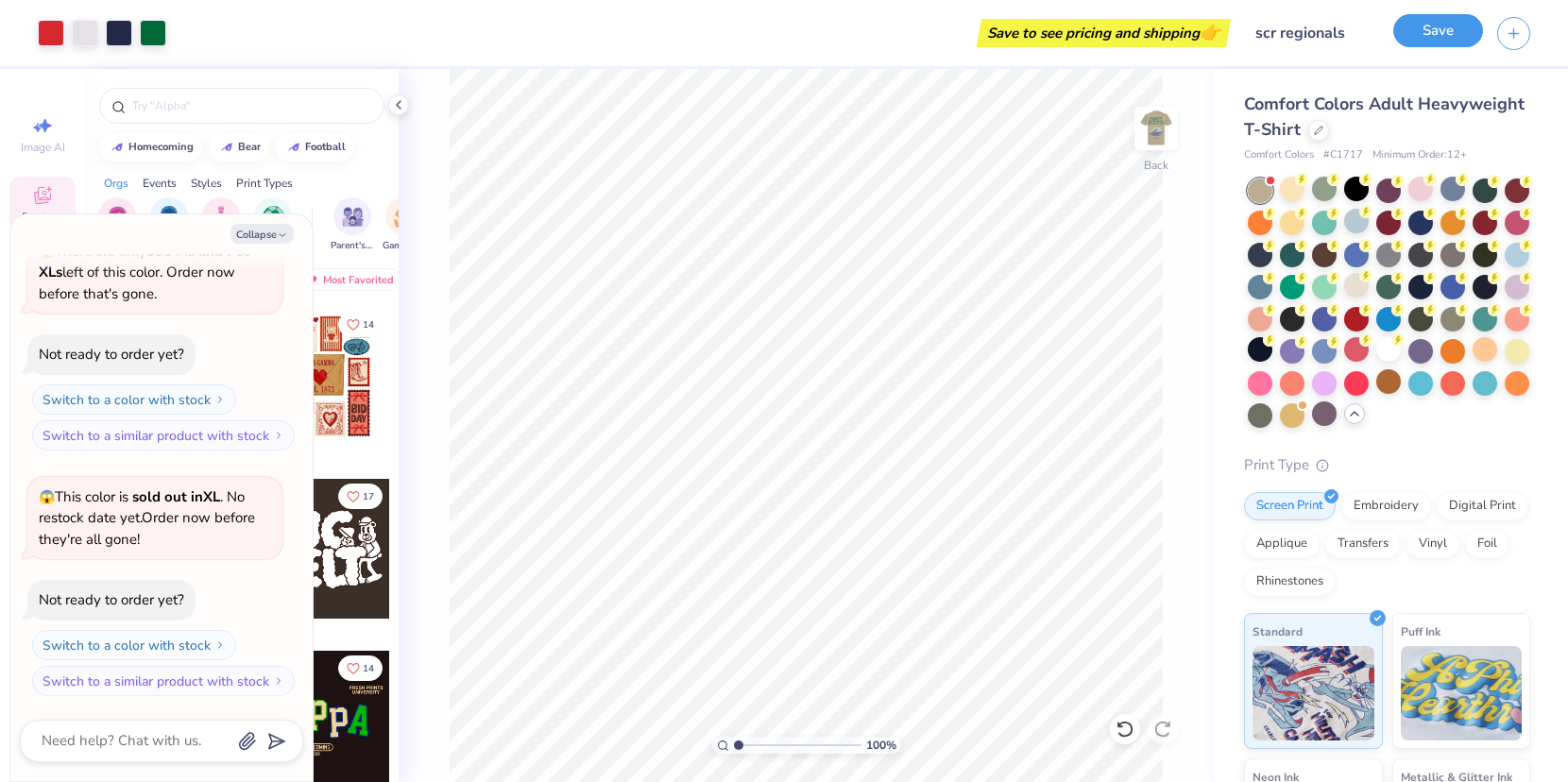
click at [1434, 35] on button "Save" at bounding box center [1438, 30] width 90 height 33
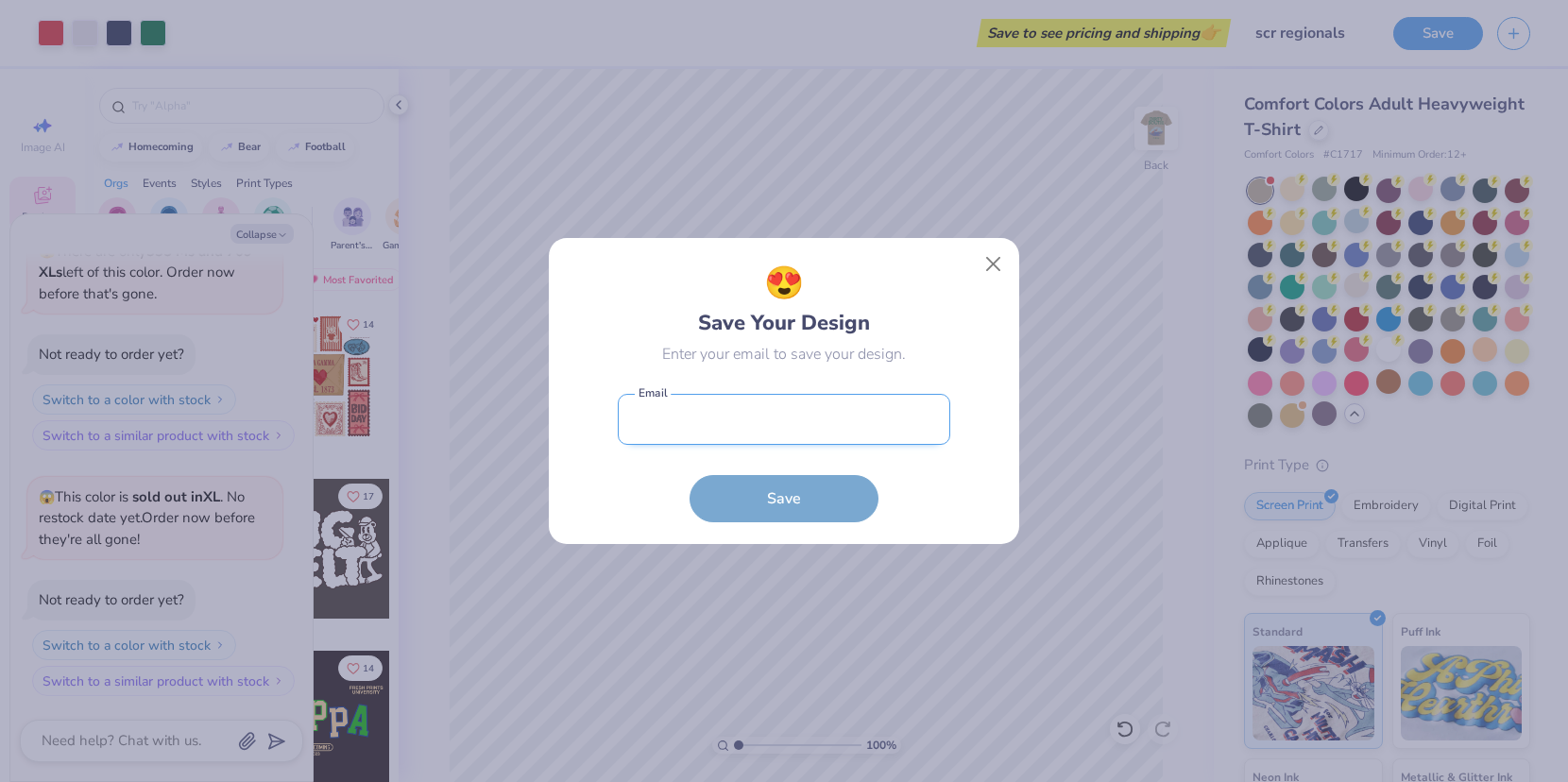
click at [828, 411] on input "email" at bounding box center [783, 419] width 332 height 52
type input "[PERSON_NAME][EMAIL_ADDRESS][DOMAIN_NAME]"
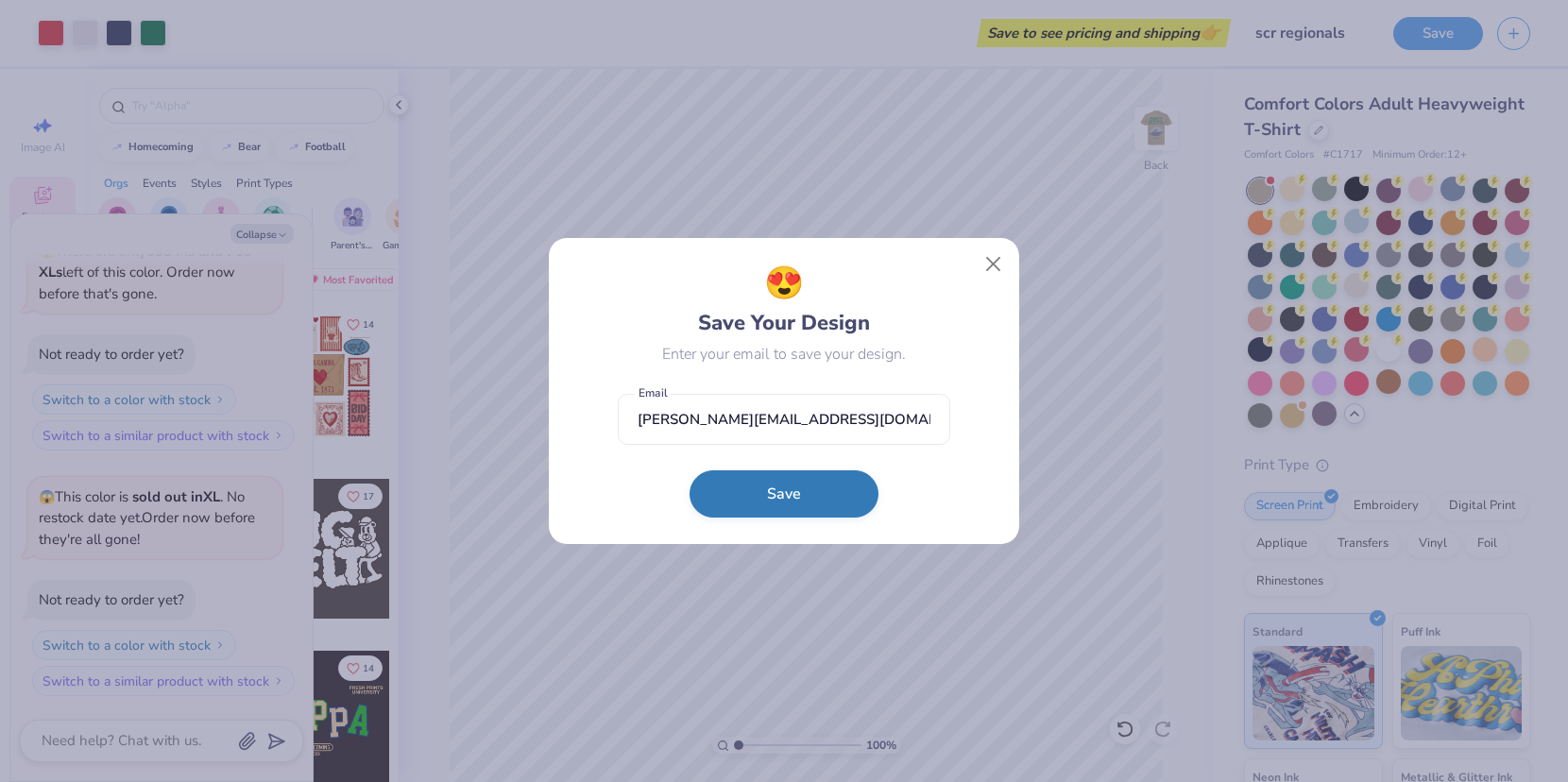
click at [796, 493] on button "Save" at bounding box center [784, 494] width 189 height 47
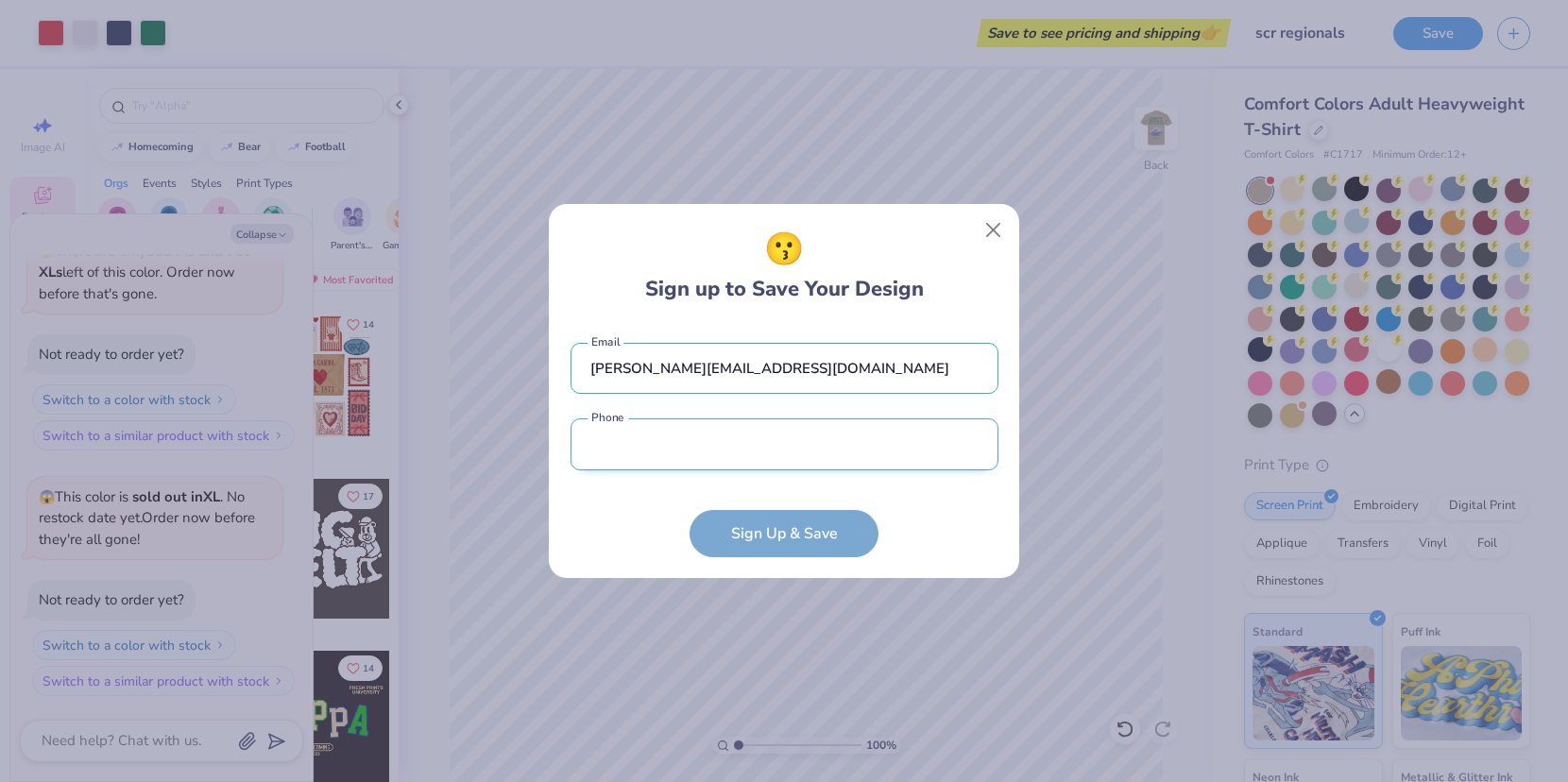
click at [791, 456] on input "tel" at bounding box center [785, 444] width 428 height 52
type input "[PHONE_NUMBER]"
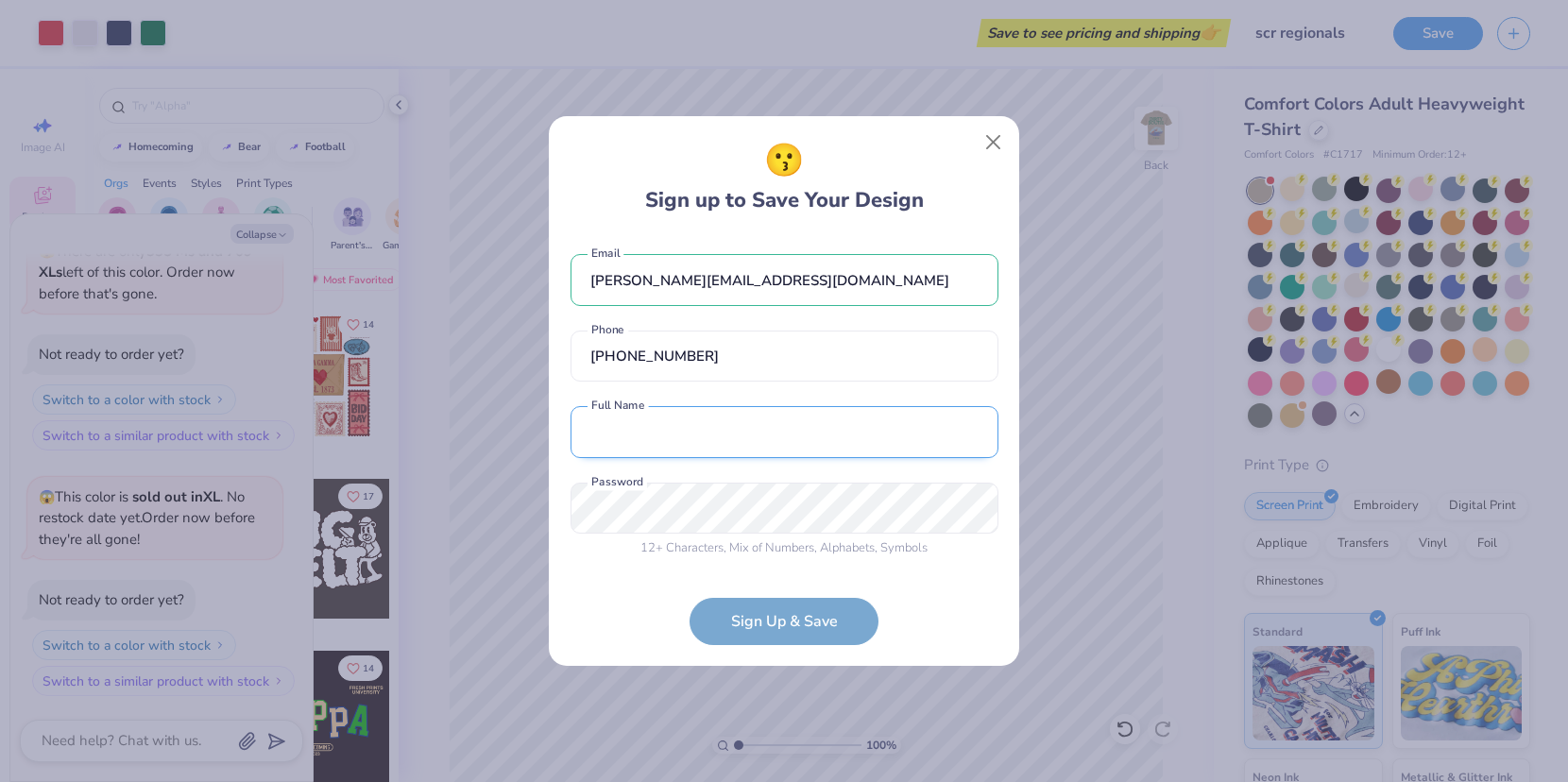
click at [743, 431] on input "text" at bounding box center [785, 432] width 428 height 52
click at [659, 435] on input "[PERSON_NAME]" at bounding box center [785, 432] width 428 height 52
type input "[PERSON_NAME]"
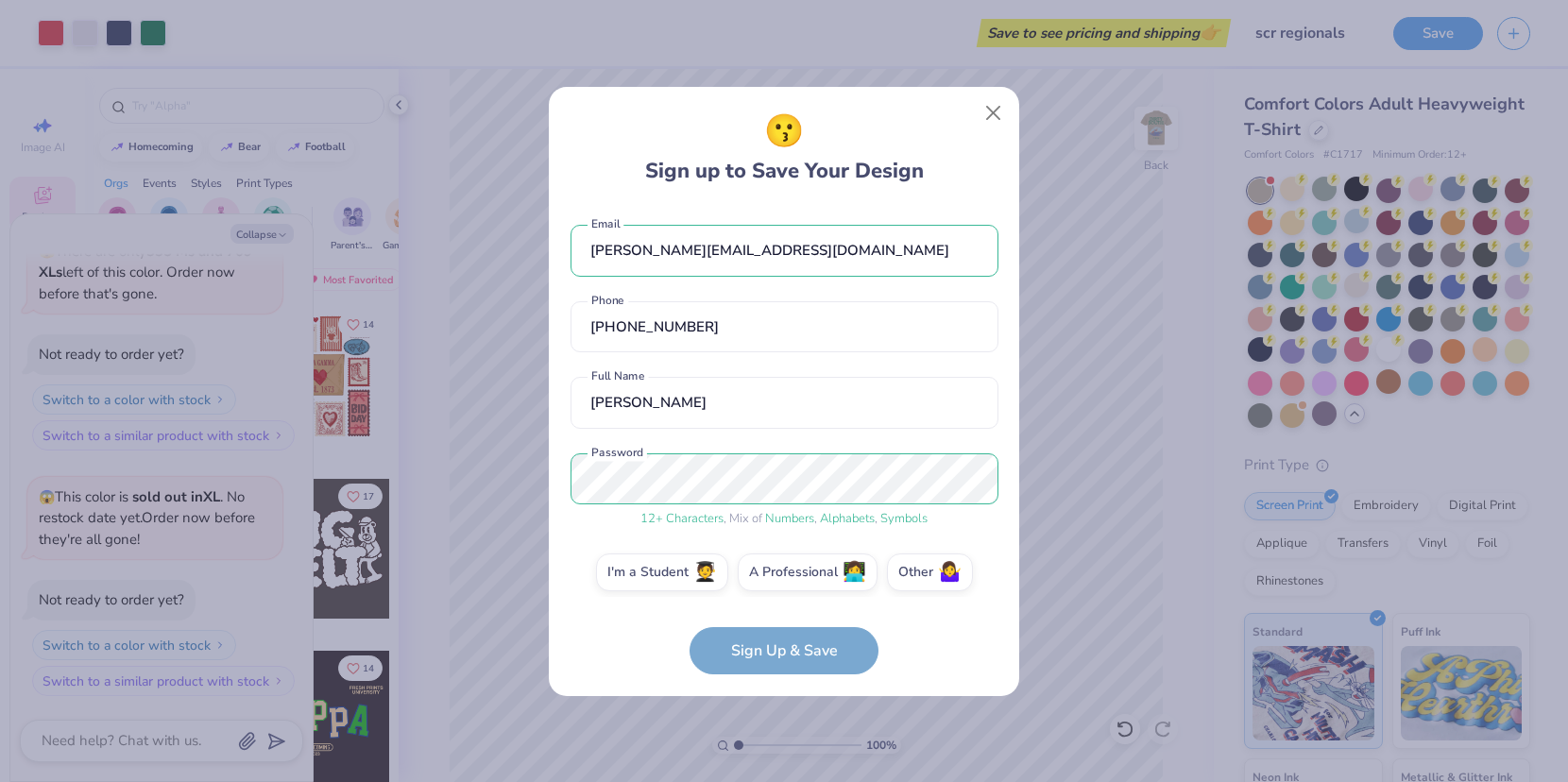
scroll to position [12, 0]
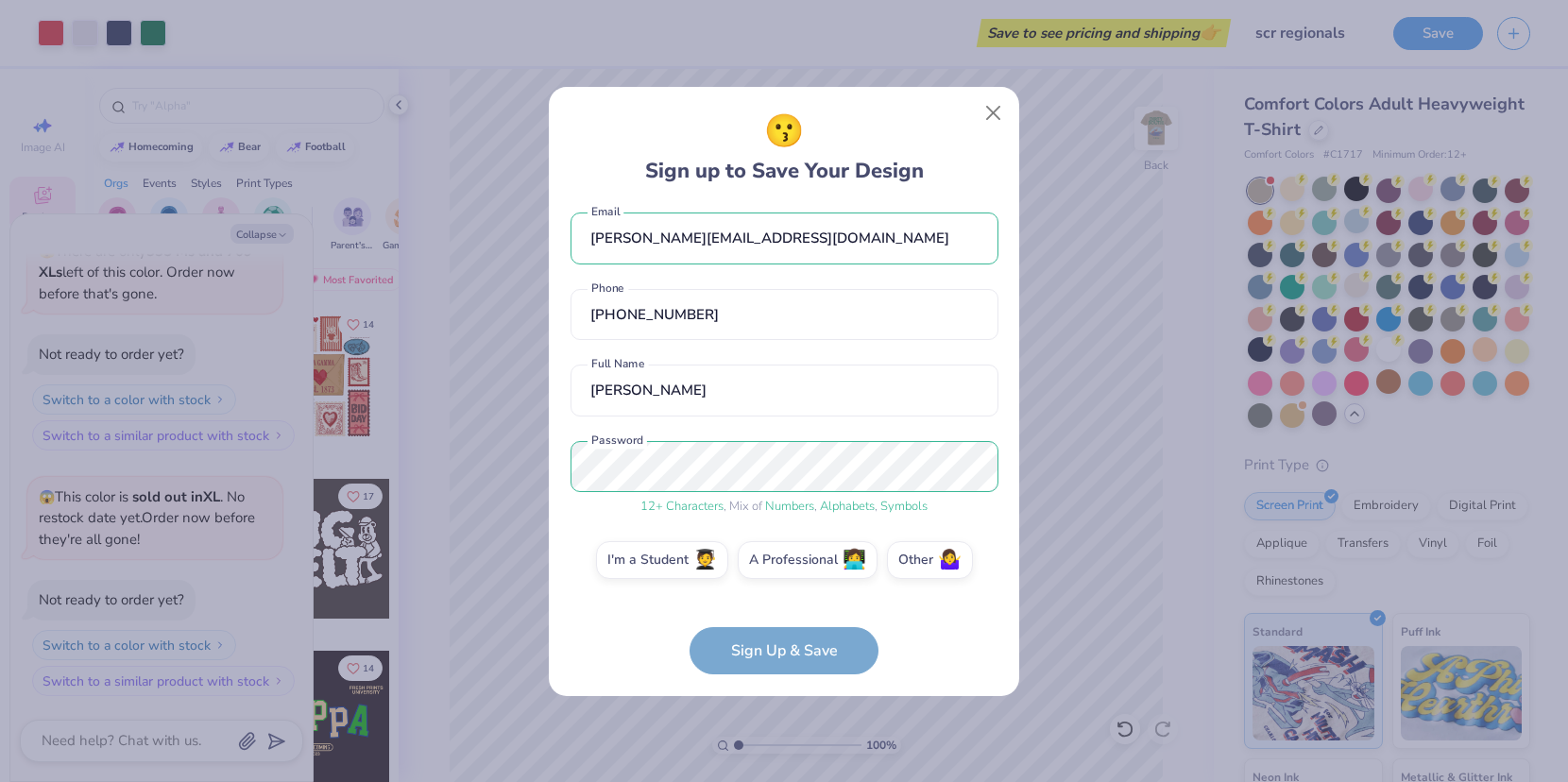
click at [811, 649] on form "[PERSON_NAME][EMAIL_ADDRESS][DOMAIN_NAME] Email [PHONE_NUMBER] Phone [PERSON_NA…" at bounding box center [785, 439] width 428 height 469
click at [806, 649] on form "[PERSON_NAME][EMAIL_ADDRESS][DOMAIN_NAME] Email [PHONE_NUMBER] Phone [PERSON_NA…" at bounding box center [785, 439] width 428 height 469
click at [881, 650] on form "[PERSON_NAME][EMAIL_ADDRESS][DOMAIN_NAME] Email [PHONE_NUMBER] Phone [PERSON_NA…" at bounding box center [785, 439] width 428 height 469
click at [838, 641] on form "[PERSON_NAME][EMAIL_ADDRESS][DOMAIN_NAME] Email [PHONE_NUMBER] Phone [PERSON_NA…" at bounding box center [785, 439] width 428 height 469
click at [701, 542] on label "I'm a Student 🧑‍🎓" at bounding box center [663, 558] width 133 height 38
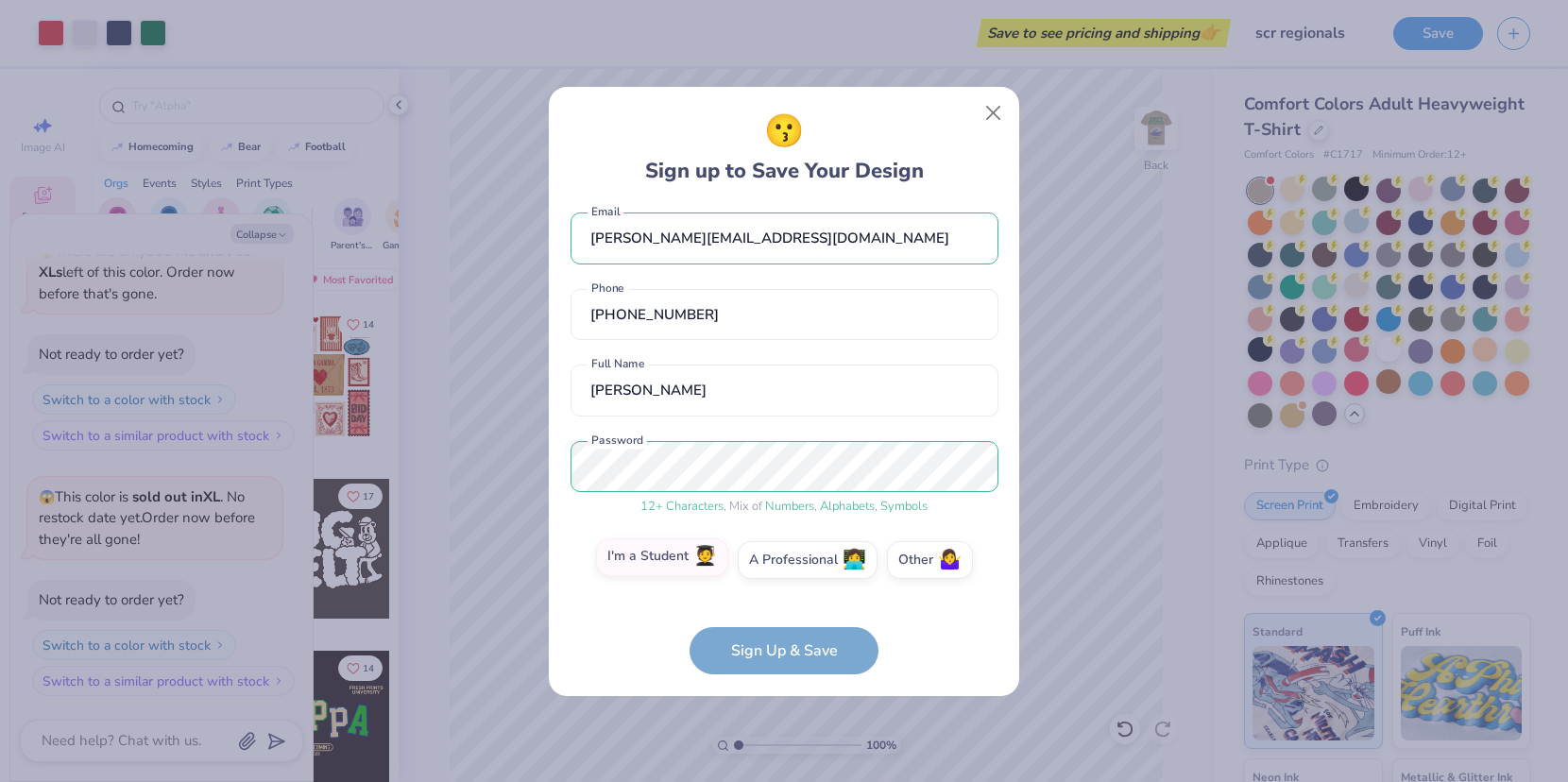
click at [778, 571] on input "I'm a Student 🧑‍🎓" at bounding box center [784, 577] width 12 height 12
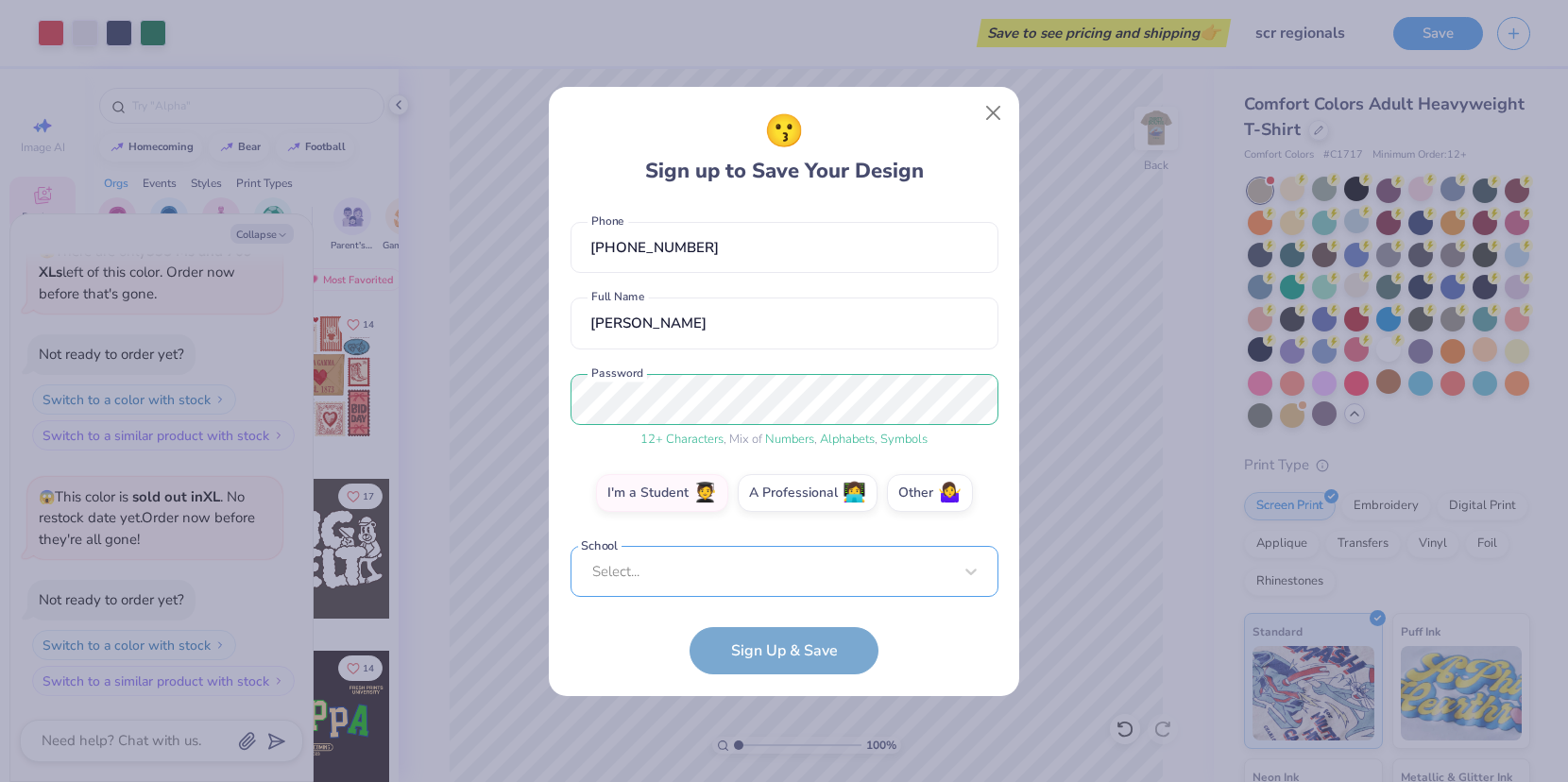
click at [725, 578] on div "Select..." at bounding box center [785, 572] width 428 height 52
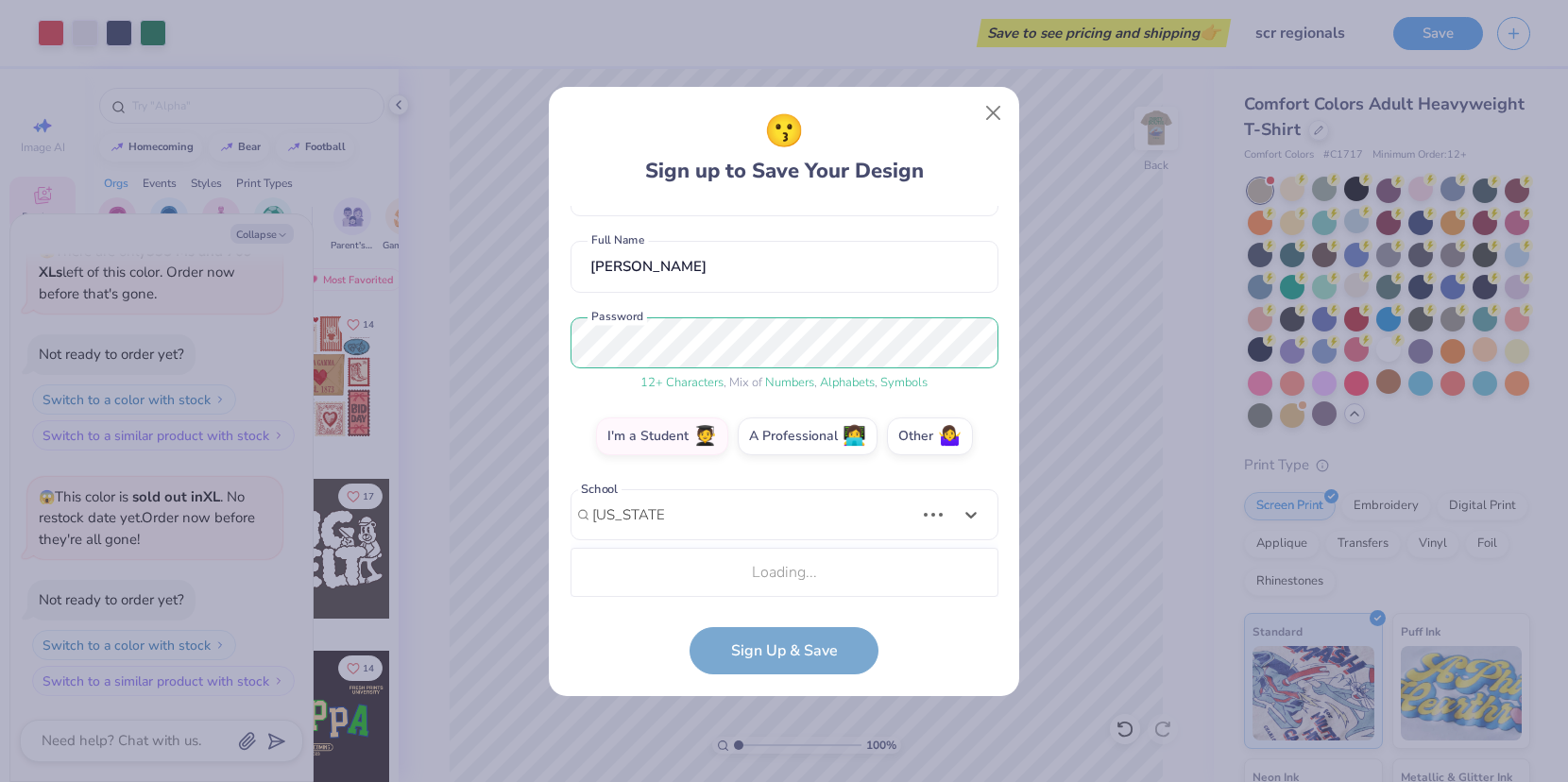
scroll to position [372, 0]
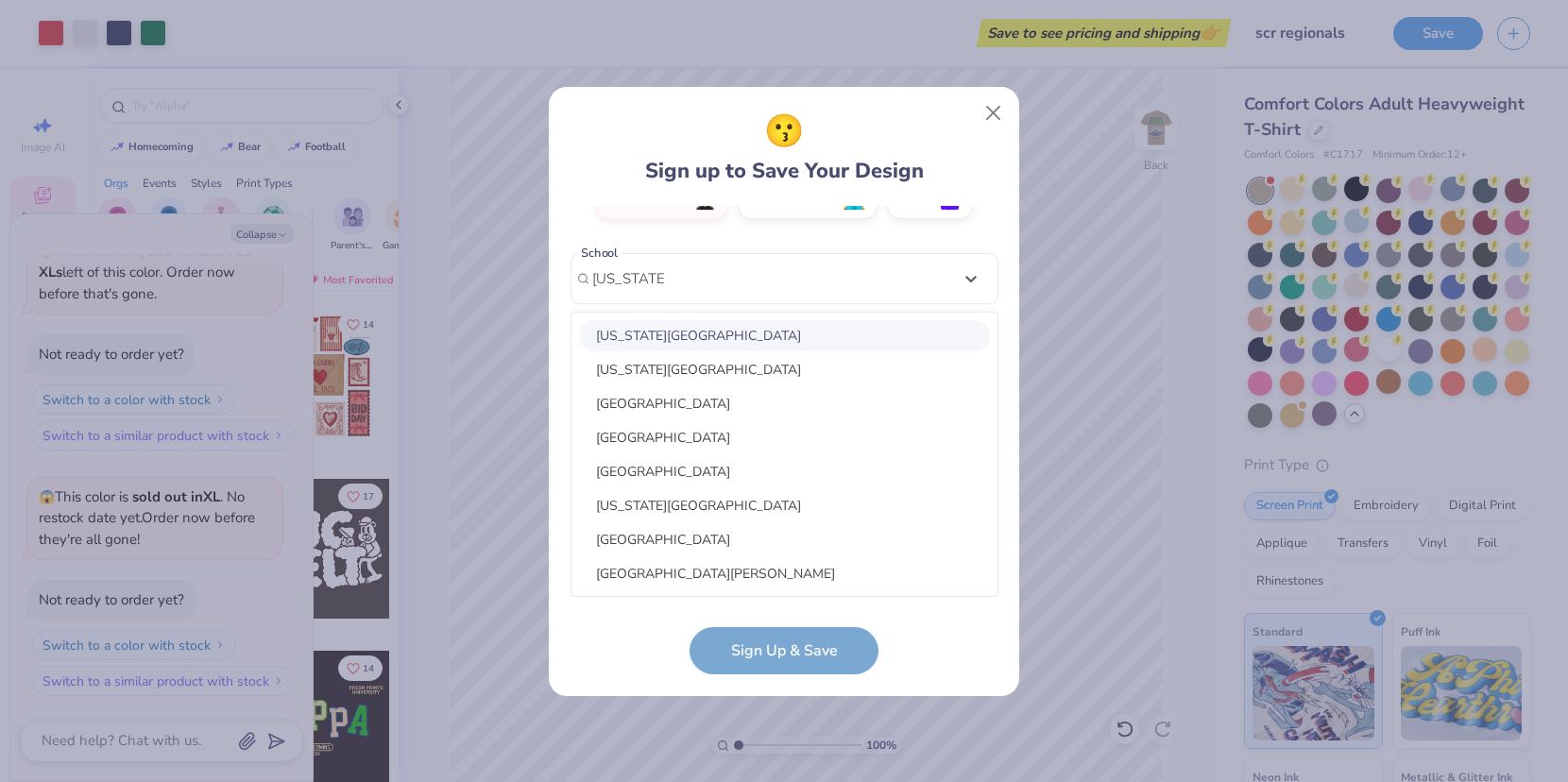
click at [776, 343] on div "[US_STATE][GEOGRAPHIC_DATA]" at bounding box center [785, 335] width 411 height 31
type input "[US_STATE] state"
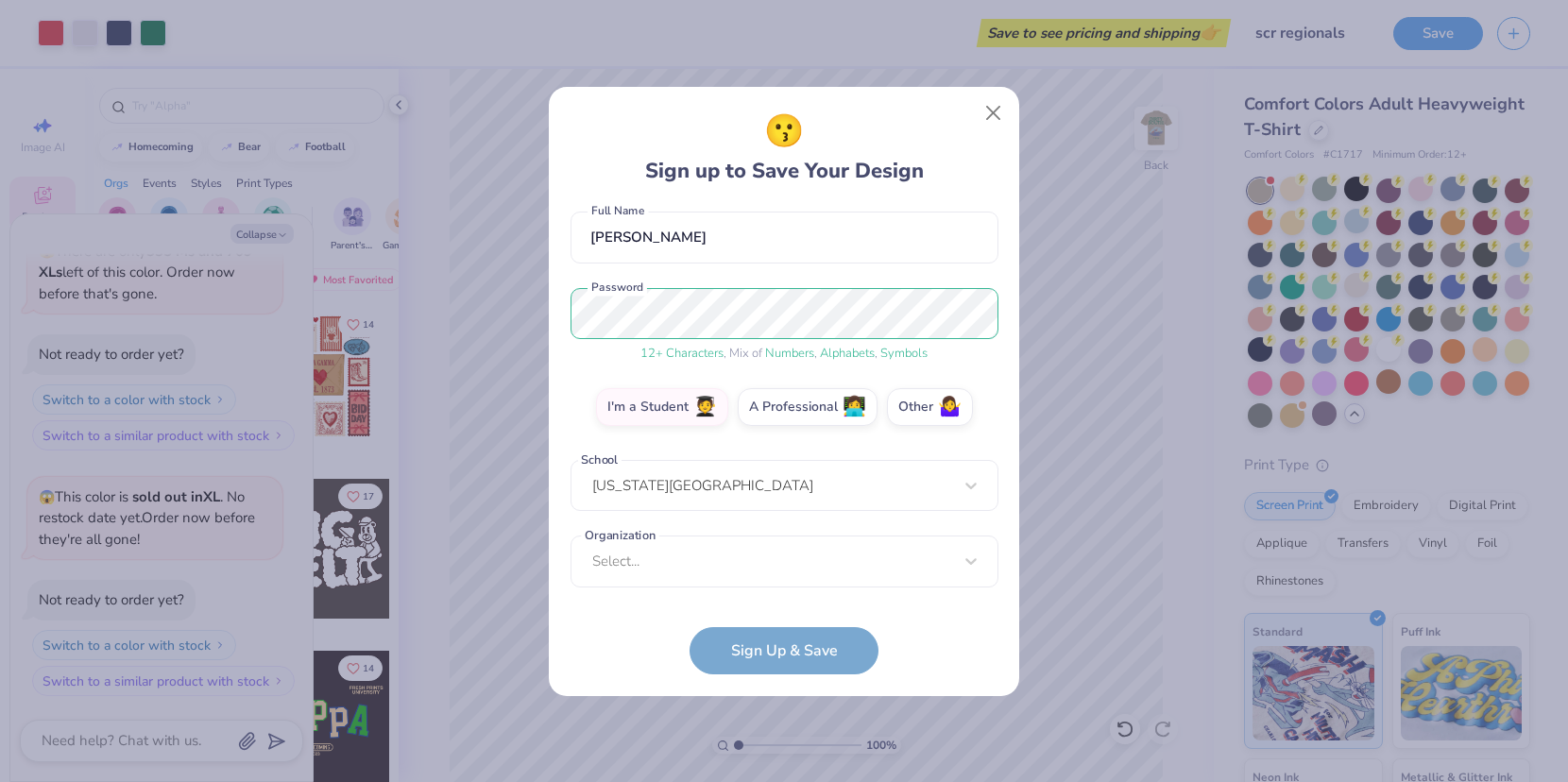
scroll to position [165, 0]
click at [667, 568] on div "Select..." at bounding box center [785, 562] width 428 height 52
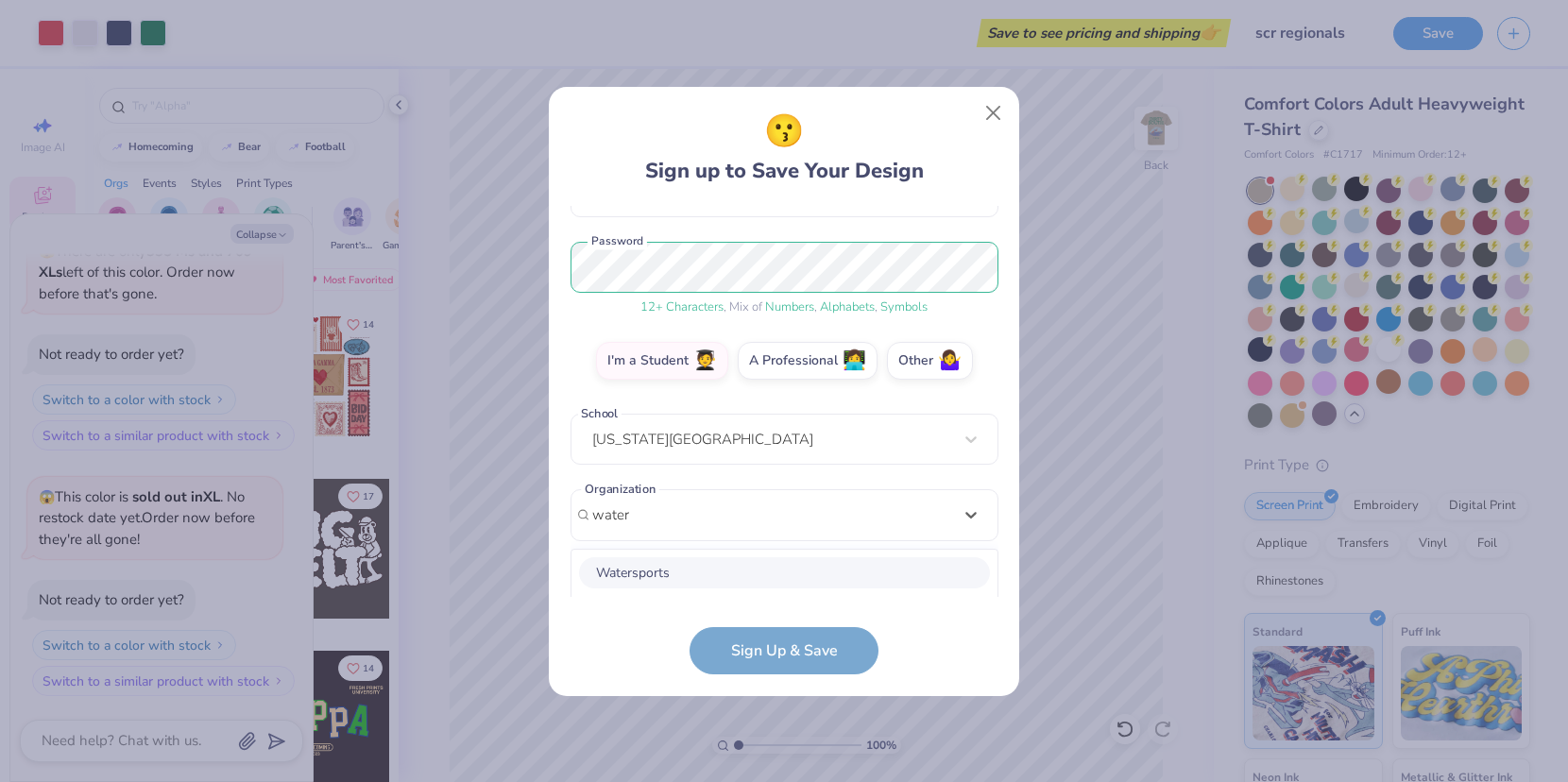
scroll to position [448, 0]
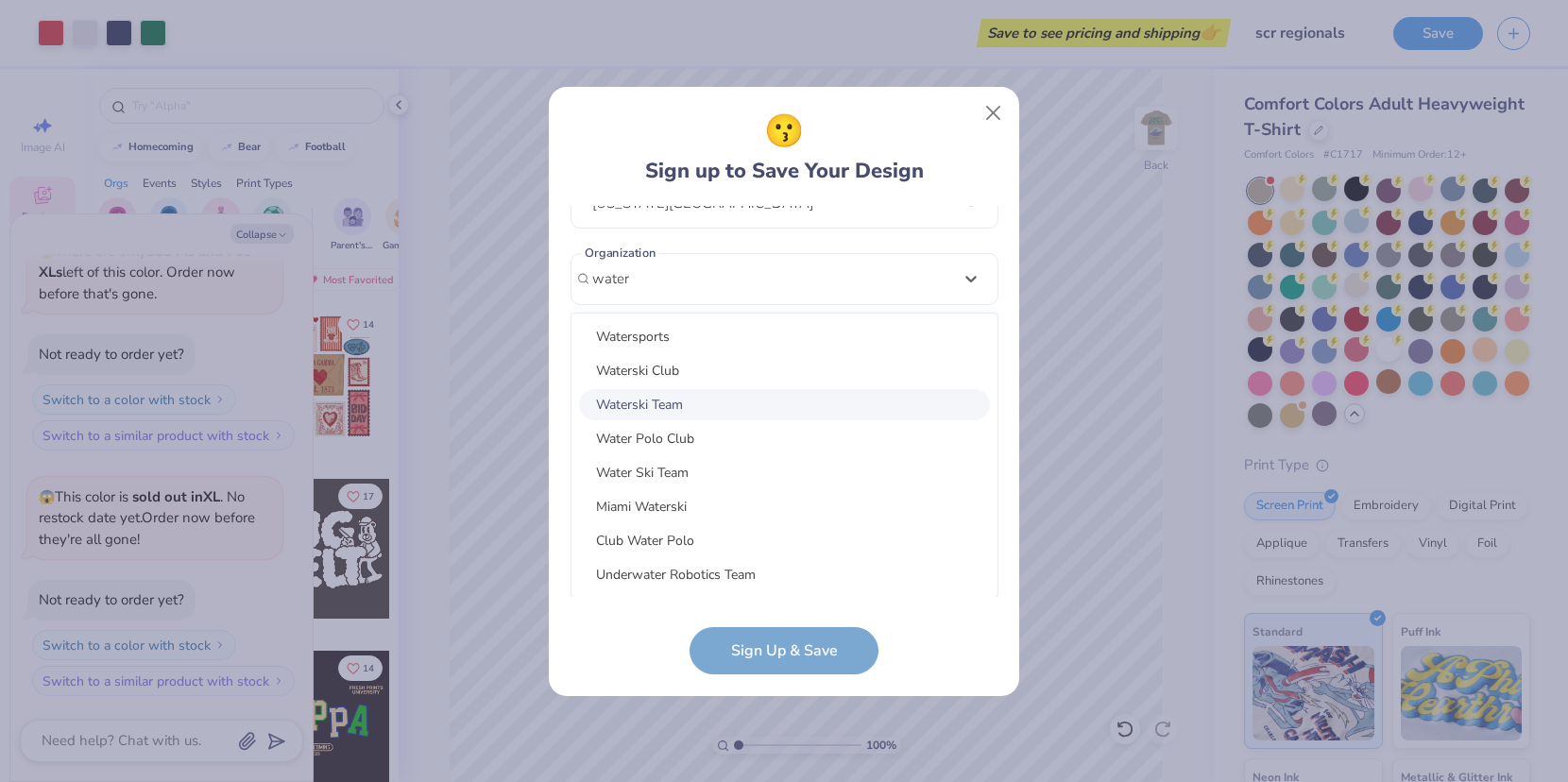
click at [721, 408] on div "Waterski Team" at bounding box center [785, 404] width 411 height 31
type input "water"
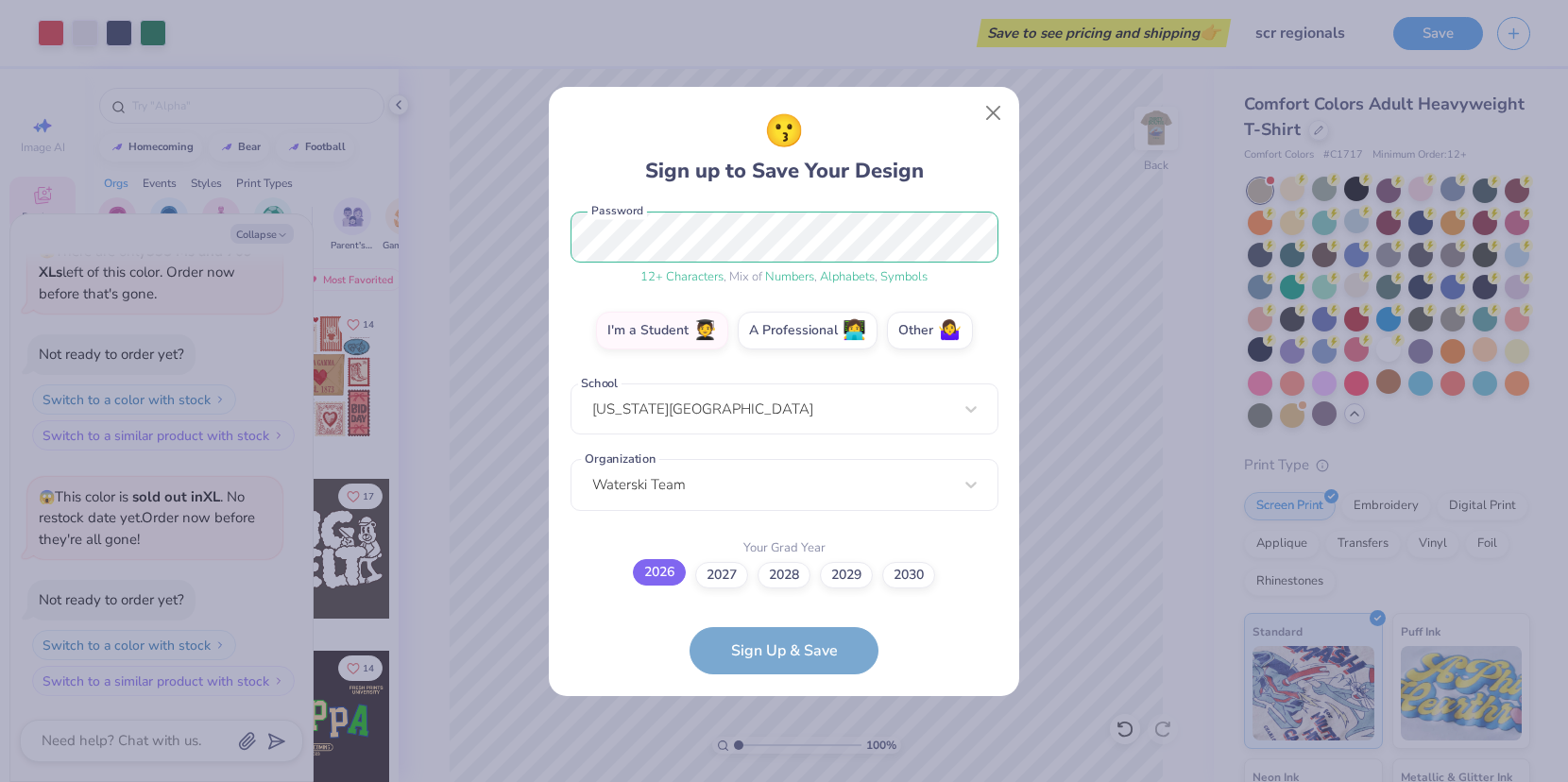
click at [662, 573] on label "2026" at bounding box center [659, 573] width 53 height 27
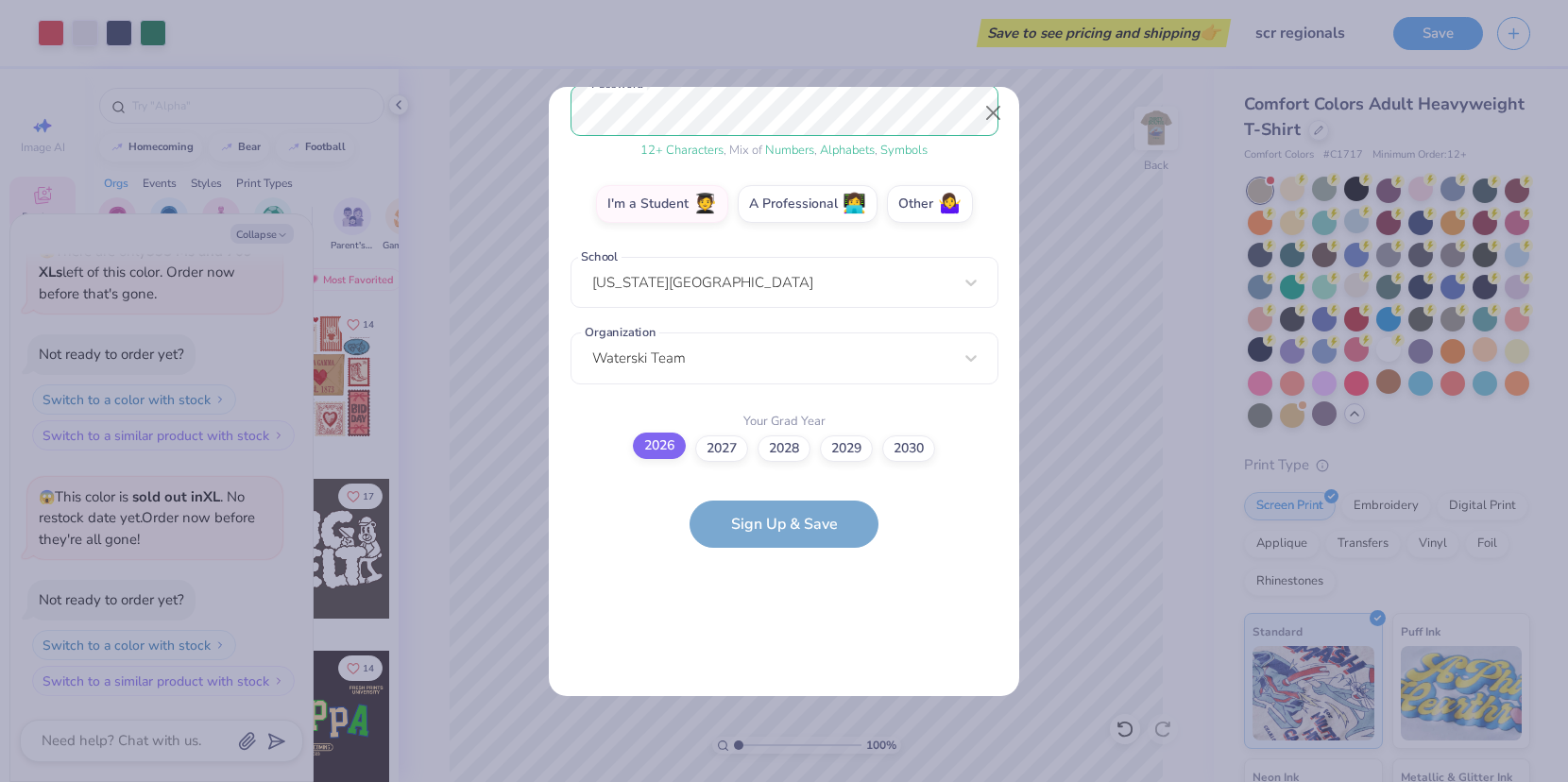
scroll to position [0, 0]
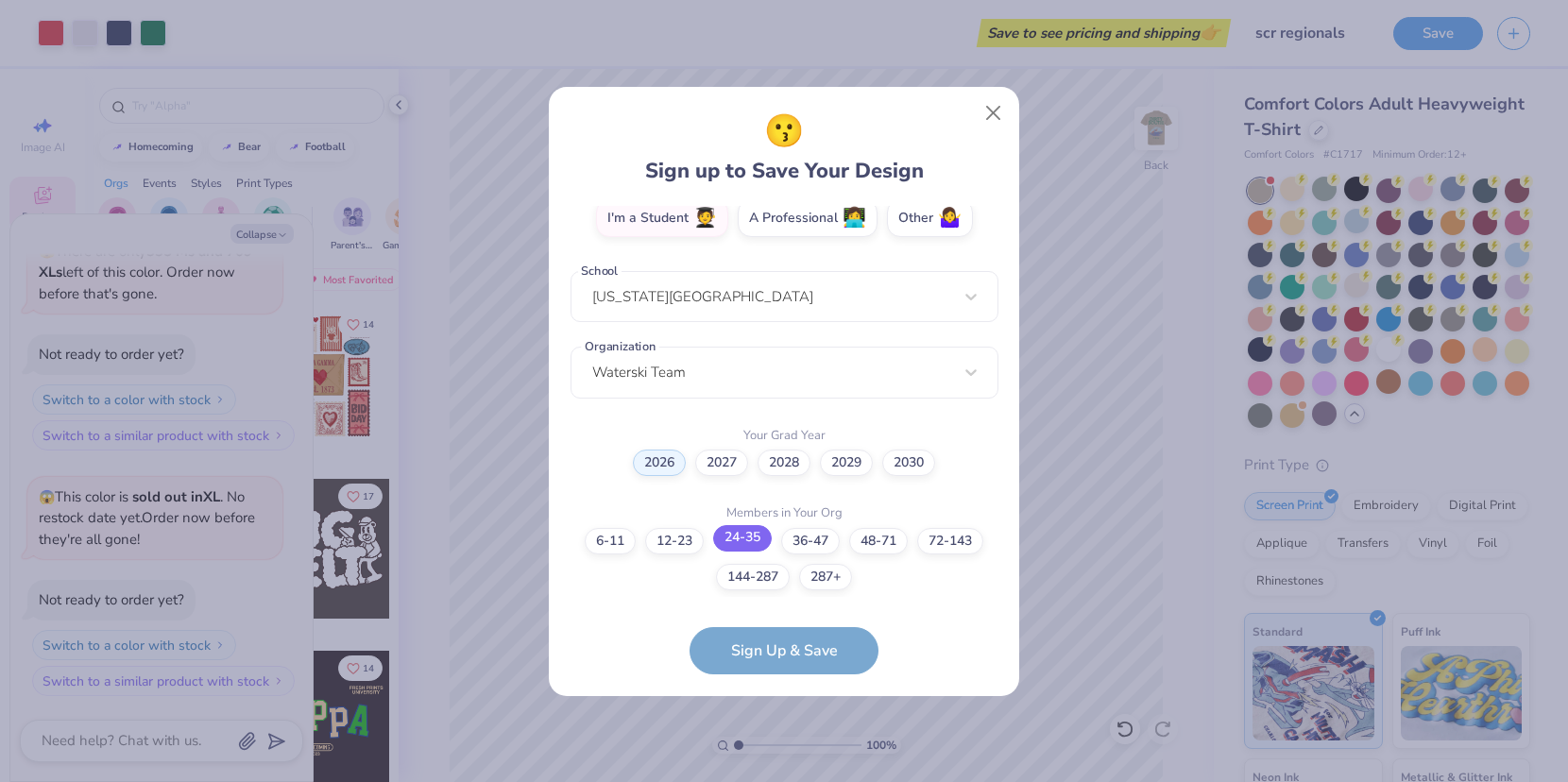
click at [744, 545] on label "24-35" at bounding box center [742, 539] width 59 height 27
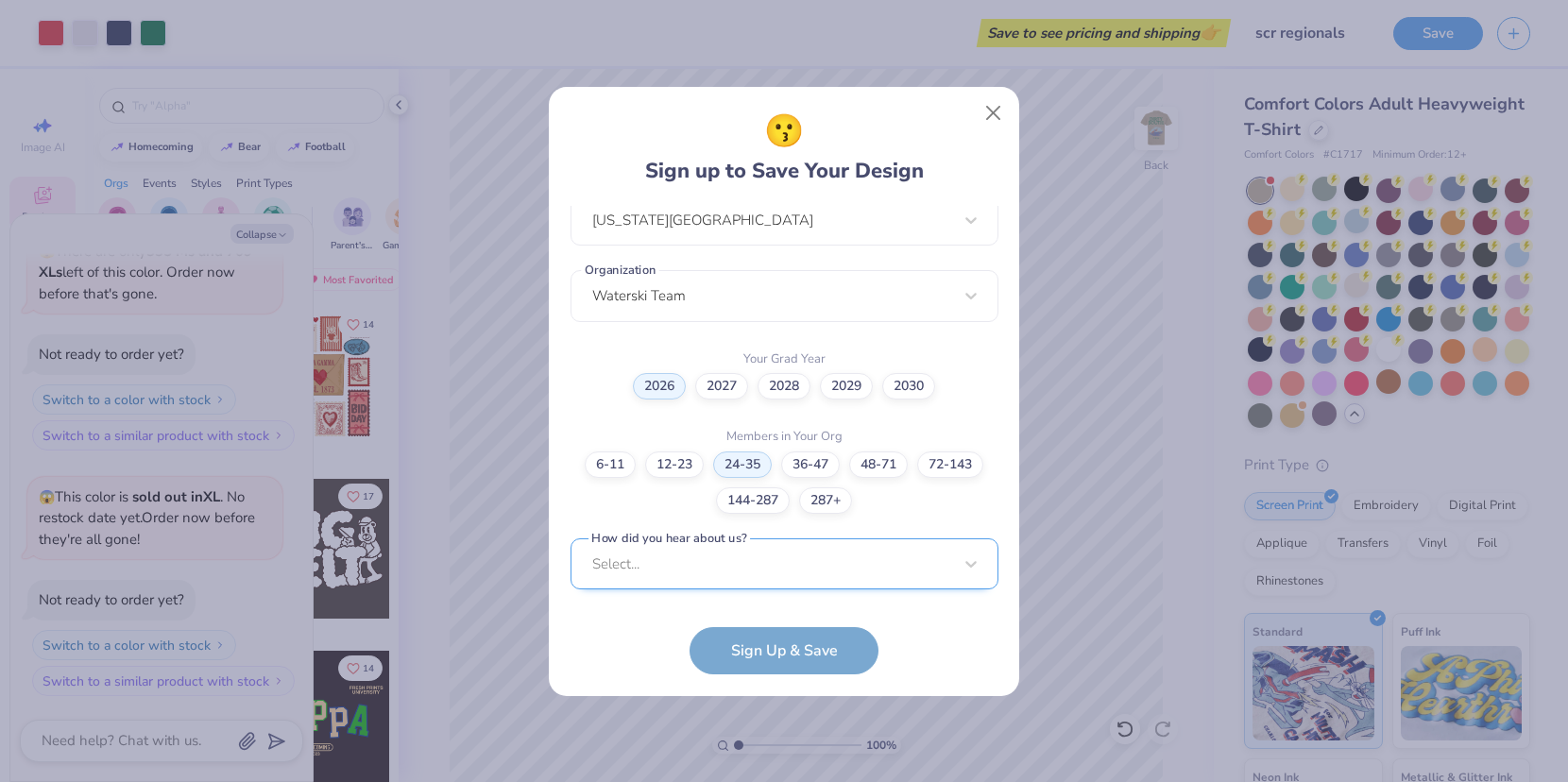
click at [773, 577] on div "Select..." at bounding box center [785, 564] width 428 height 52
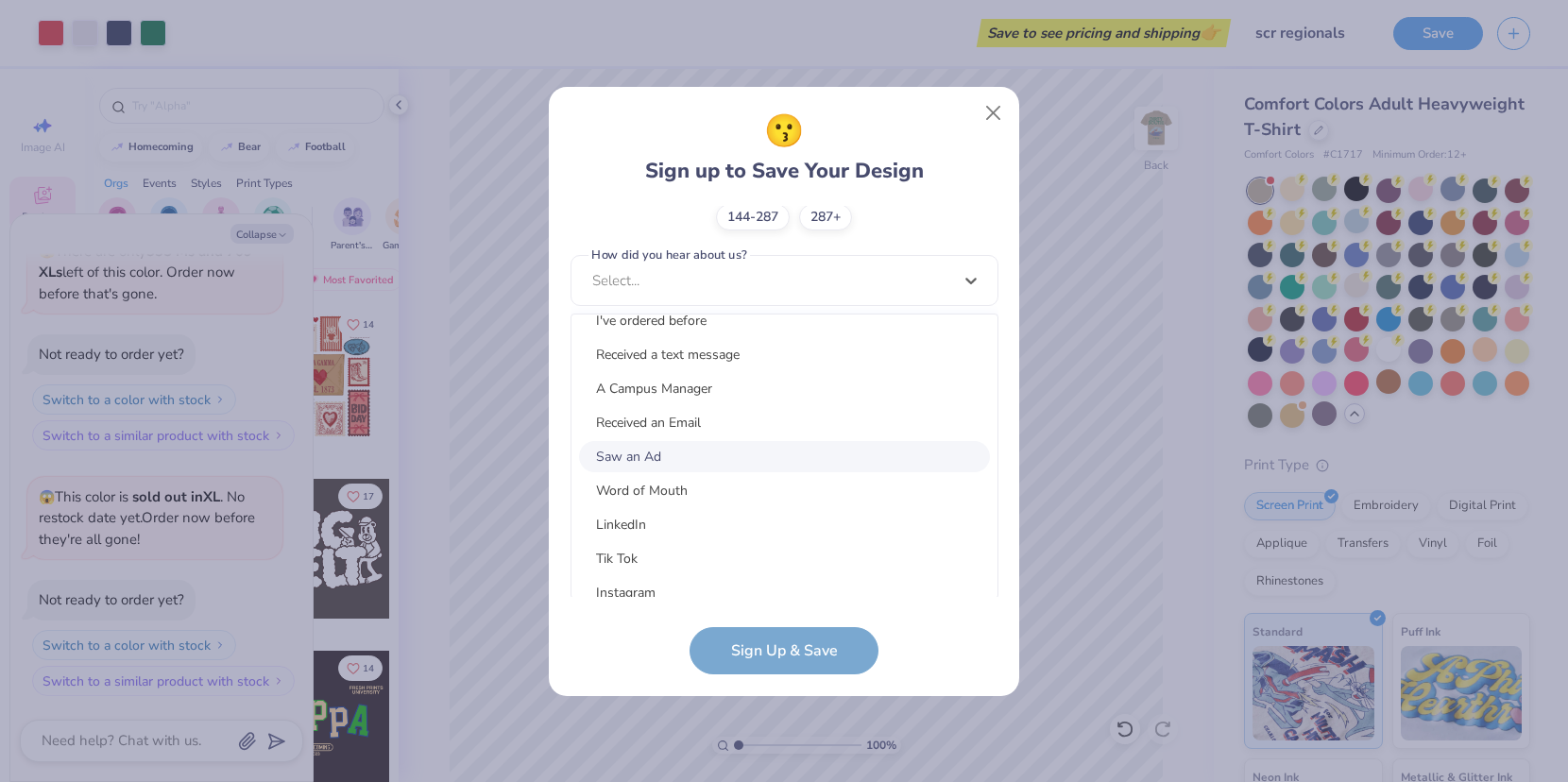
scroll to position [106, 0]
click at [740, 476] on div "Word of Mouth" at bounding box center [785, 470] width 411 height 31
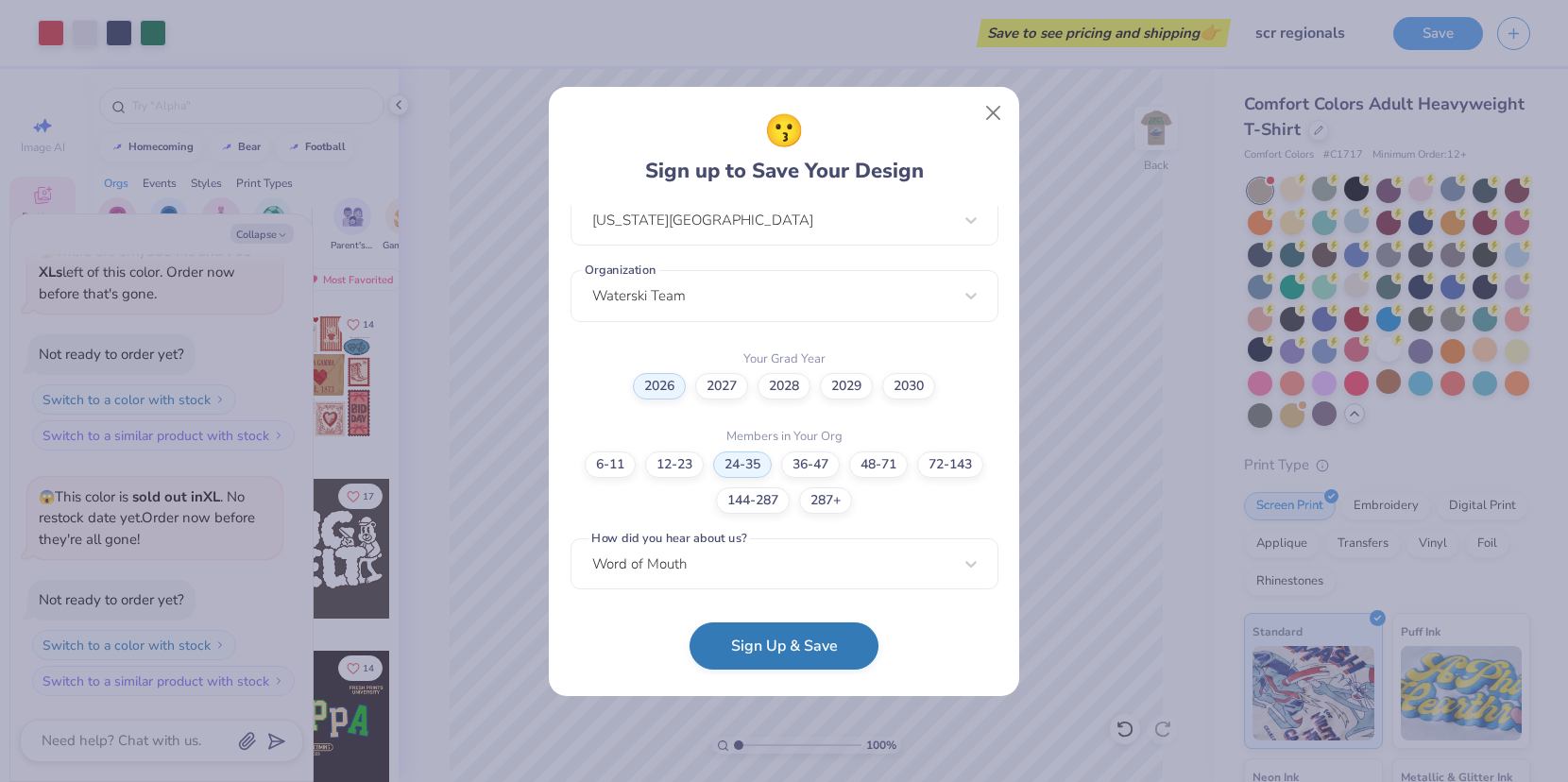
click at [754, 638] on button "Sign Up & Save" at bounding box center [784, 646] width 189 height 47
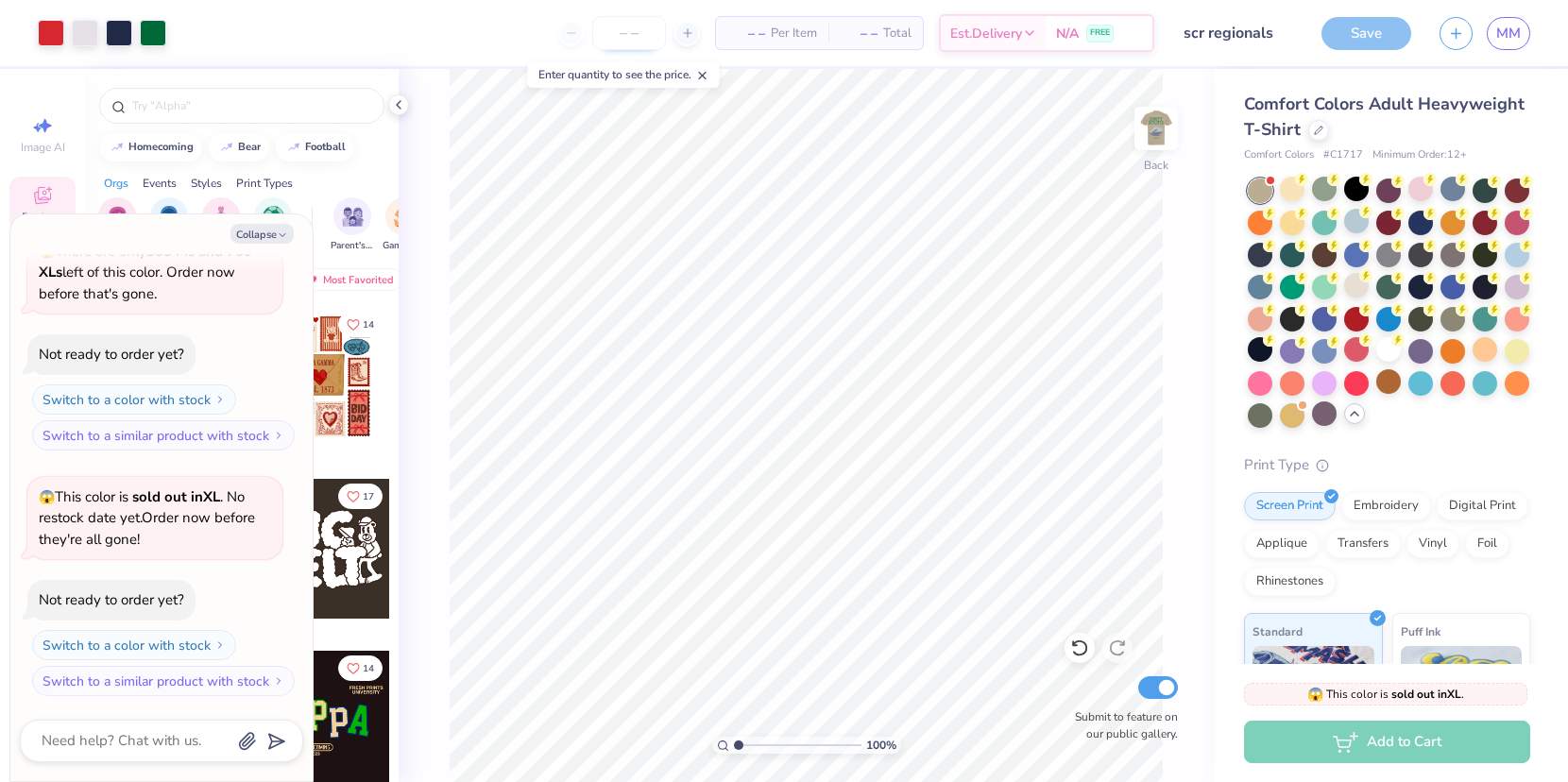
click at [625, 42] on input "number" at bounding box center [630, 33] width 74 height 34
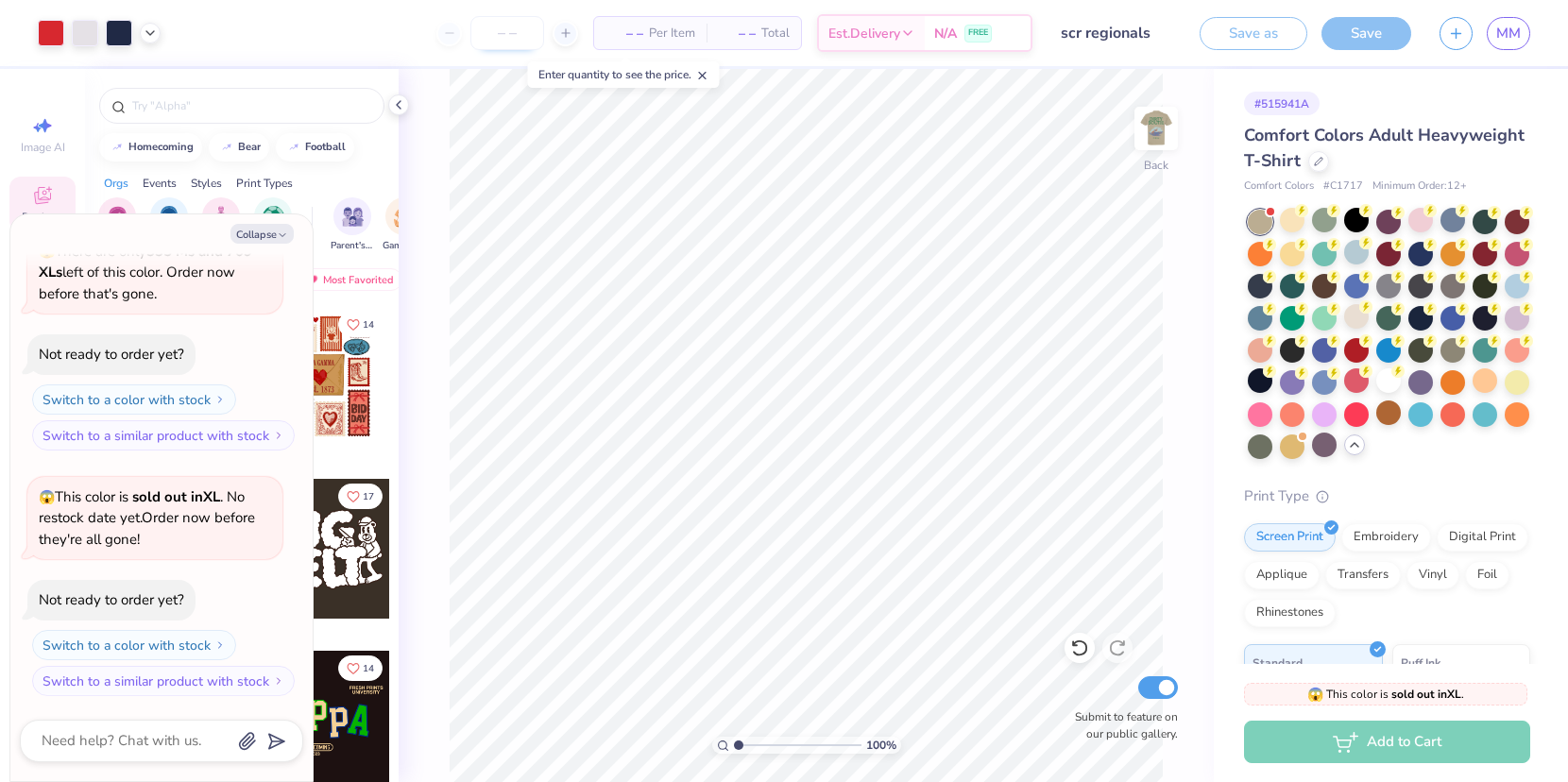
type textarea "x"
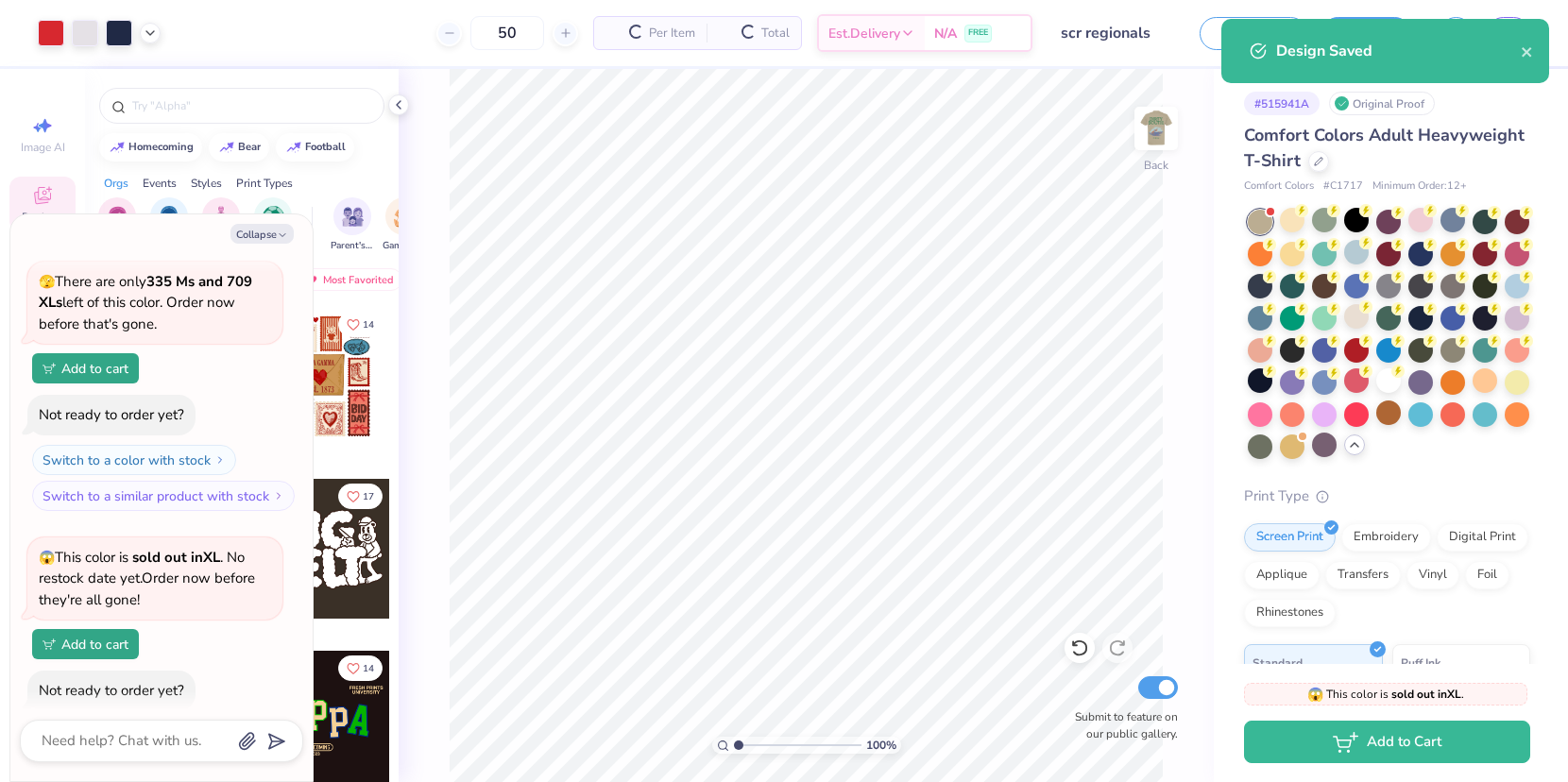
scroll to position [495, 0]
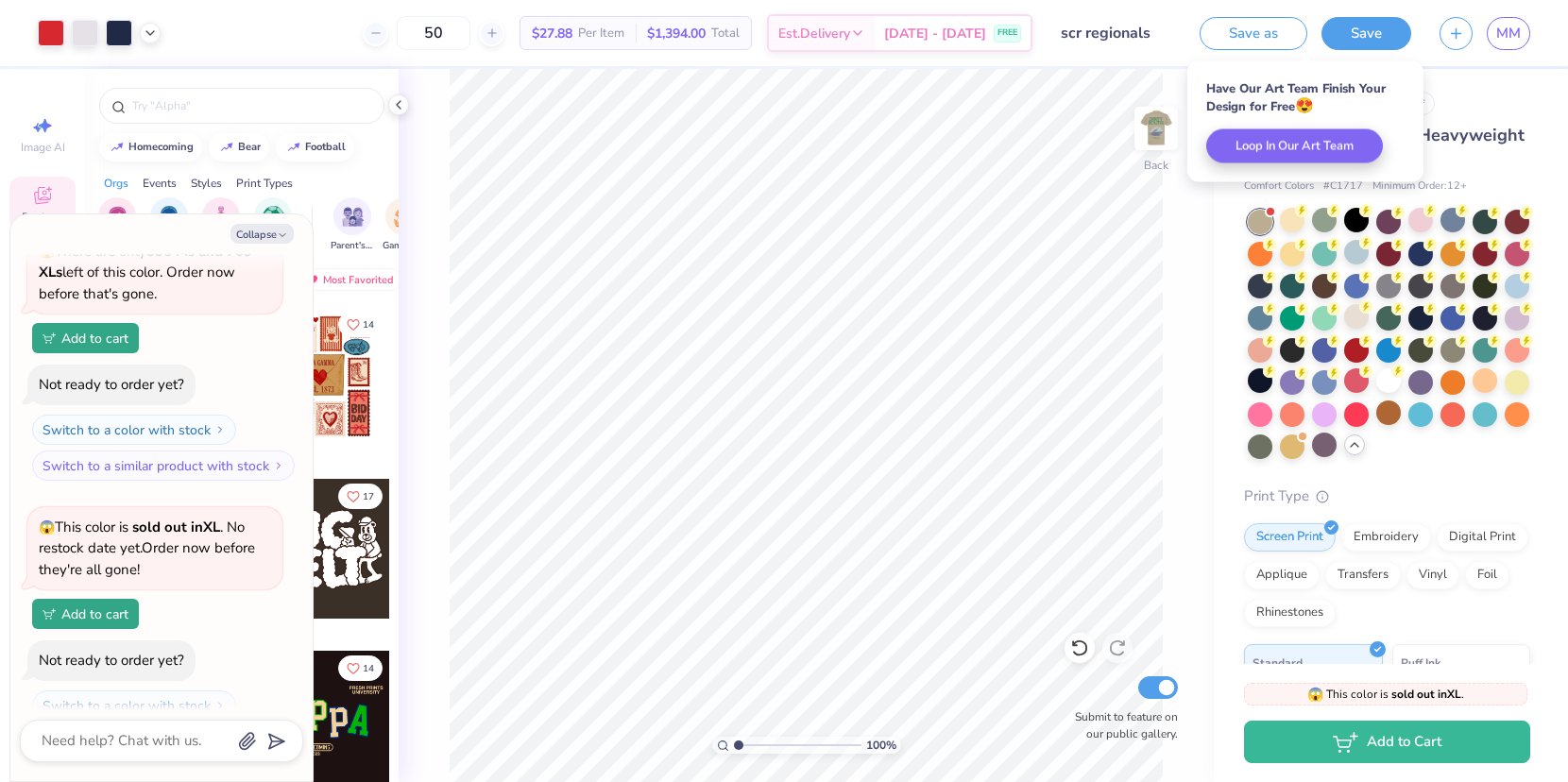
type input "50"
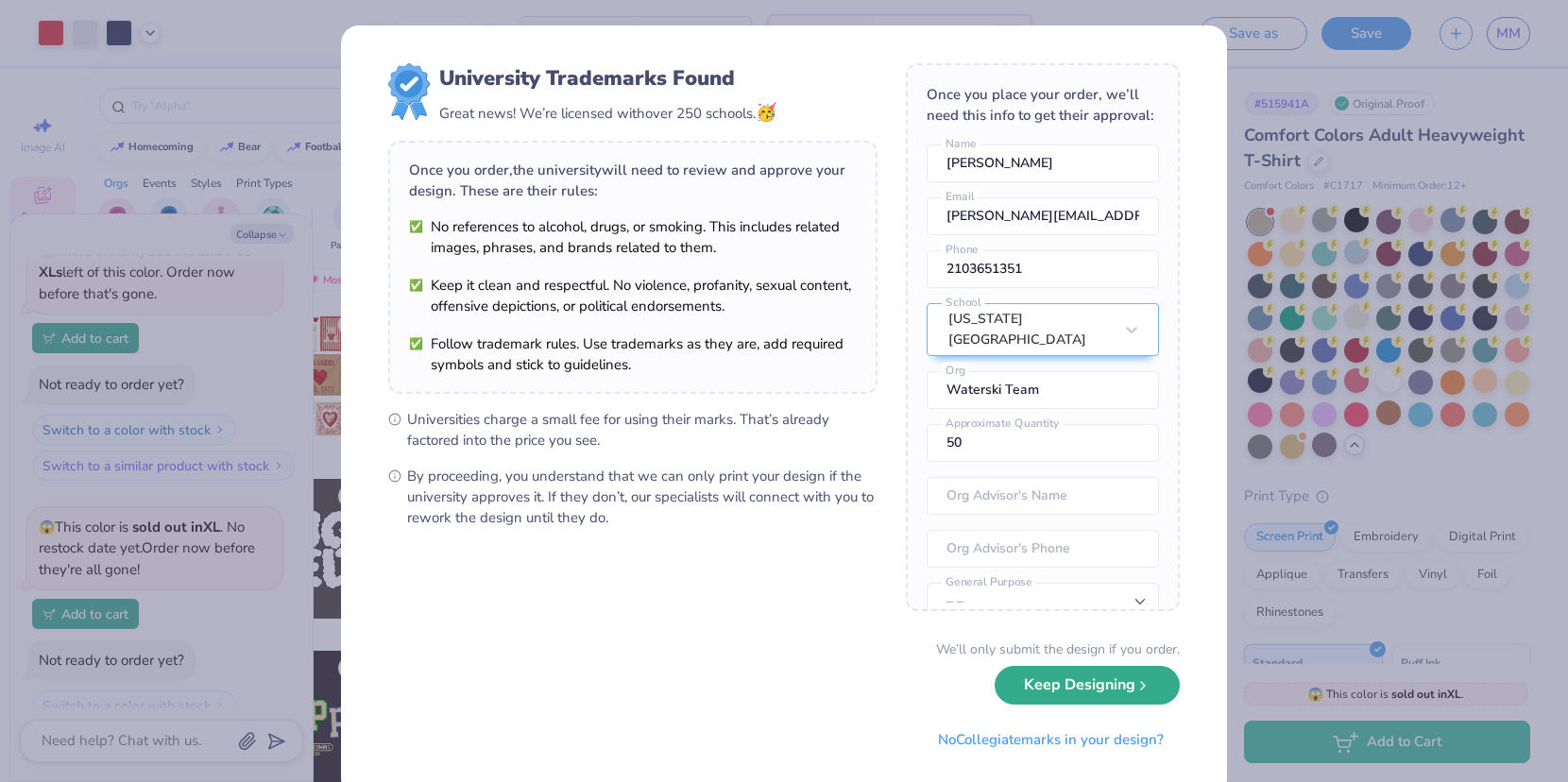
click at [1063, 690] on button "Keep Designing" at bounding box center [1088, 684] width 186 height 39
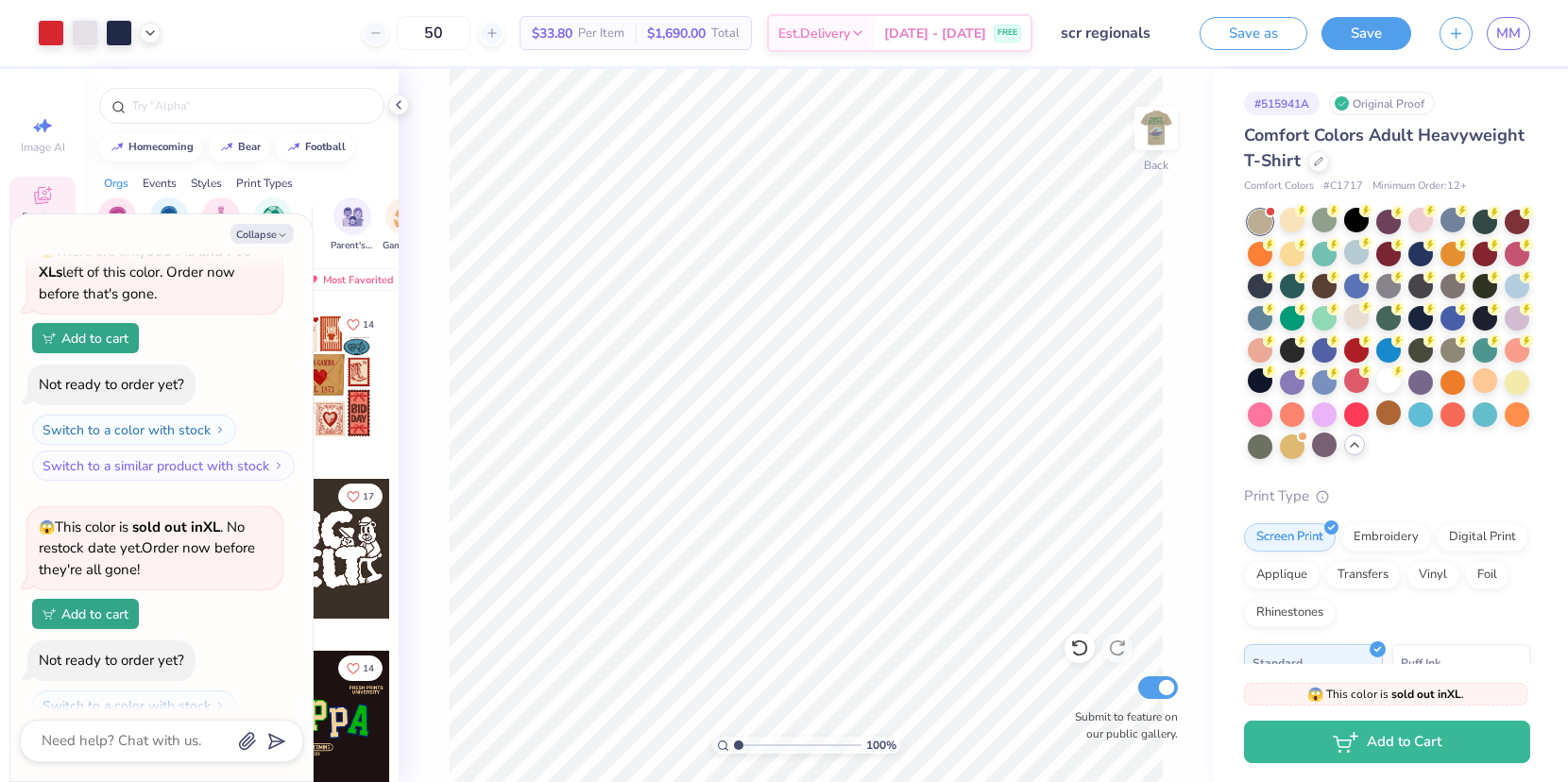
type textarea "x"
click at [850, 32] on span "Est. Delivery" at bounding box center [814, 36] width 72 height 20
click at [463, 35] on input "50" at bounding box center [434, 33] width 74 height 34
type input "5"
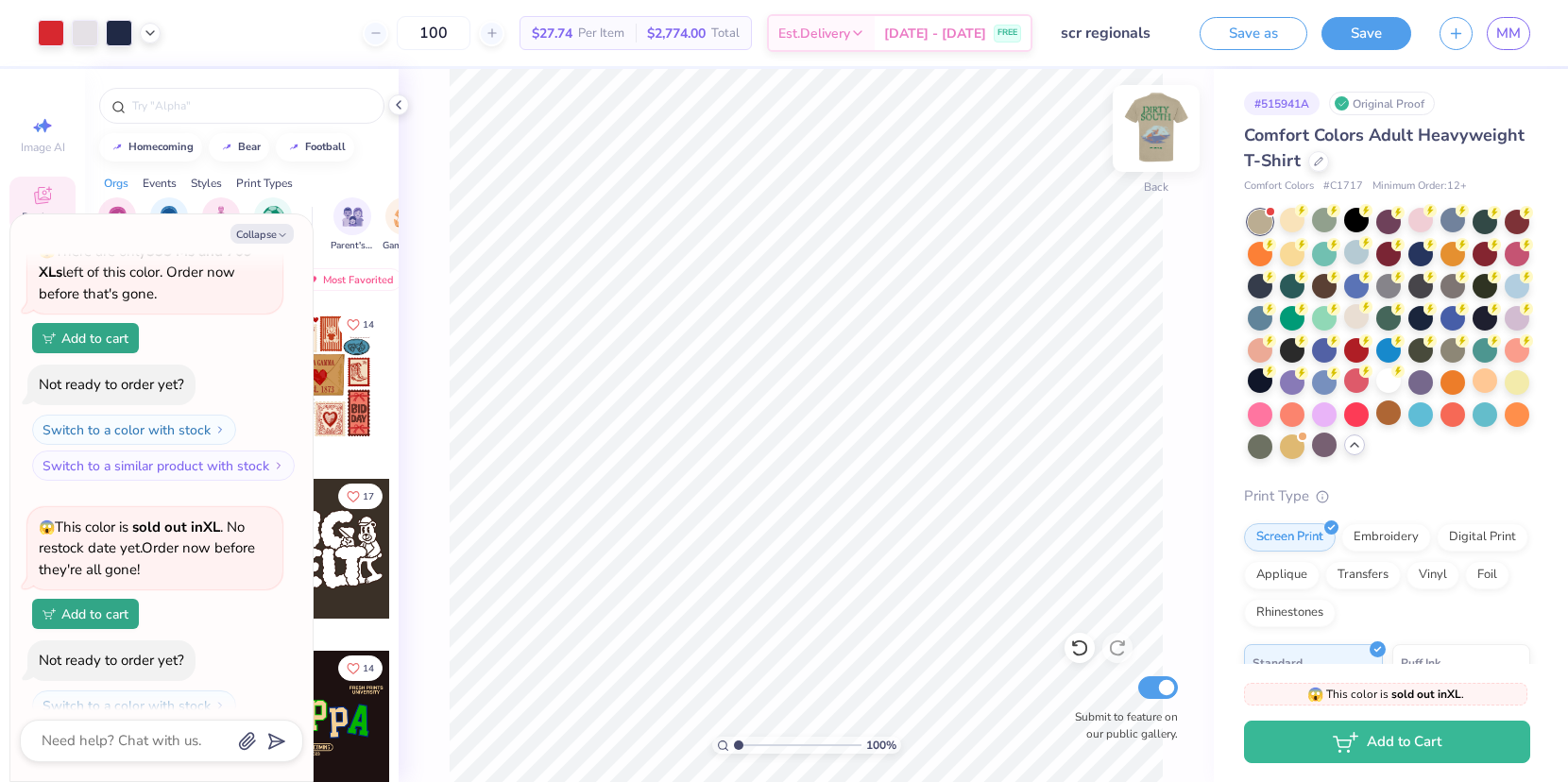
type input "100"
click at [1152, 122] on img at bounding box center [1156, 129] width 76 height 76
type textarea "x"
type input "10.59"
type input "5.44"
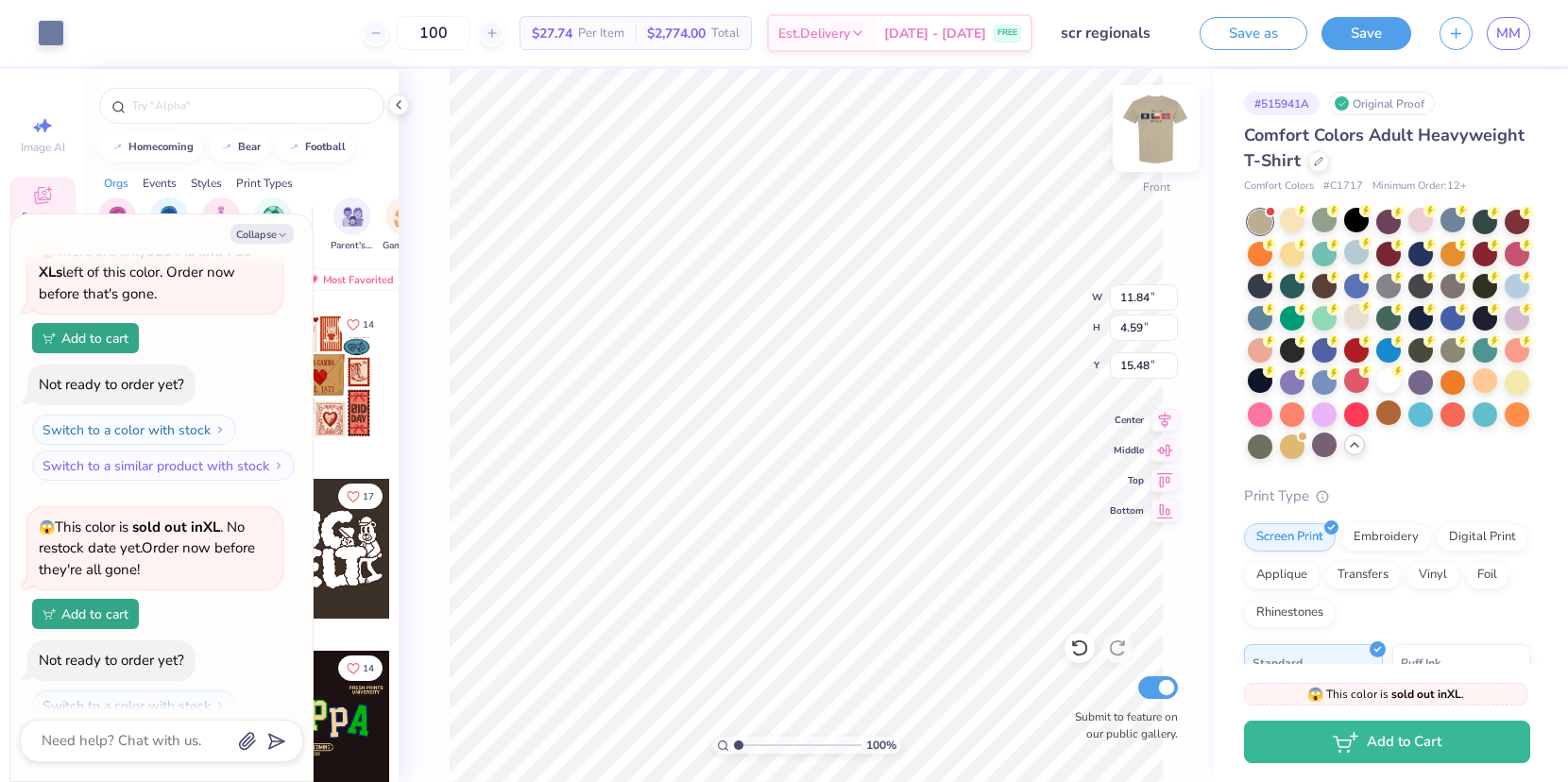
type input "12.69"
click at [252, 231] on button "Collapse" at bounding box center [261, 233] width 63 height 20
type textarea "x"
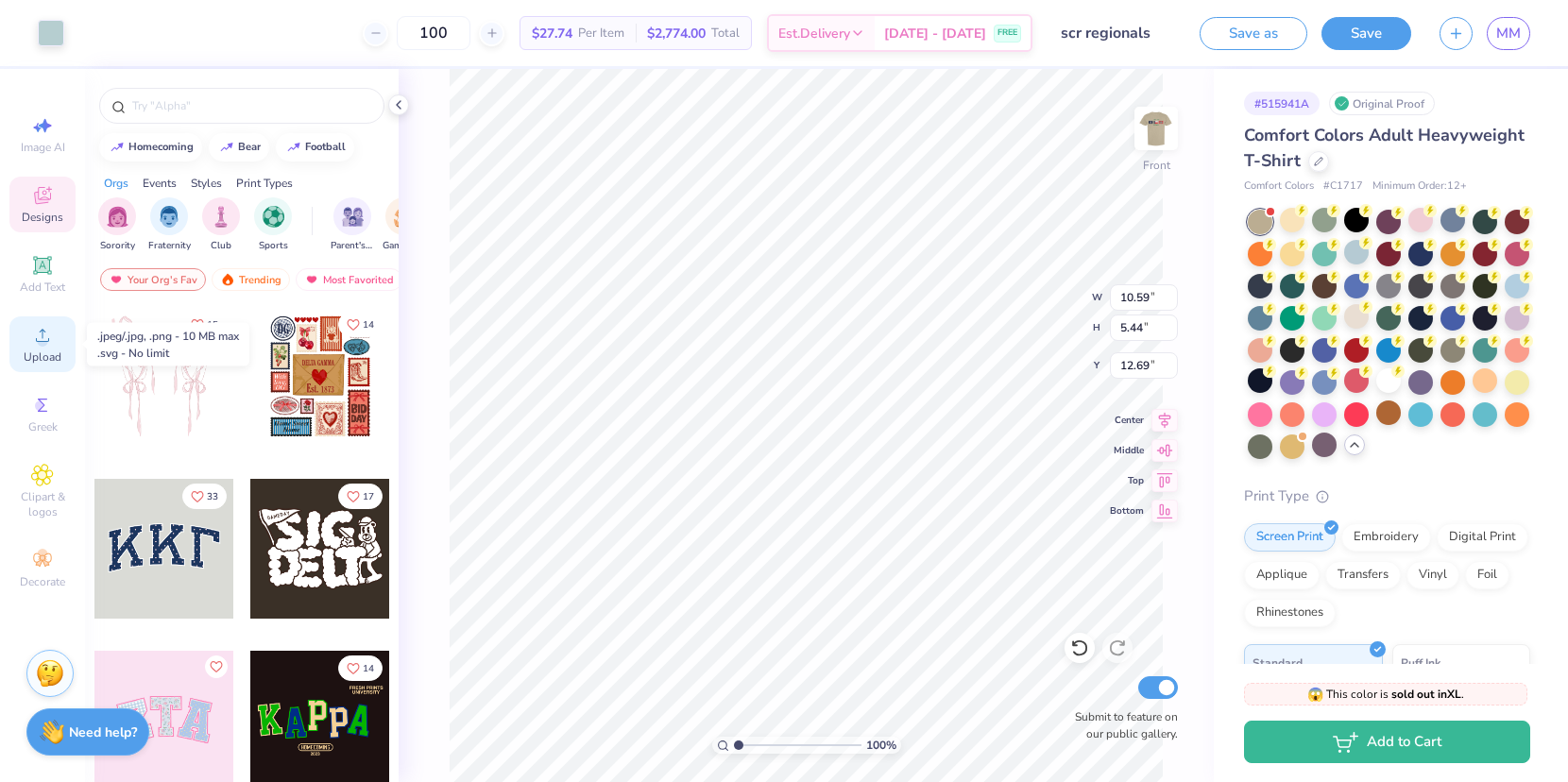
click at [57, 350] on span "Upload" at bounding box center [43, 357] width 38 height 15
click at [57, 491] on span "Clipart & logos" at bounding box center [43, 505] width 66 height 30
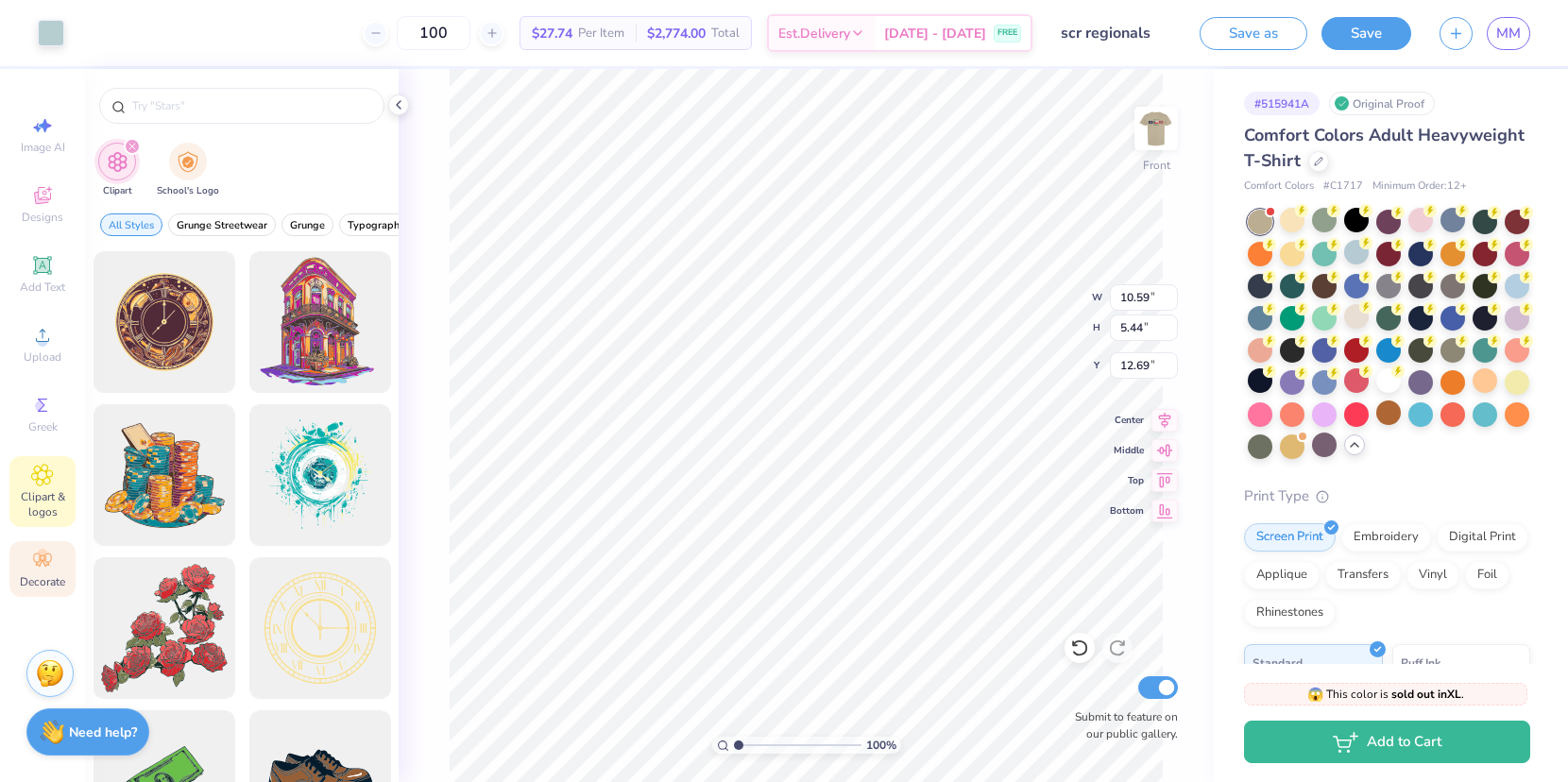
click at [47, 575] on span "Decorate" at bounding box center [43, 582] width 45 height 15
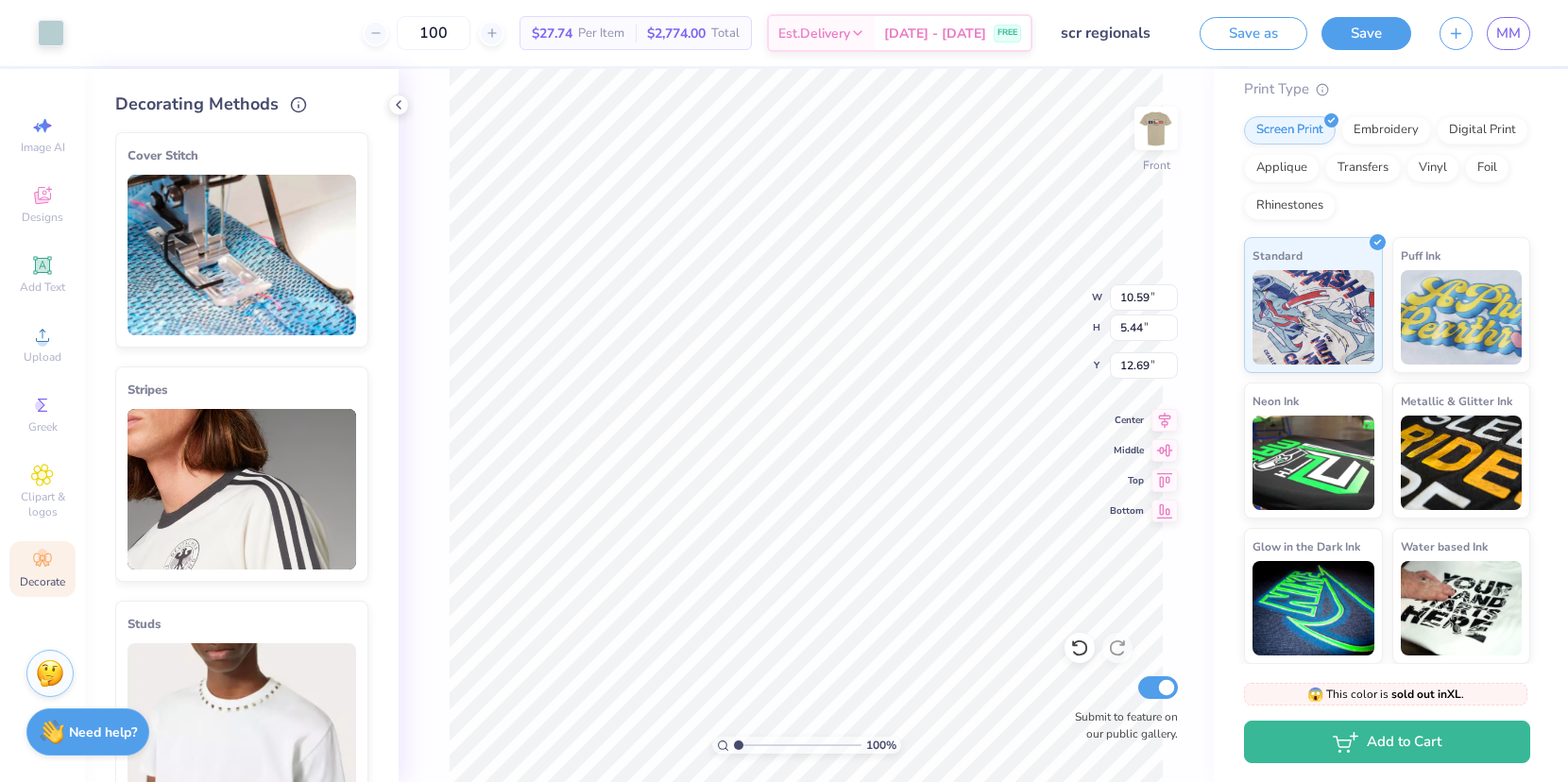
scroll to position [0, 0]
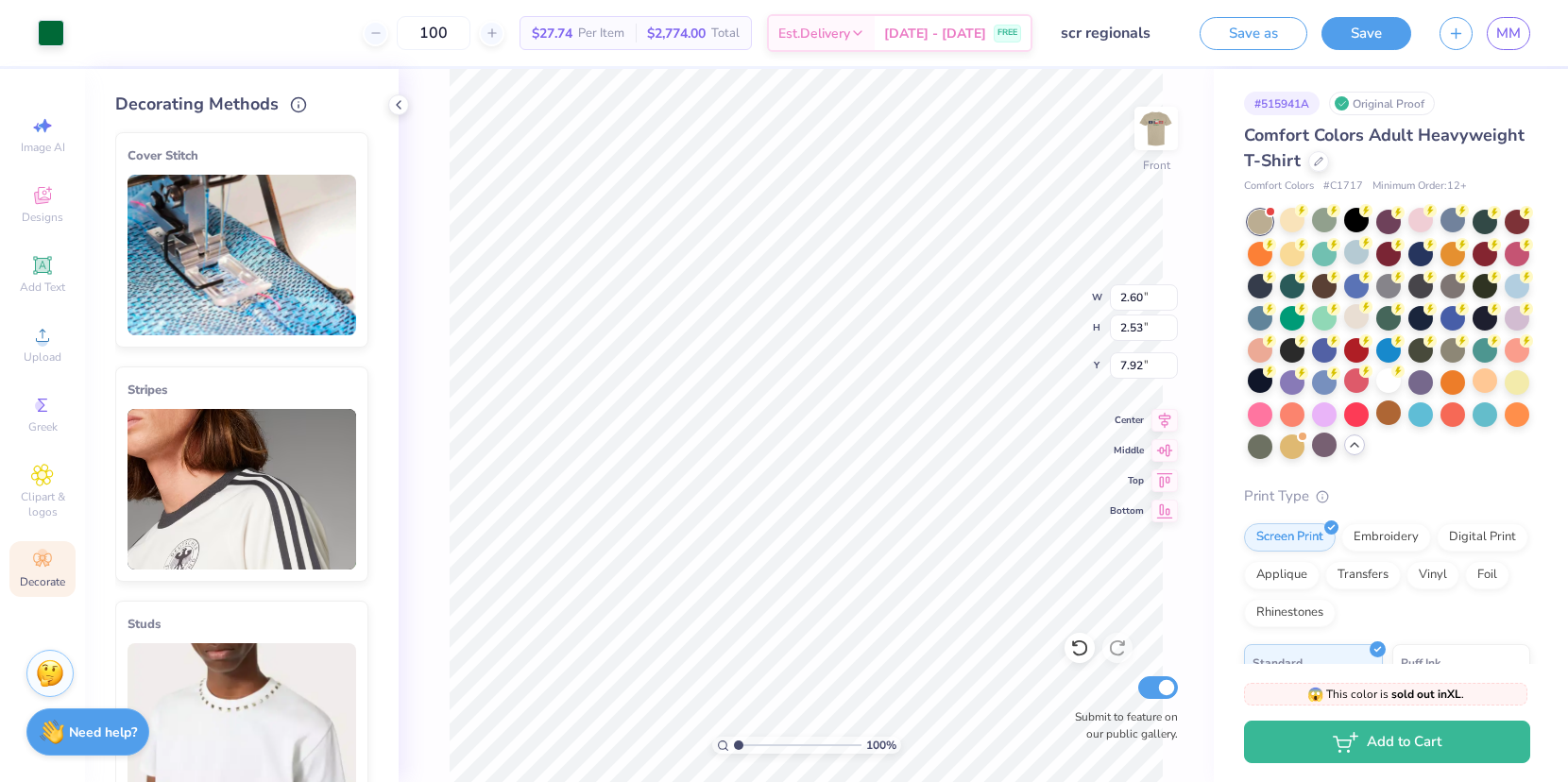
type input "2.09"
type input "2.55"
type input "4.89"
type input "9.44"
type input "4.85"
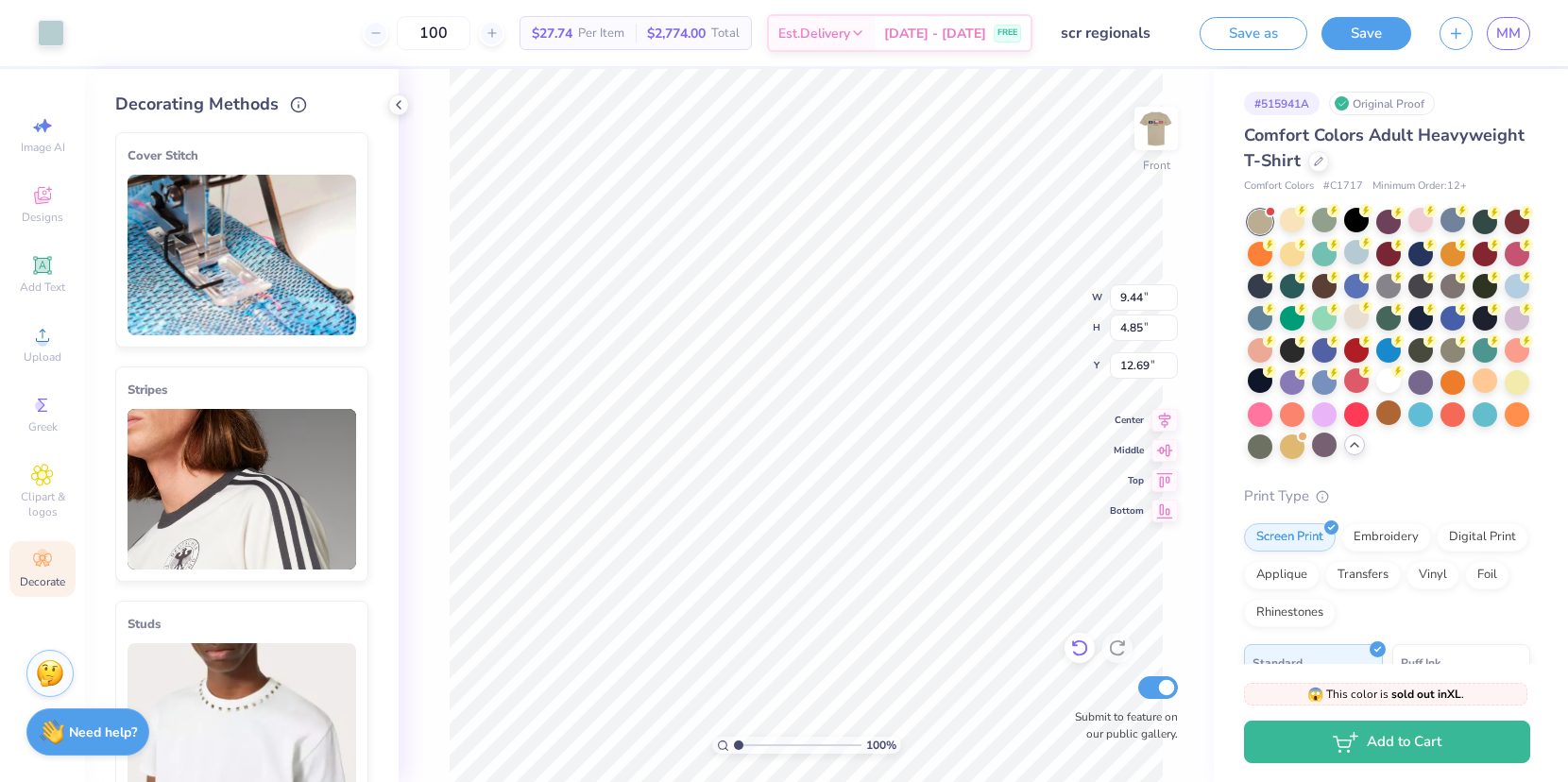
click at [1078, 645] on icon at bounding box center [1079, 648] width 19 height 19
type input "10.59"
type input "5.44"
click at [388, 105] on div at bounding box center [399, 105] width 21 height 21
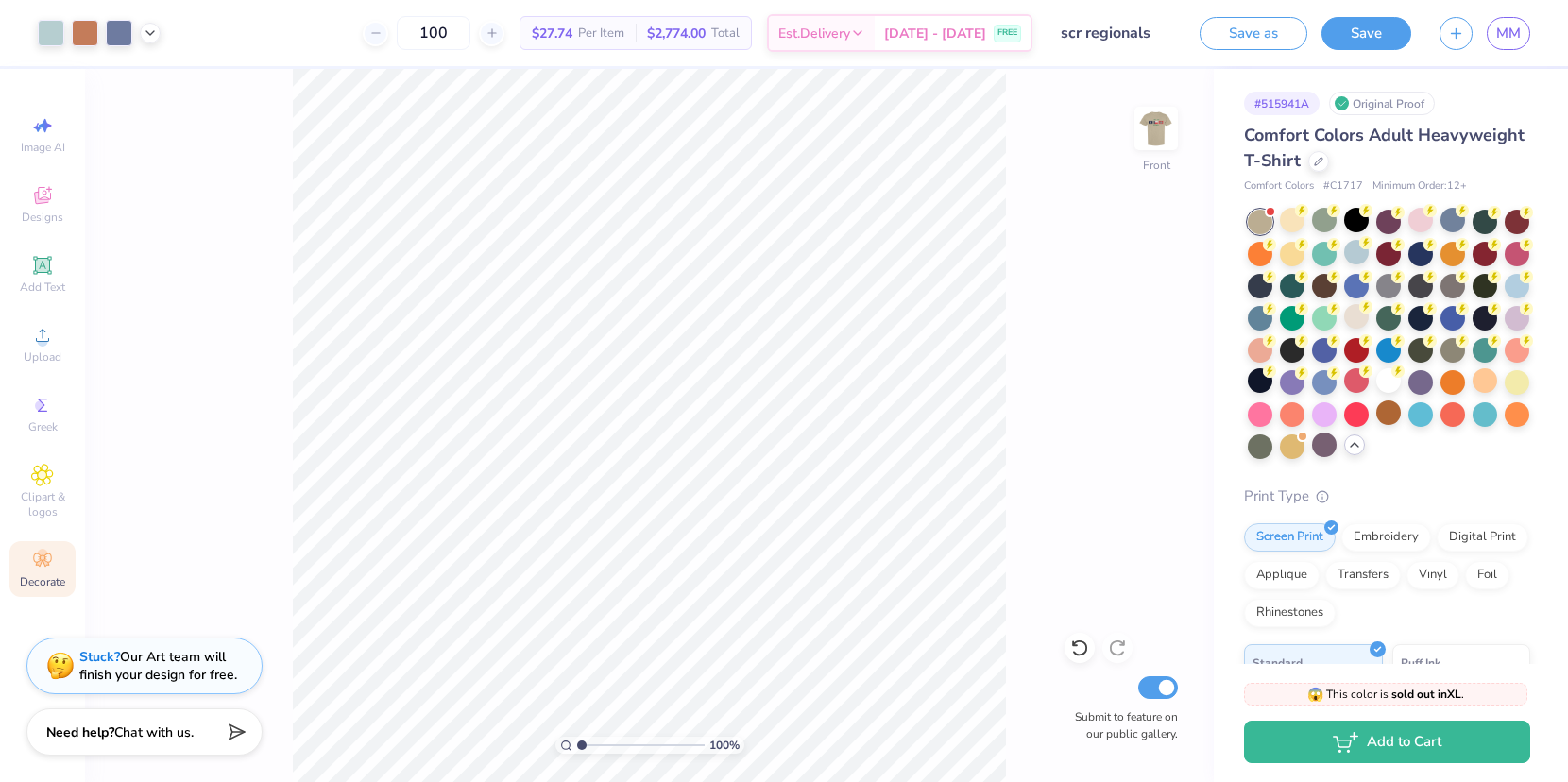
click at [239, 659] on div "Stuck? Our Art team will finish your design for free." at bounding box center [144, 666] width 236 height 57
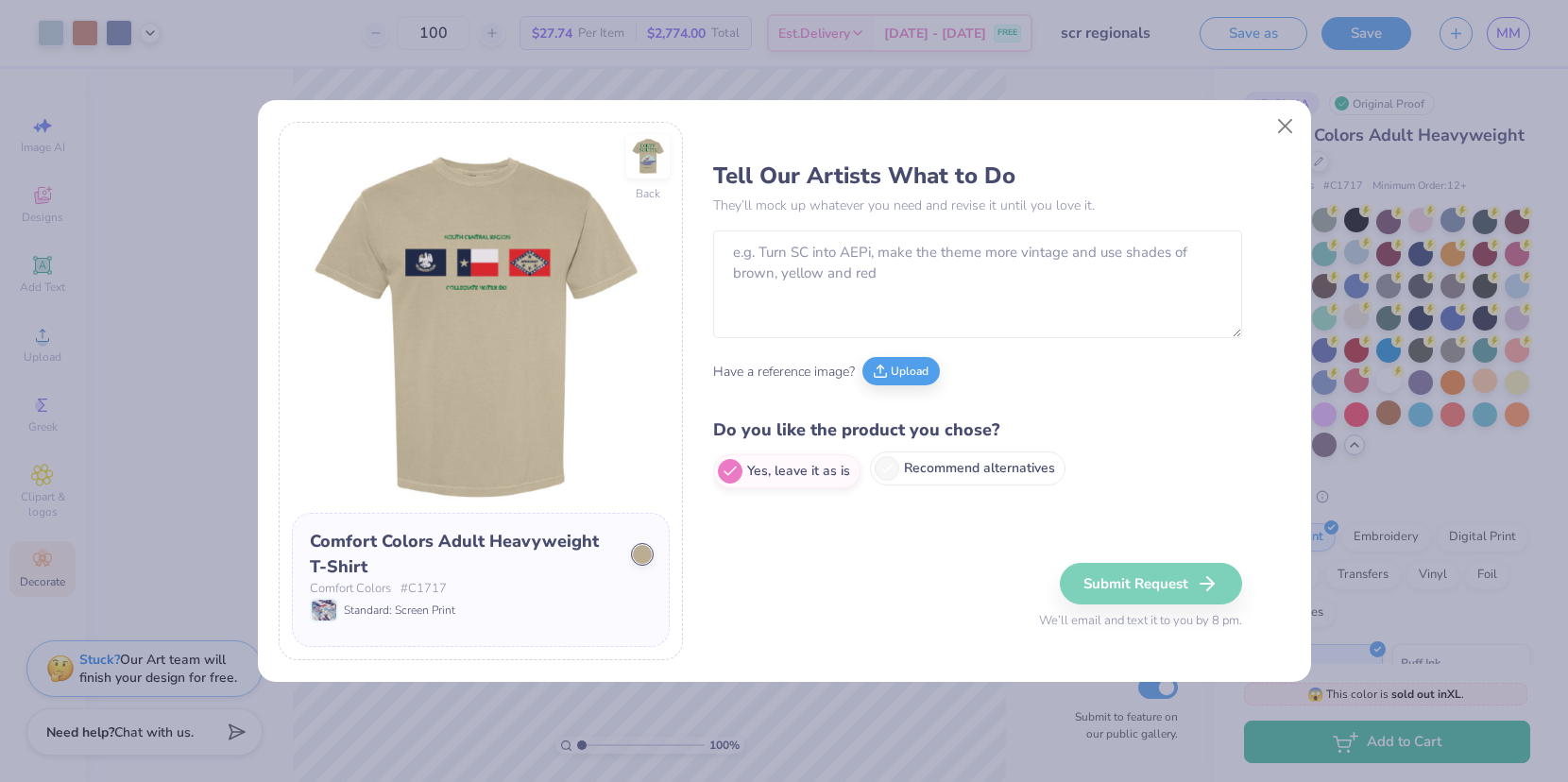
click at [989, 471] on label "Recommend alternatives" at bounding box center [968, 469] width 196 height 34
click at [725, 471] on input "Recommend alternatives" at bounding box center [719, 471] width 12 height 12
radio input "true"
click at [1291, 125] on button "Close" at bounding box center [1285, 127] width 36 height 36
radio input "true"
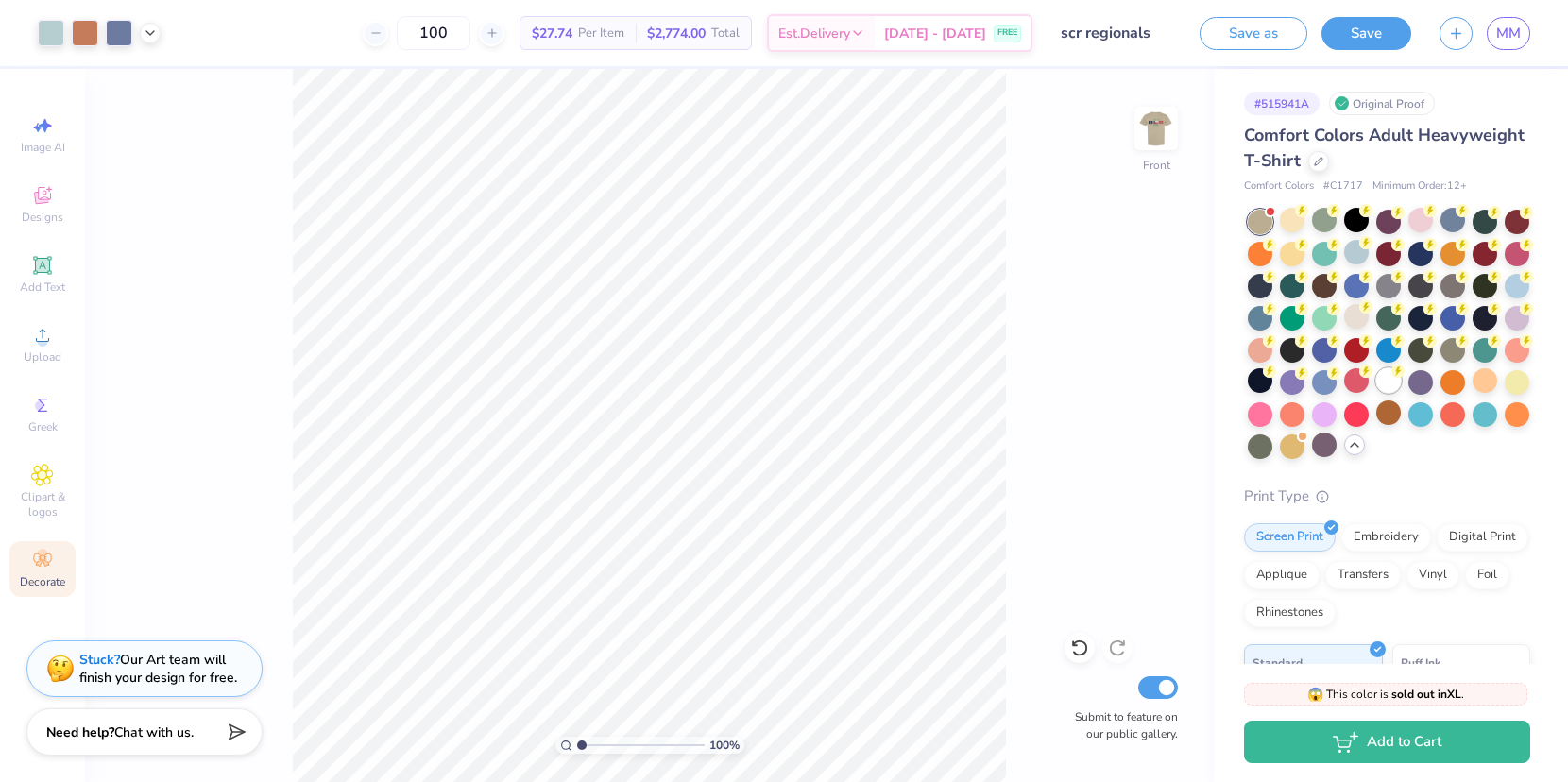
click at [1389, 378] on div at bounding box center [1389, 381] width 25 height 25
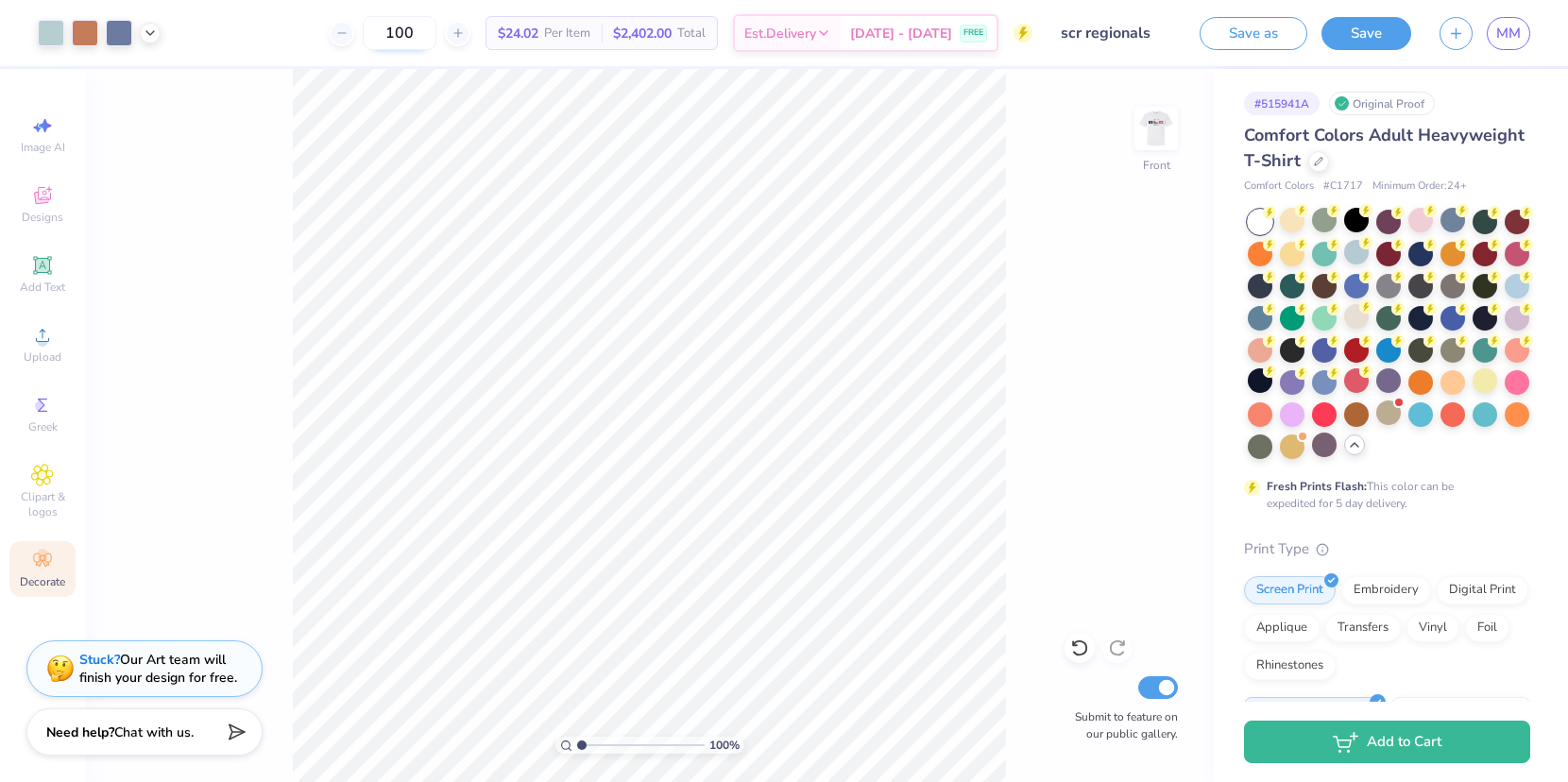
drag, startPoint x: 434, startPoint y: 37, endPoint x: 393, endPoint y: 36, distance: 41.0
click at [393, 36] on input "100" at bounding box center [400, 33] width 74 height 34
type input "50"
click at [1146, 154] on img at bounding box center [1156, 129] width 76 height 76
click at [1146, 148] on img at bounding box center [1156, 129] width 38 height 38
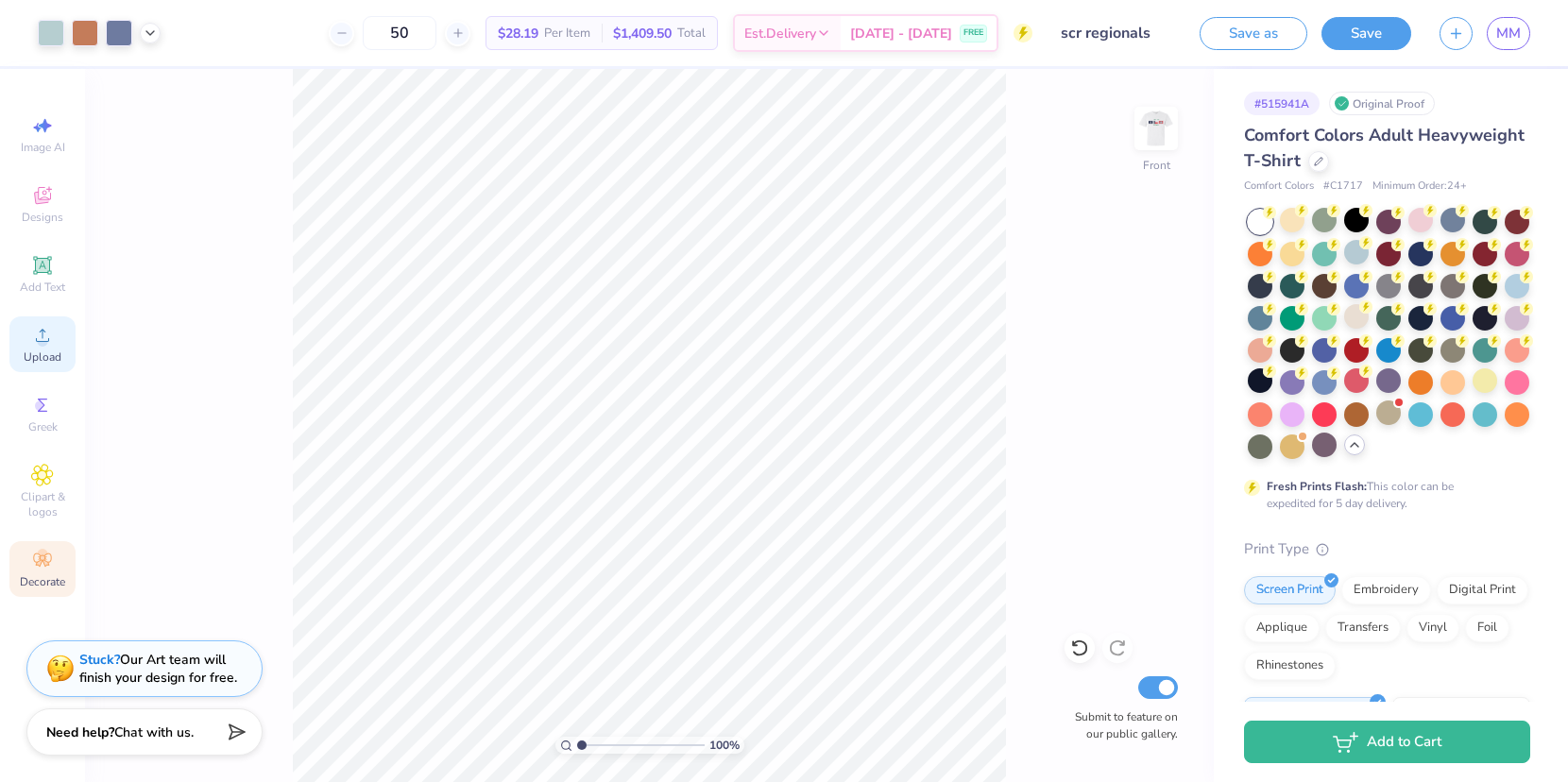
click at [60, 356] on span "Upload" at bounding box center [43, 357] width 38 height 15
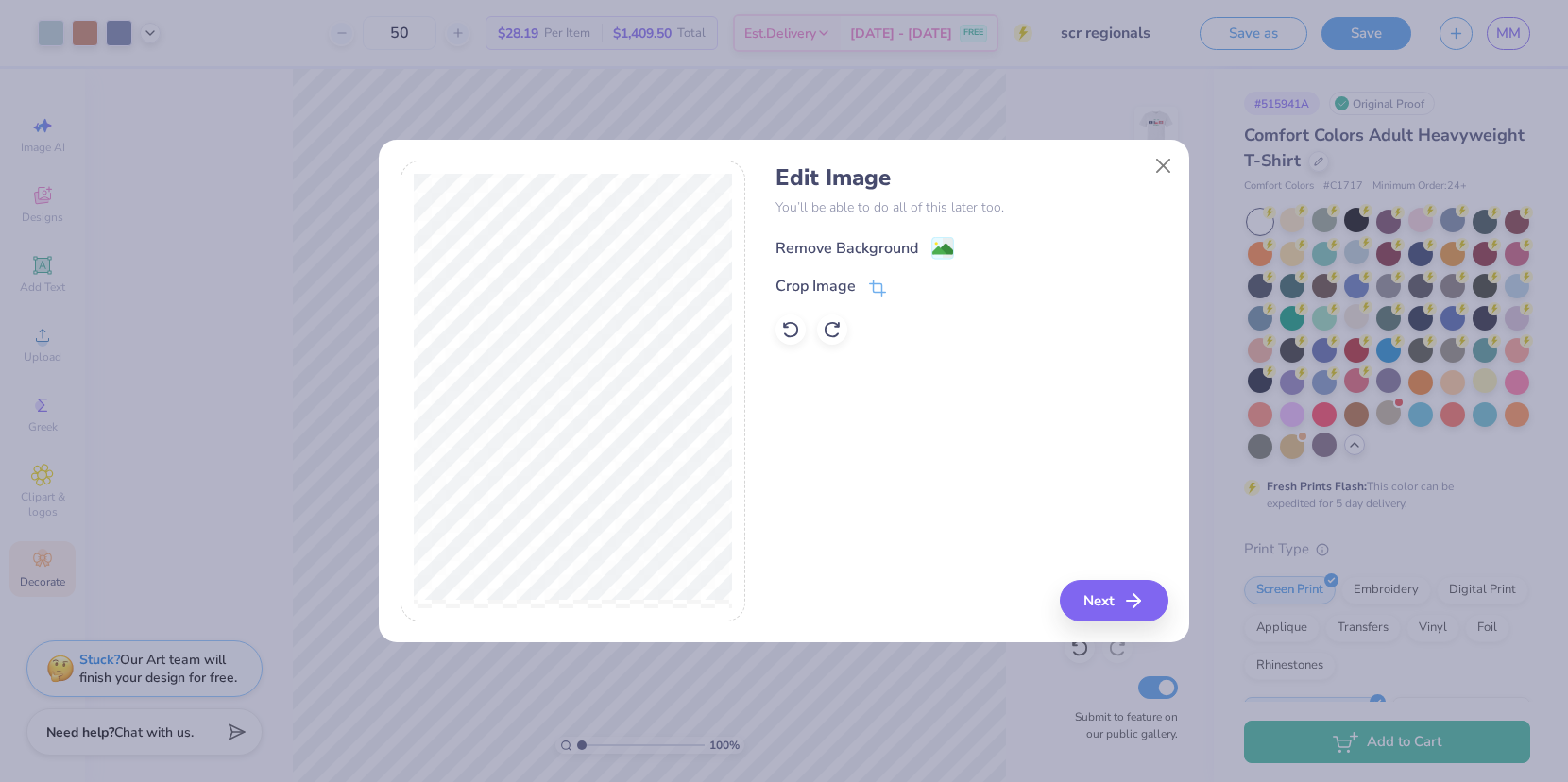
click at [839, 247] on div "Remove Background" at bounding box center [846, 248] width 143 height 23
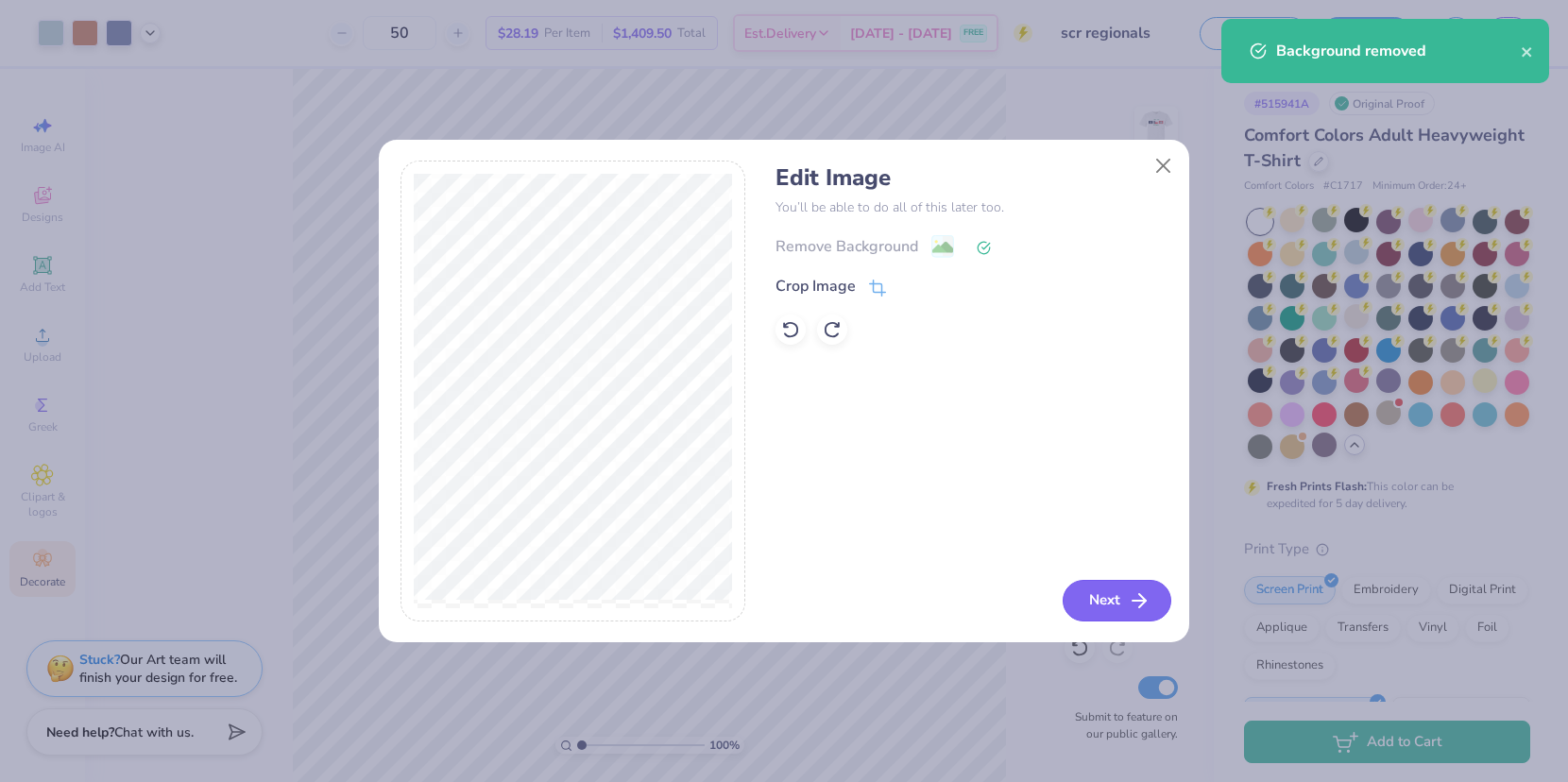
click at [1074, 605] on button "Next" at bounding box center [1116, 601] width 109 height 42
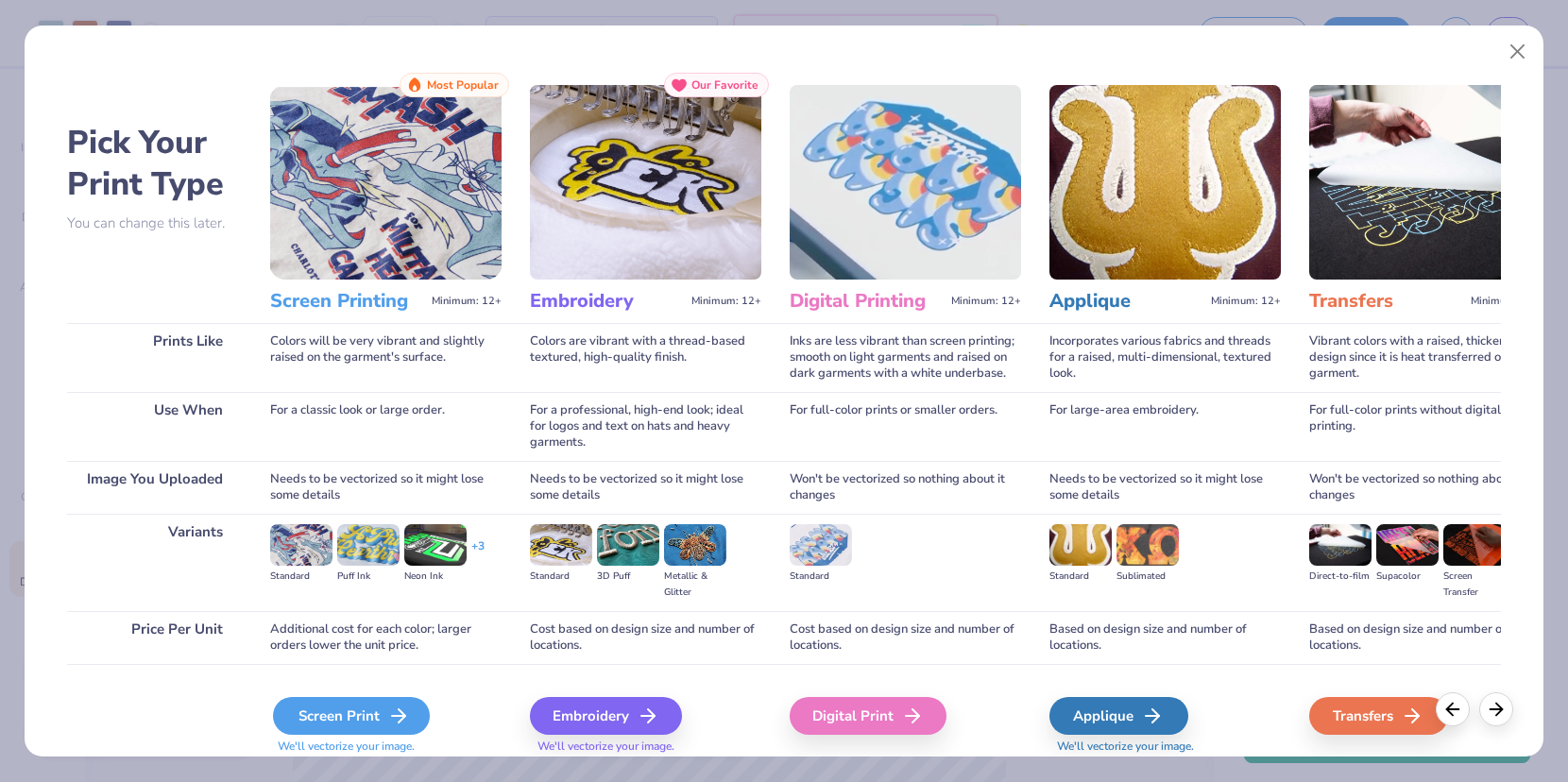
click at [372, 720] on div "Screen Print" at bounding box center [351, 716] width 157 height 38
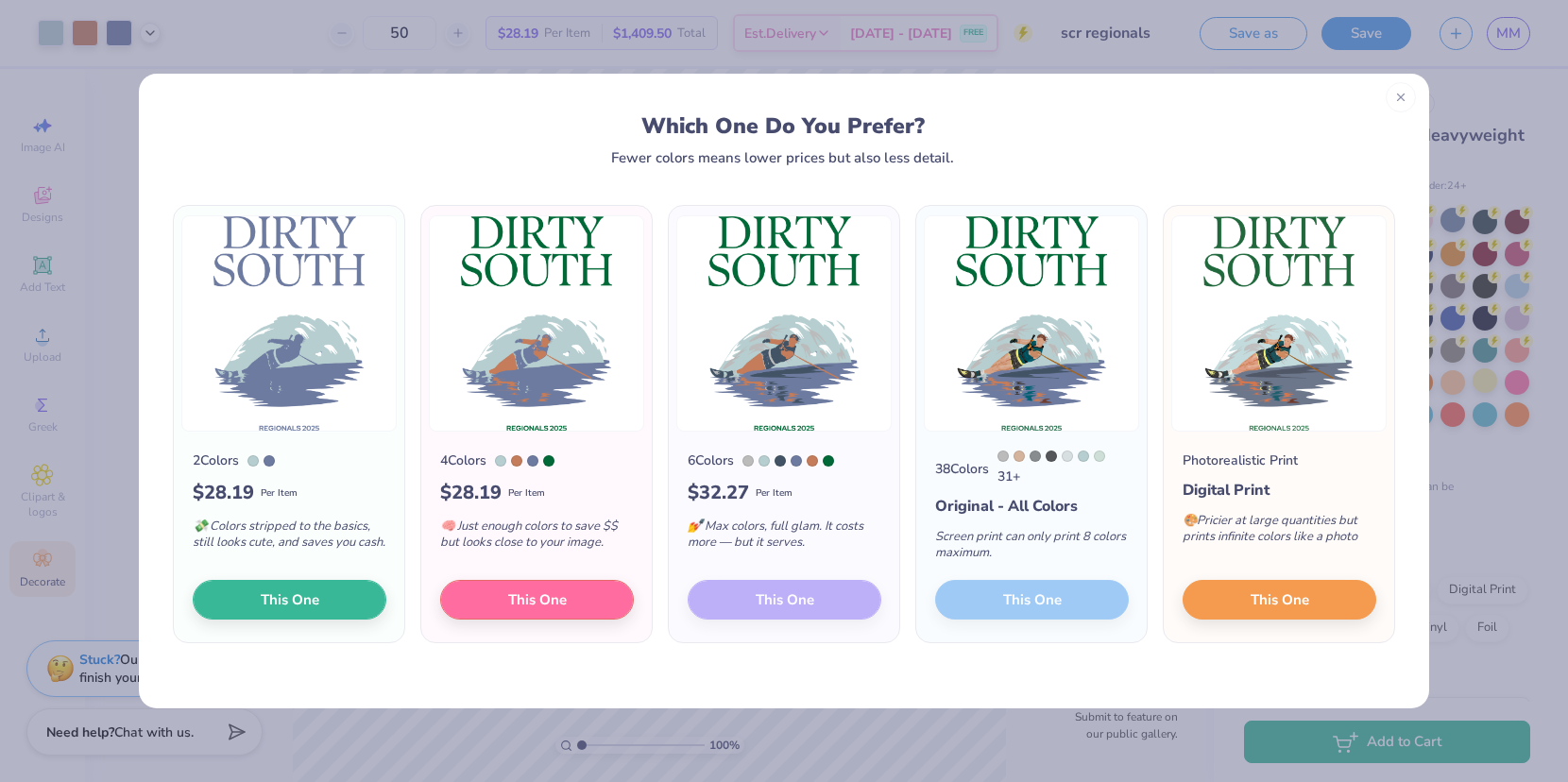
click at [1398, 94] on line at bounding box center [1400, 97] width 7 height 7
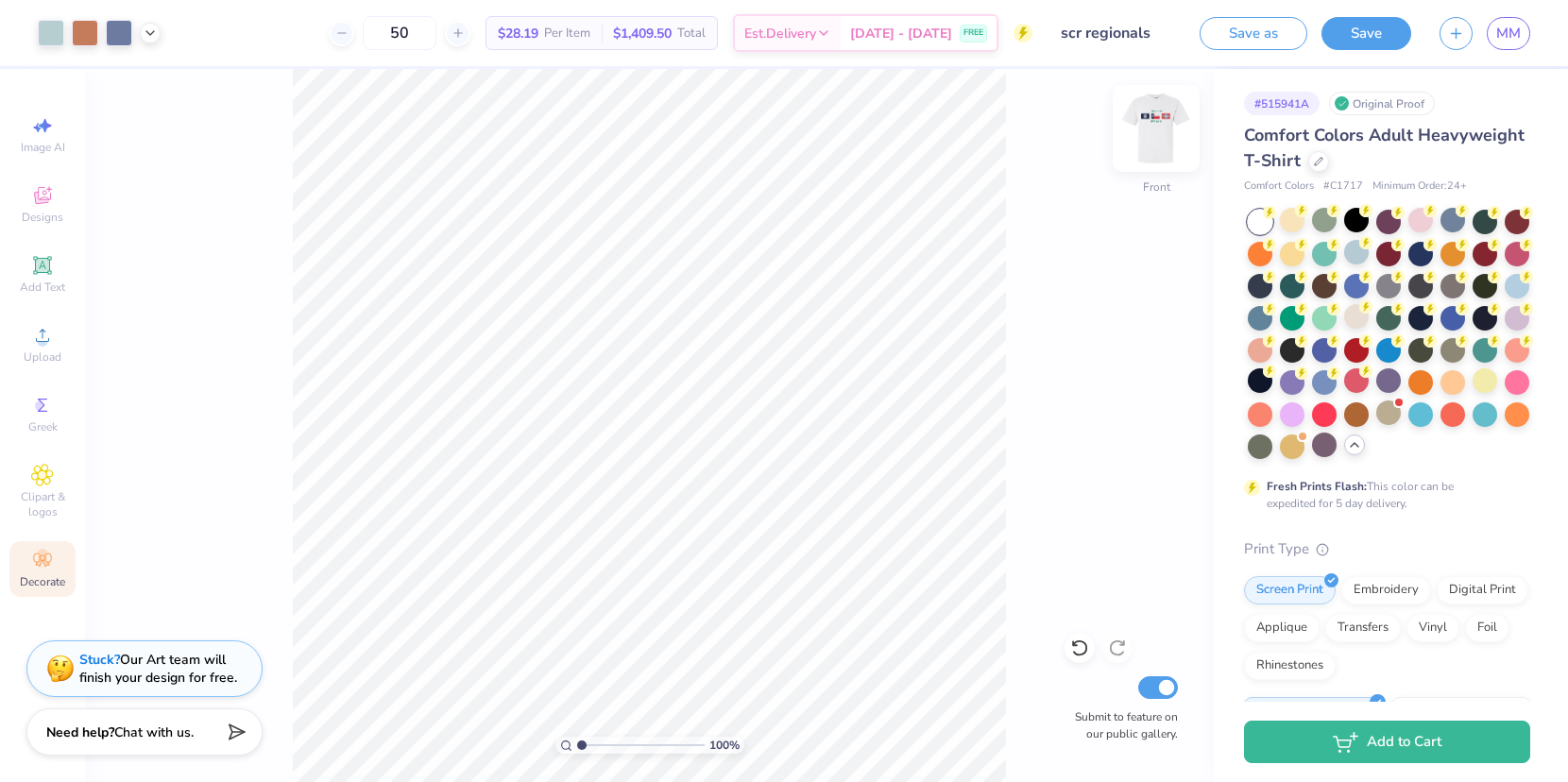
click at [1144, 126] on img at bounding box center [1156, 129] width 76 height 76
click at [39, 334] on icon at bounding box center [43, 335] width 23 height 23
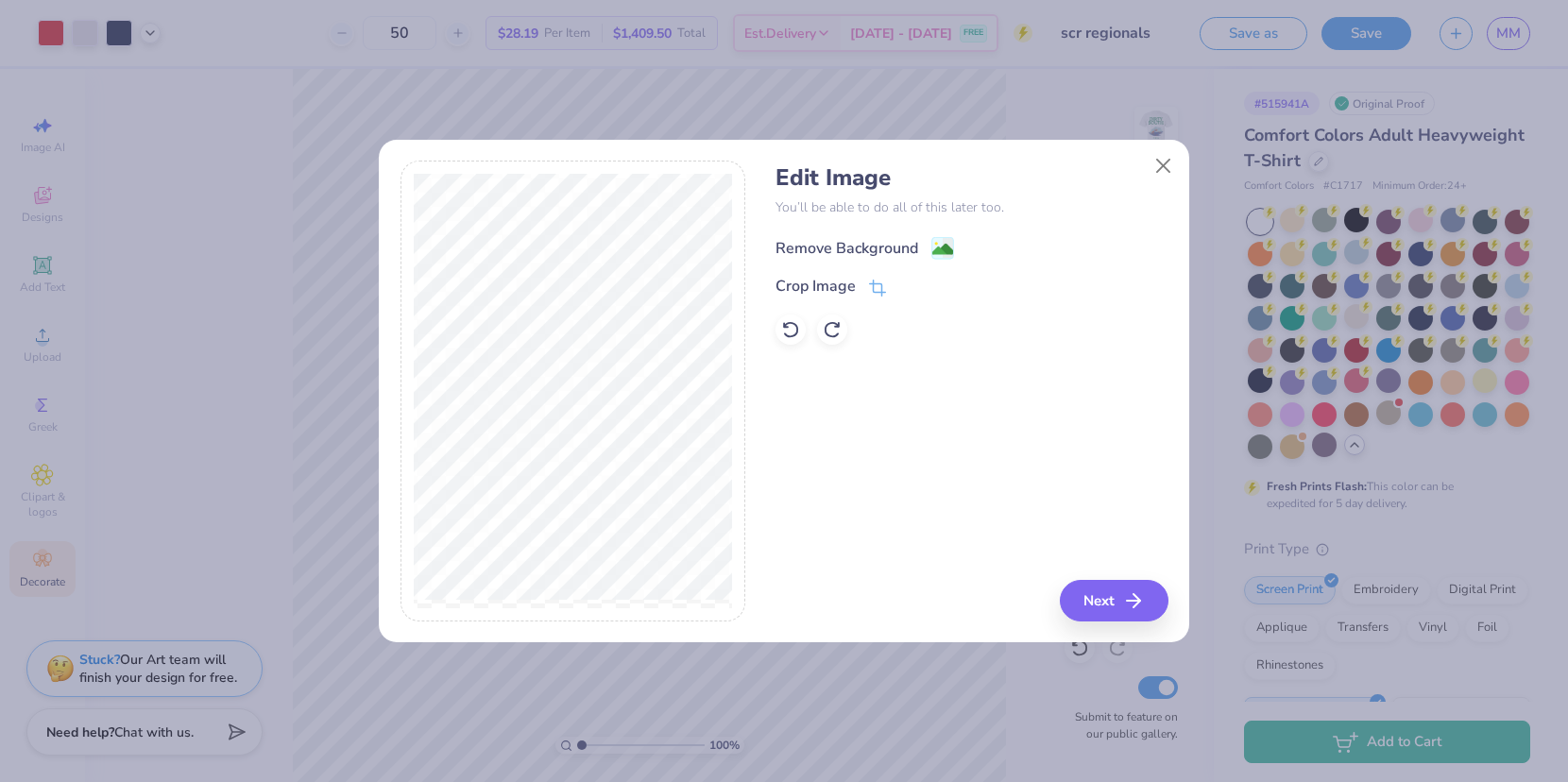
click at [891, 250] on div "Remove Background" at bounding box center [846, 248] width 143 height 23
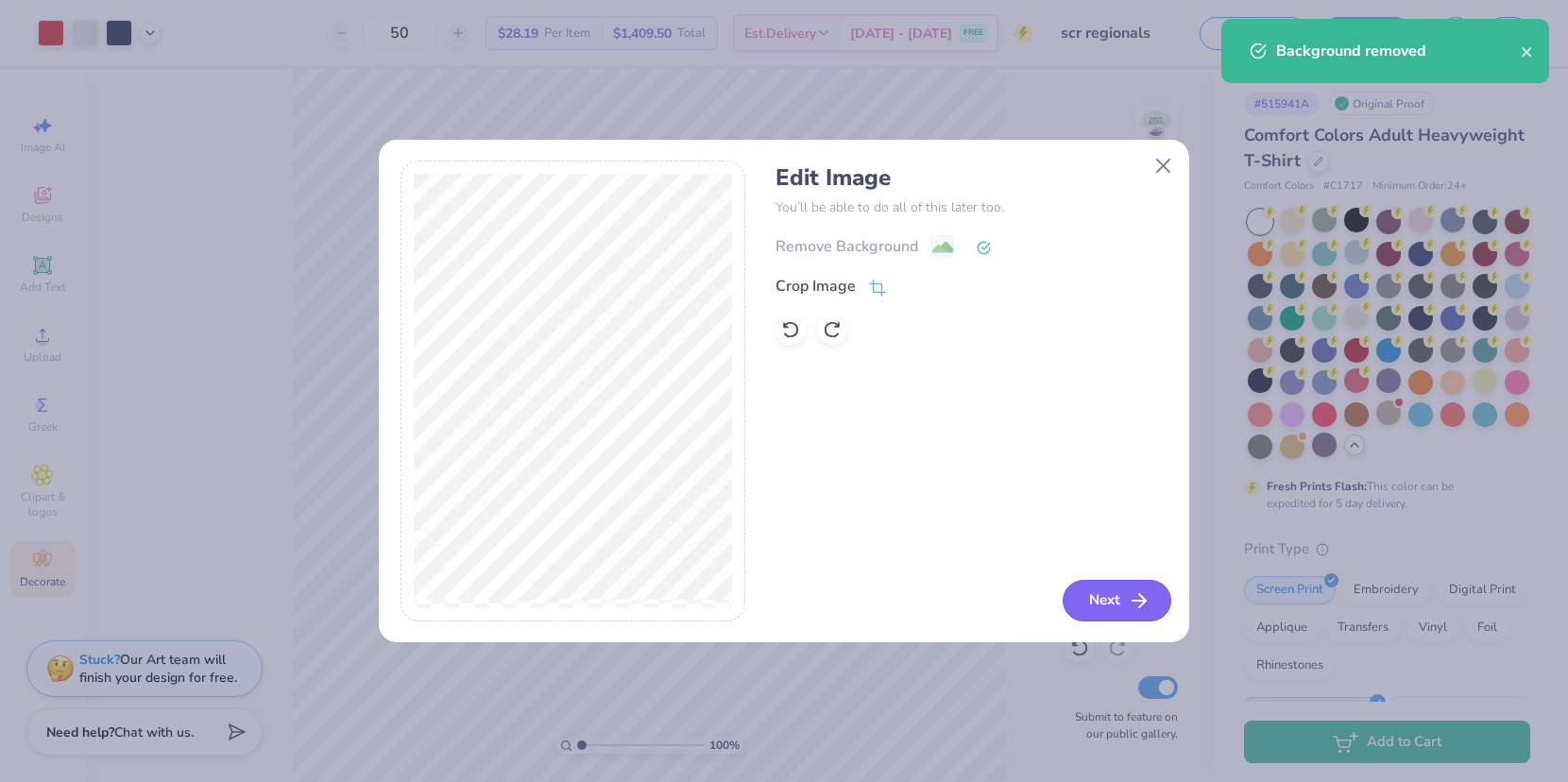
click at [1105, 606] on button "Next" at bounding box center [1116, 601] width 109 height 42
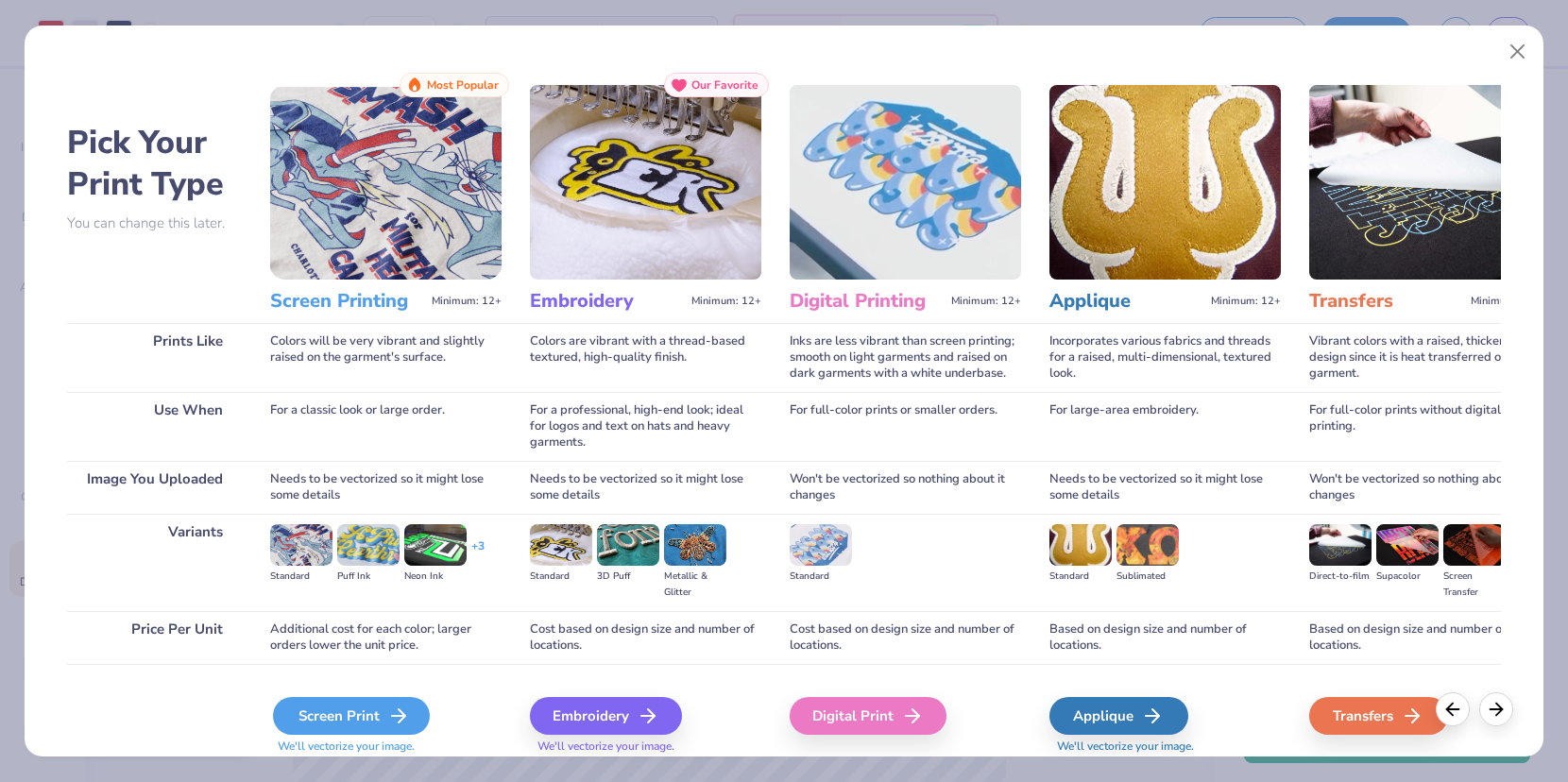
click at [361, 725] on div "Screen Print" at bounding box center [351, 716] width 157 height 38
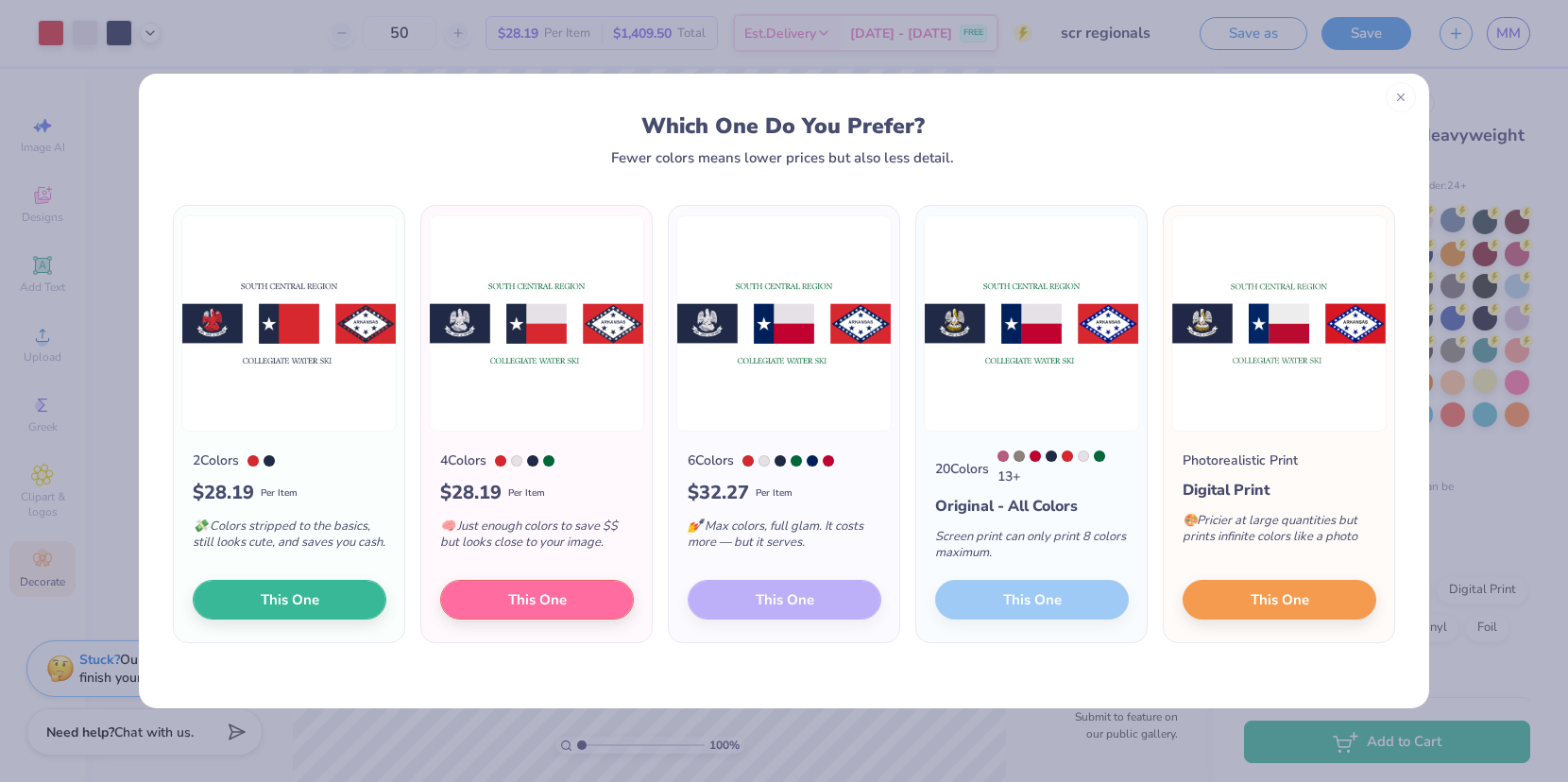
click at [1404, 92] on icon at bounding box center [1401, 98] width 13 height 13
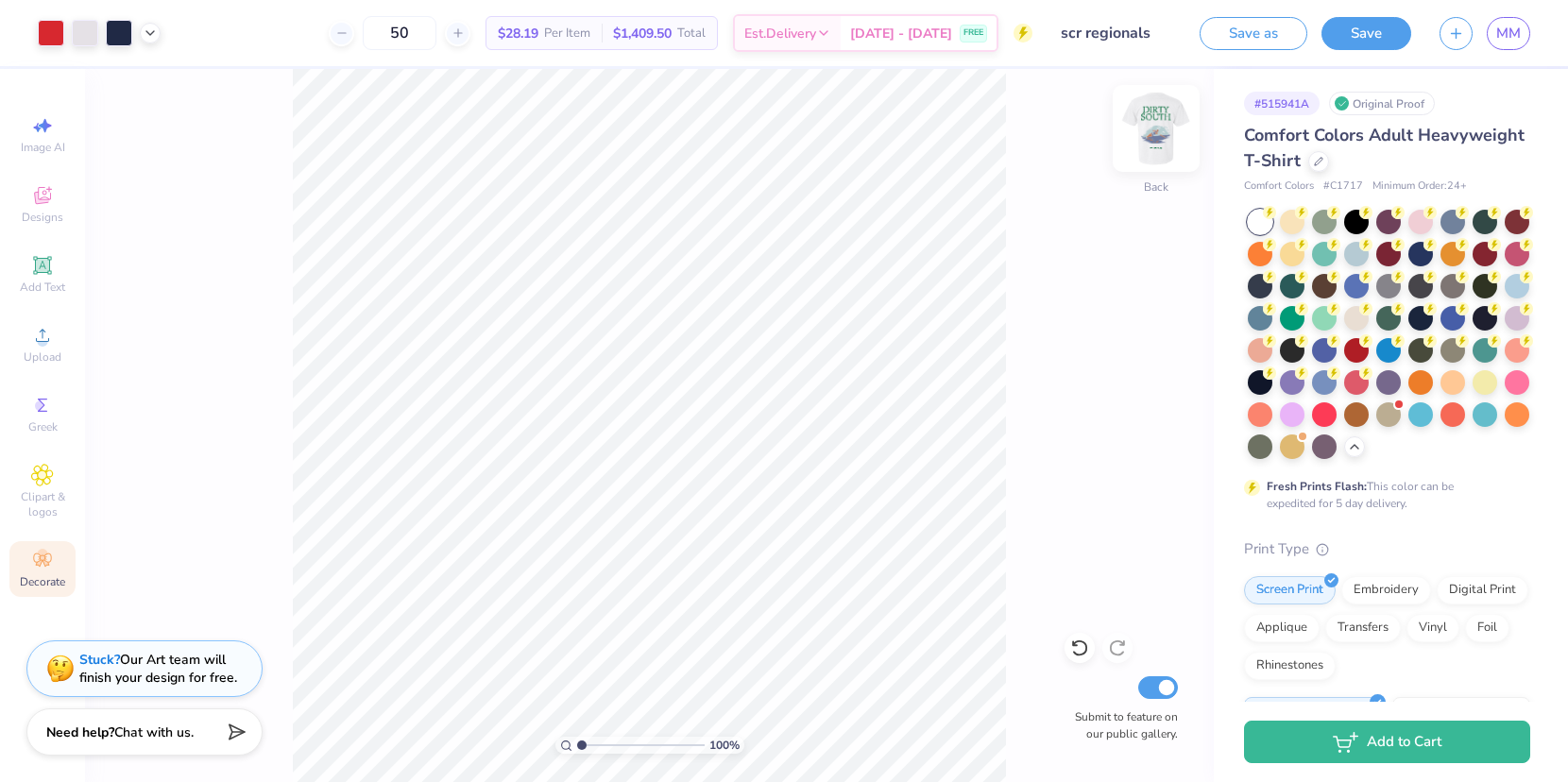
click at [1166, 122] on img at bounding box center [1156, 129] width 76 height 76
click at [1160, 122] on img at bounding box center [1156, 129] width 76 height 76
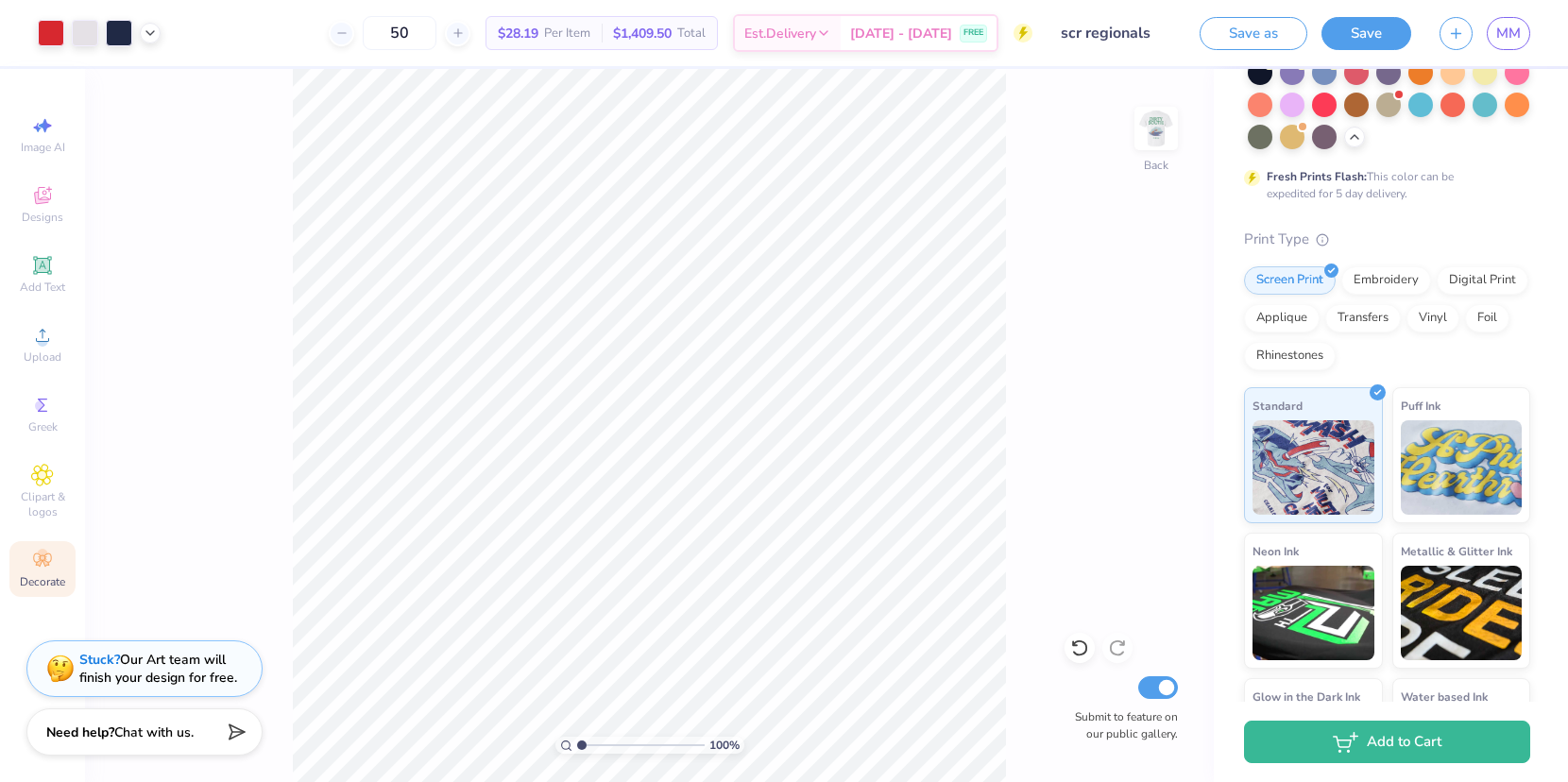
scroll to position [422, 0]
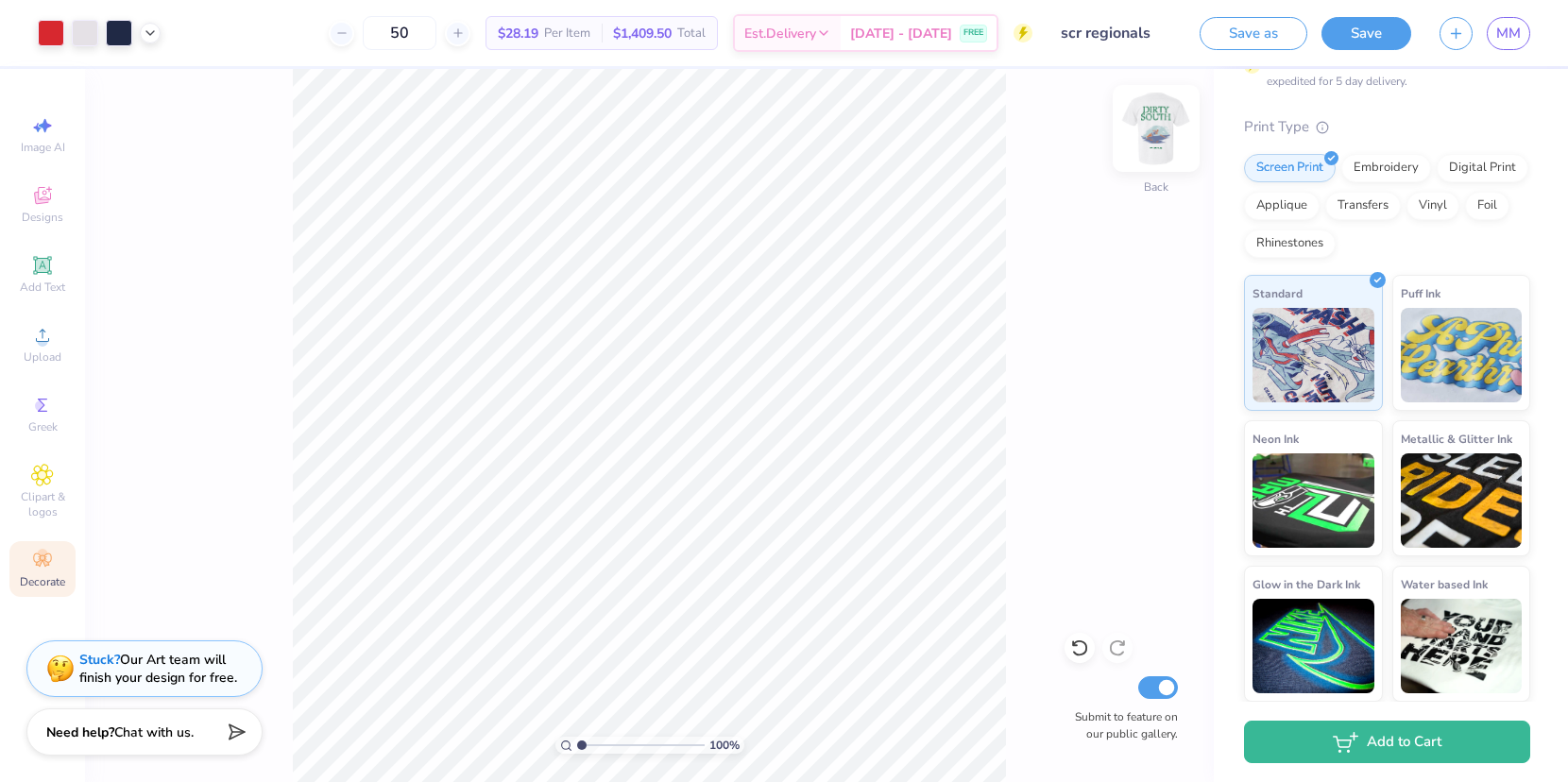
click at [1147, 140] on img at bounding box center [1156, 129] width 76 height 76
click at [1138, 145] on img at bounding box center [1156, 129] width 76 height 76
click at [600, 745] on input "range" at bounding box center [641, 745] width 128 height 17
click at [584, 743] on input "range" at bounding box center [641, 745] width 128 height 17
click at [581, 743] on input "range" at bounding box center [641, 745] width 128 height 17
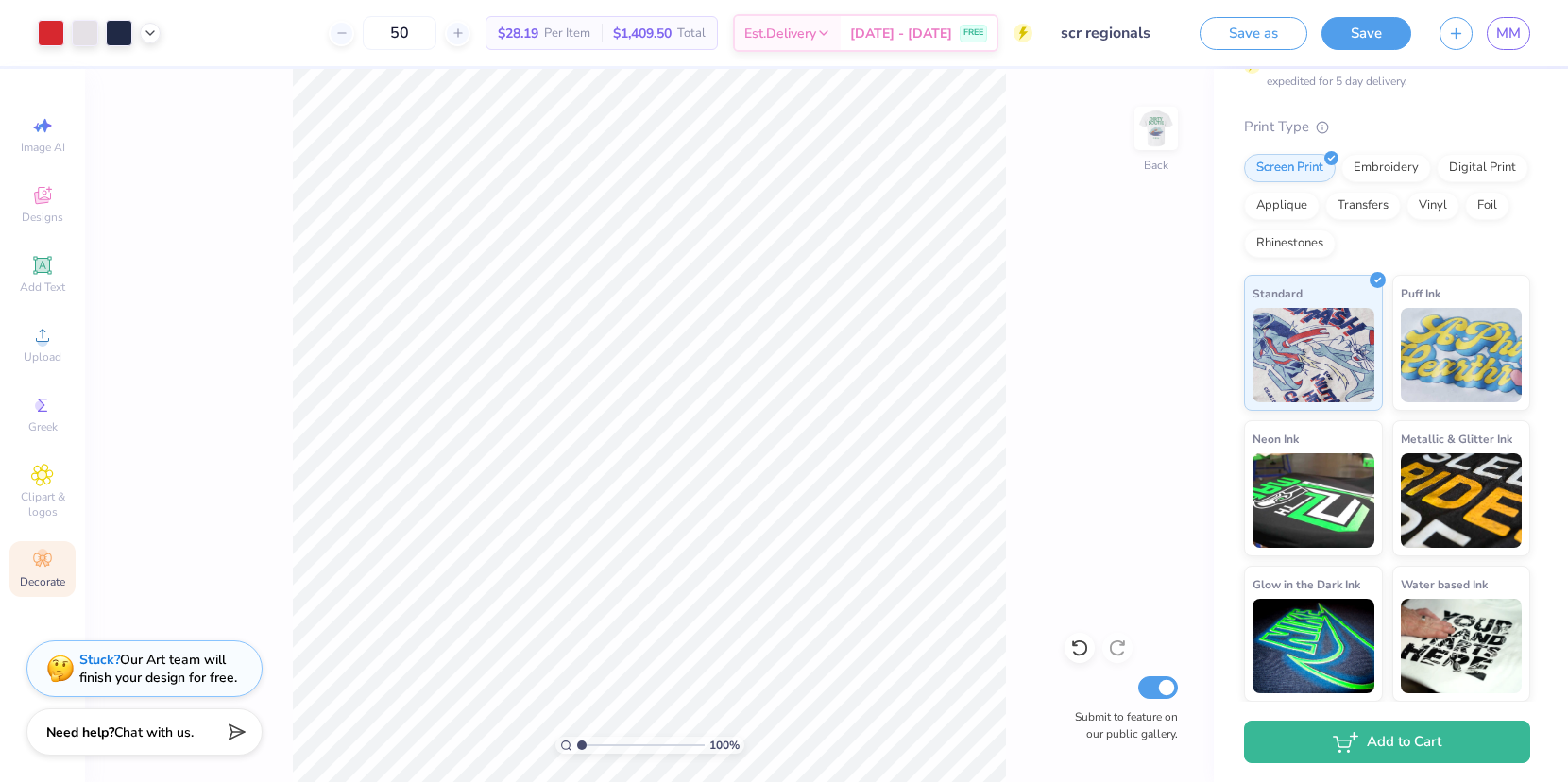
click at [577, 734] on div "100 %" at bounding box center [649, 425] width 713 height 713
click at [590, 746] on input "range" at bounding box center [641, 745] width 128 height 17
click at [593, 747] on input "range" at bounding box center [641, 745] width 128 height 17
type input "1"
drag, startPoint x: 593, startPoint y: 745, endPoint x: 561, endPoint y: 745, distance: 32.0
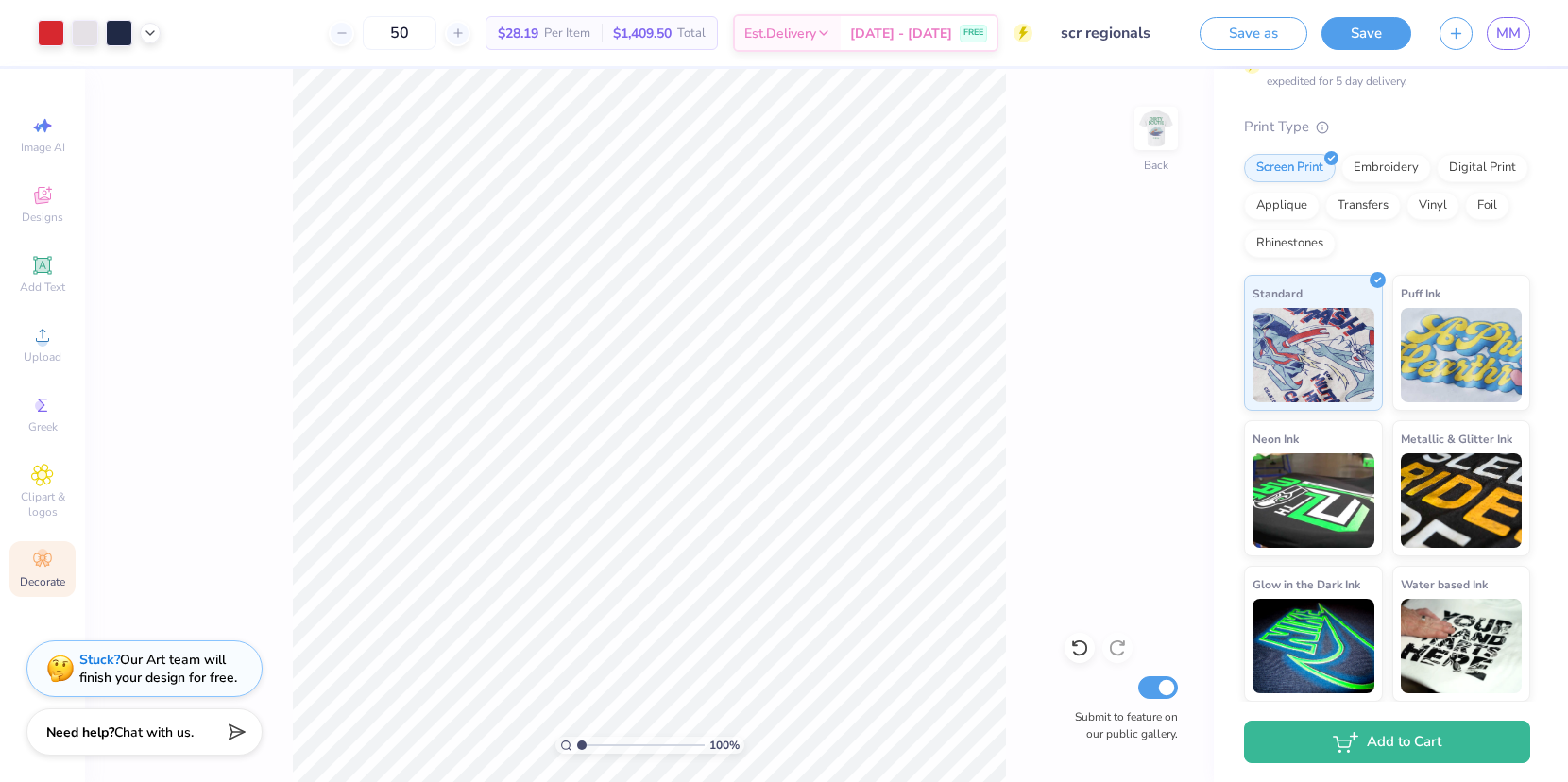
click at [561, 745] on div "100 %" at bounding box center [650, 745] width 189 height 17
click at [1076, 648] on icon at bounding box center [1079, 648] width 19 height 19
click at [1123, 649] on icon at bounding box center [1117, 648] width 19 height 19
click at [1146, 124] on img at bounding box center [1156, 129] width 76 height 76
click at [1145, 136] on img at bounding box center [1156, 129] width 76 height 76
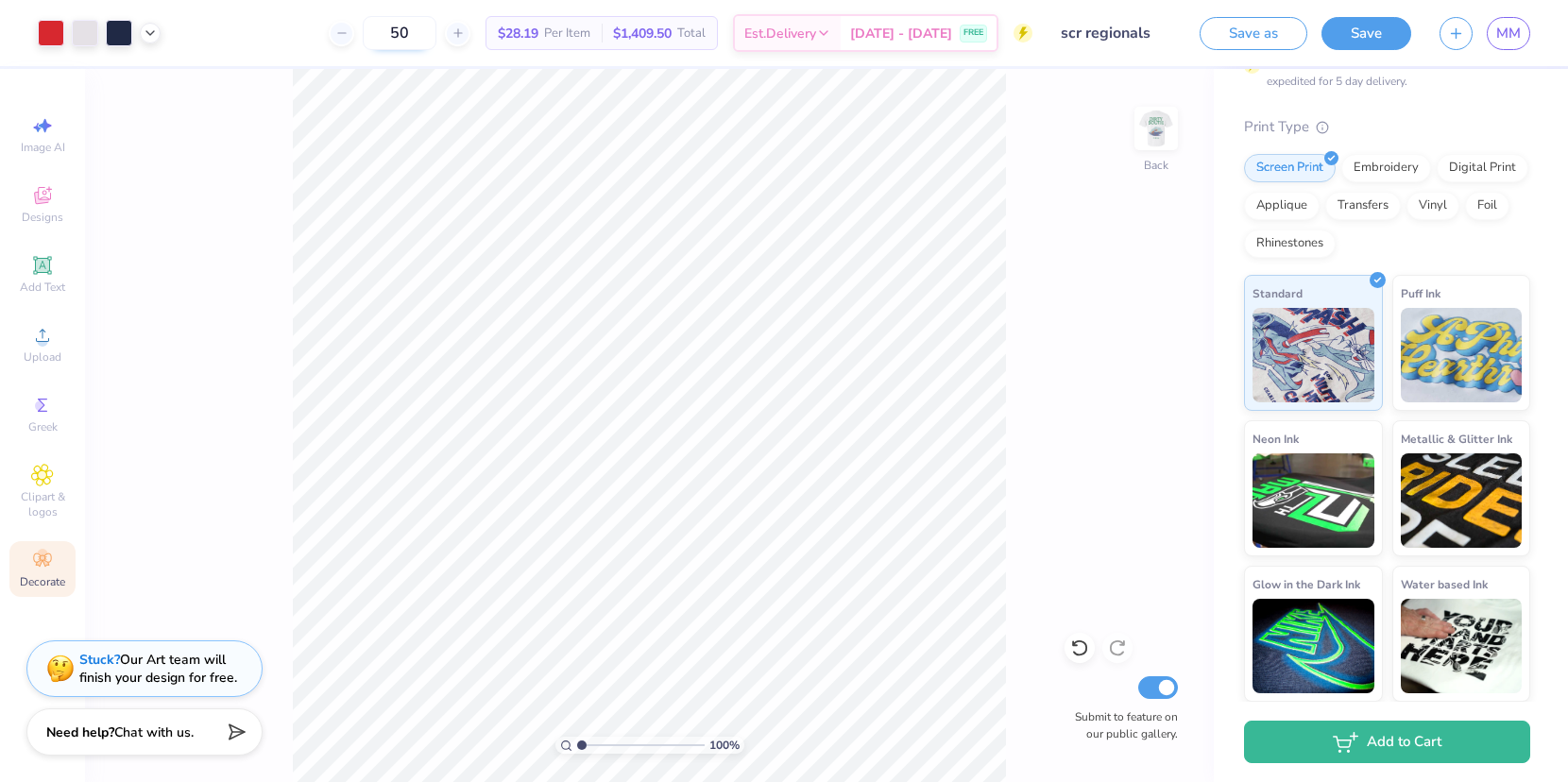
click at [437, 42] on input "50" at bounding box center [400, 33] width 74 height 34
drag, startPoint x: 437, startPoint y: 30, endPoint x: 393, endPoint y: 30, distance: 44.0
click at [393, 30] on input "50" at bounding box center [400, 33] width 74 height 34
type input "150"
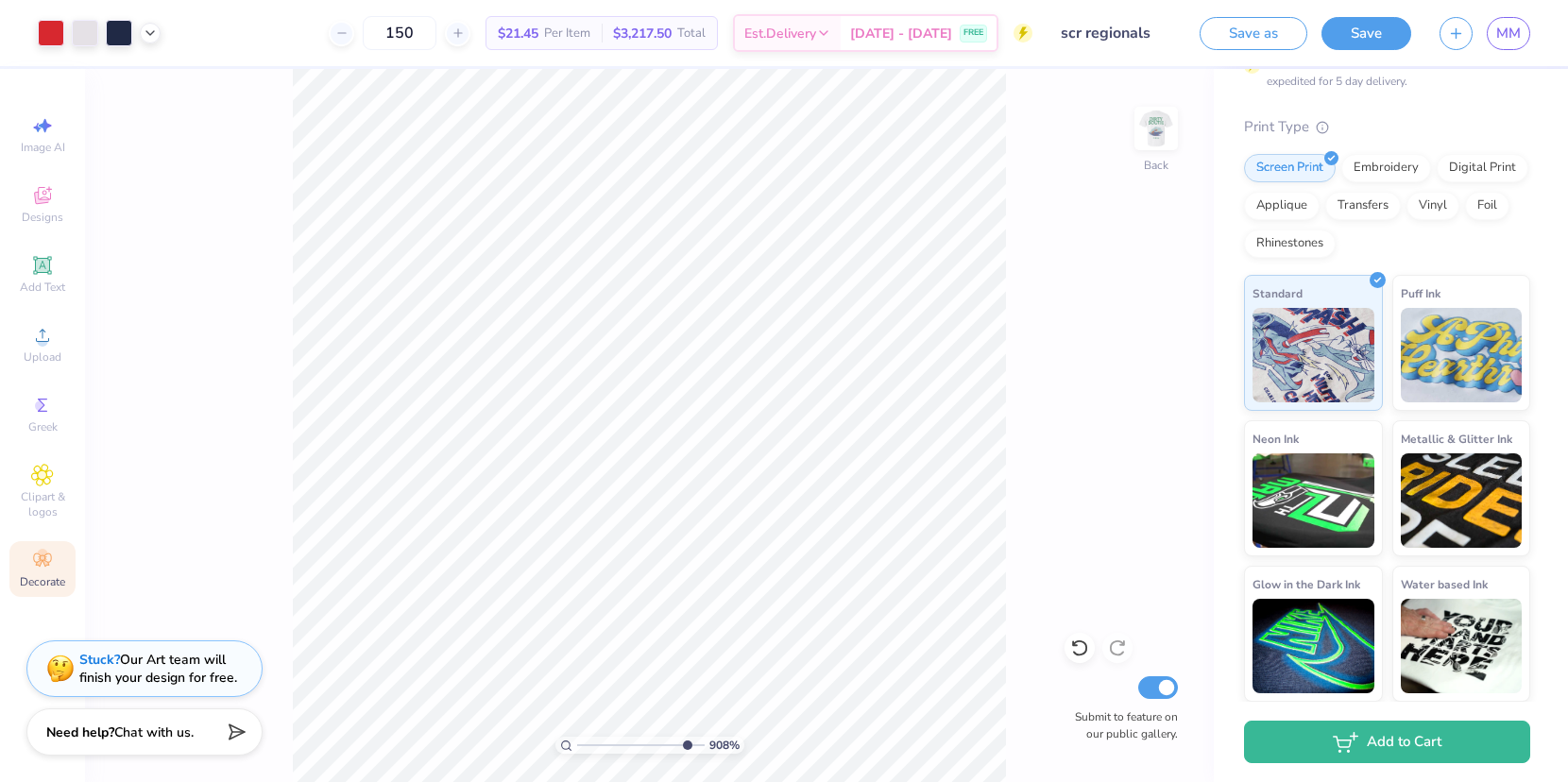
click at [683, 742] on input "range" at bounding box center [641, 745] width 128 height 17
click at [617, 745] on input "range" at bounding box center [641, 745] width 128 height 17
click at [583, 743] on input "range" at bounding box center [641, 745] width 128 height 17
drag, startPoint x: 584, startPoint y: 743, endPoint x: 544, endPoint y: 743, distance: 40.0
type input "1"
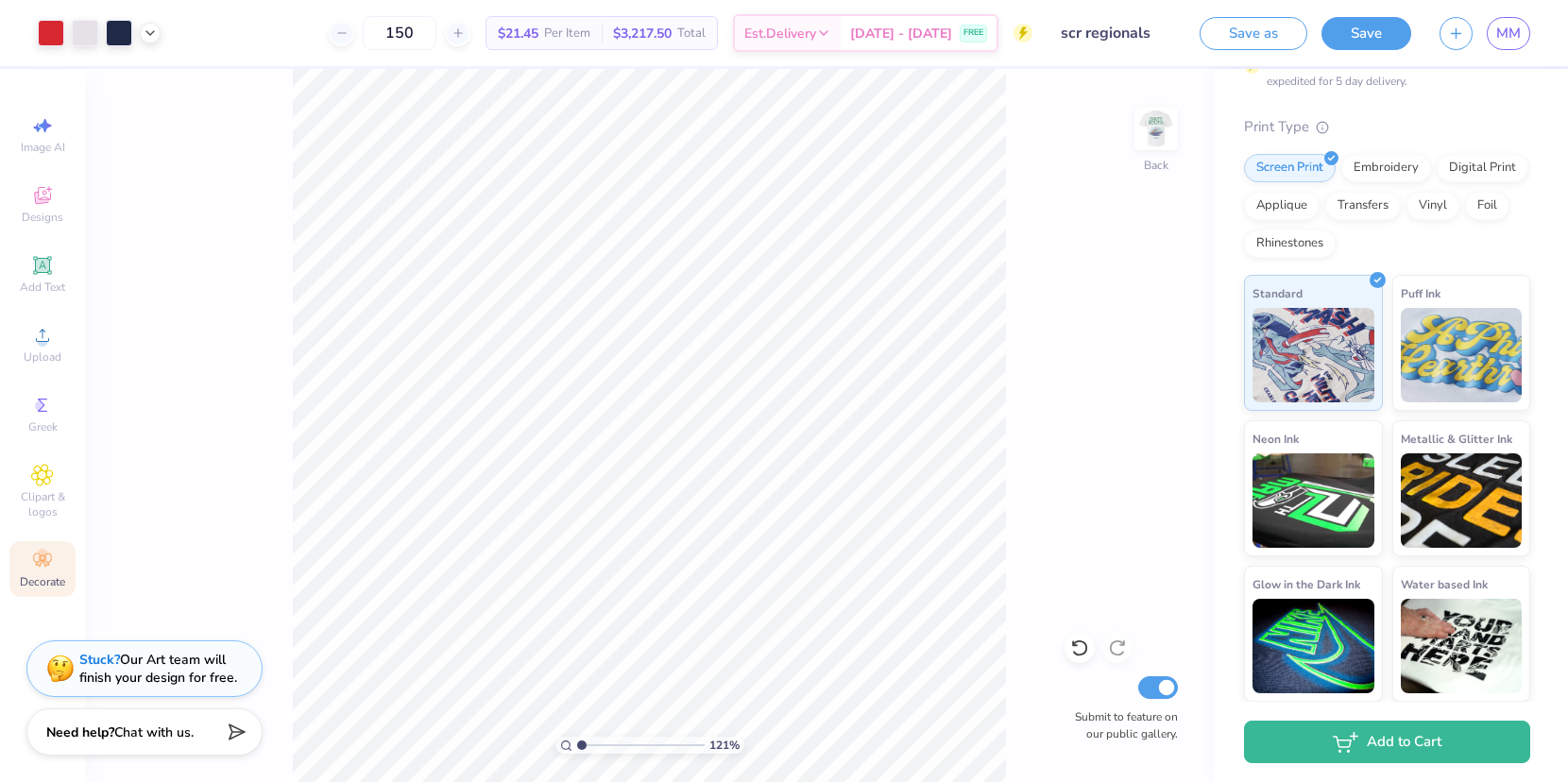
click at [578, 743] on input "range" at bounding box center [641, 745] width 128 height 17
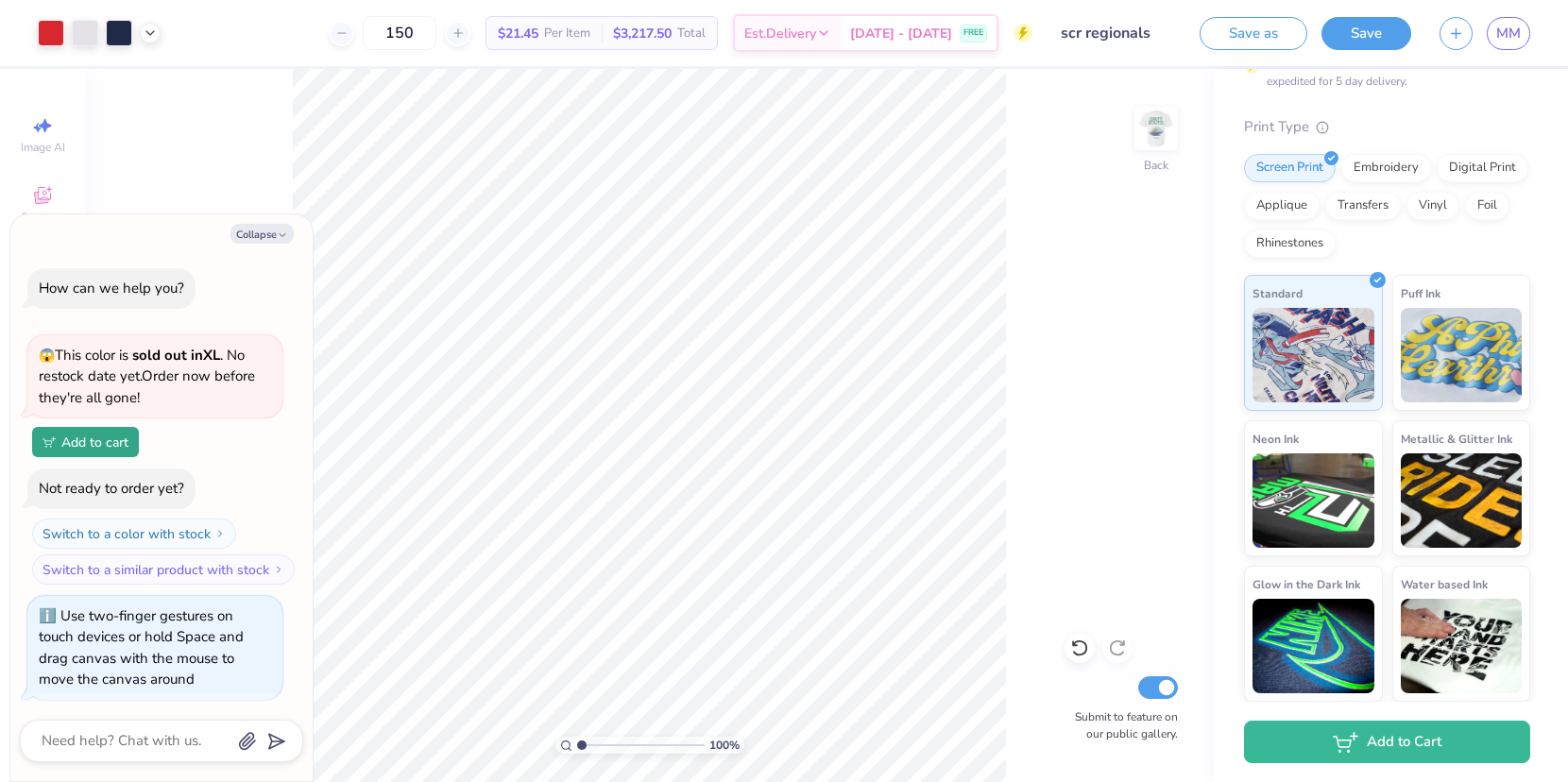
type textarea "x"
